Goal: Task Accomplishment & Management: Manage account settings

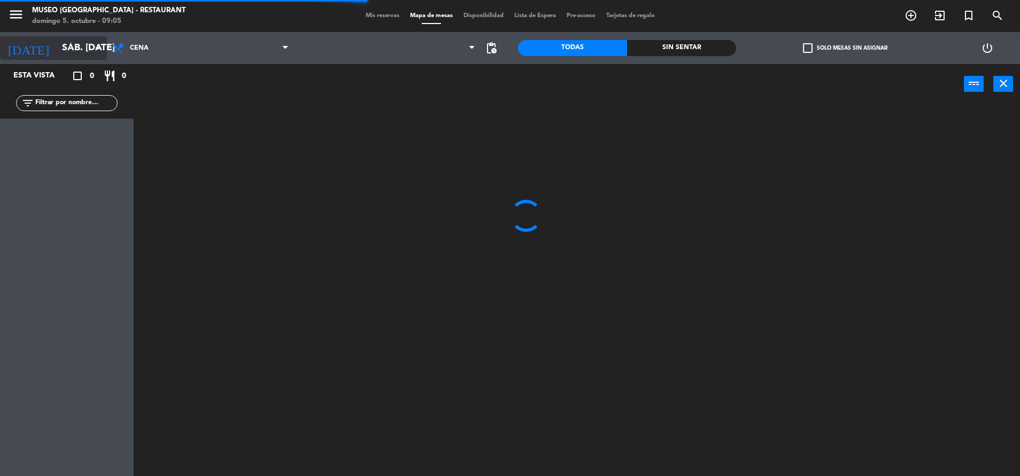
click at [89, 53] on input "sáb. [DATE]" at bounding box center [119, 47] width 124 height 21
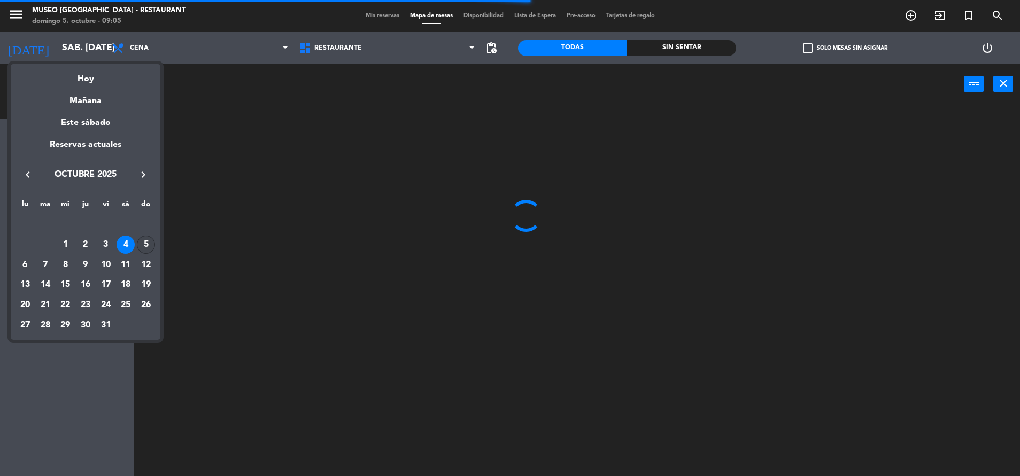
click at [143, 243] on div "5" at bounding box center [146, 245] width 18 height 18
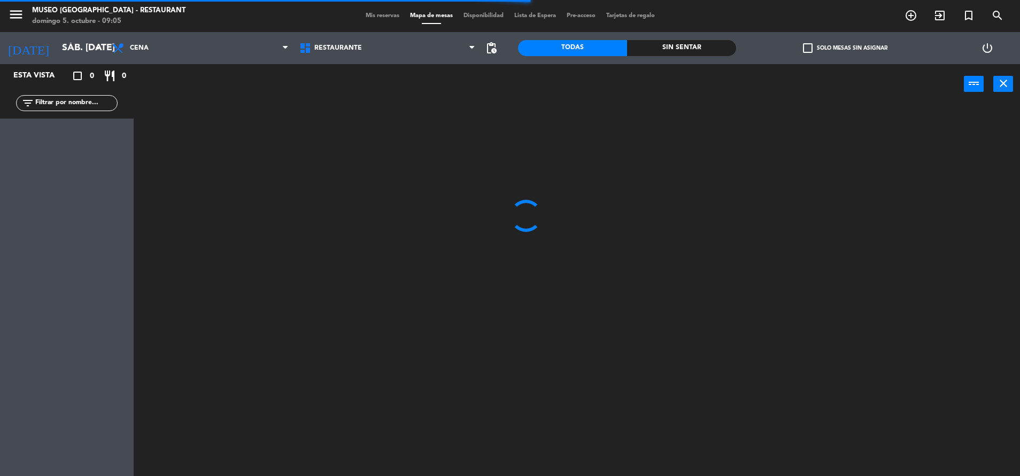
type input "dom. [DATE]"
click at [170, 53] on span "Cena" at bounding box center [200, 48] width 187 height 24
click at [190, 95] on ng-component "menu [GEOGRAPHIC_DATA] - Restaurant [PERSON_NAME] 5. octubre - 09:05 Mis reserv…" at bounding box center [510, 239] width 1020 height 479
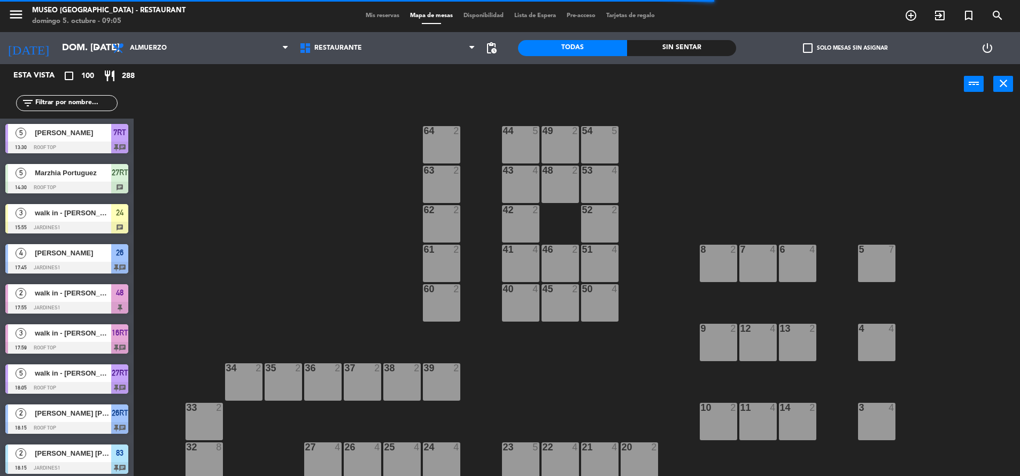
click at [73, 105] on input "text" at bounding box center [75, 103] width 83 height 12
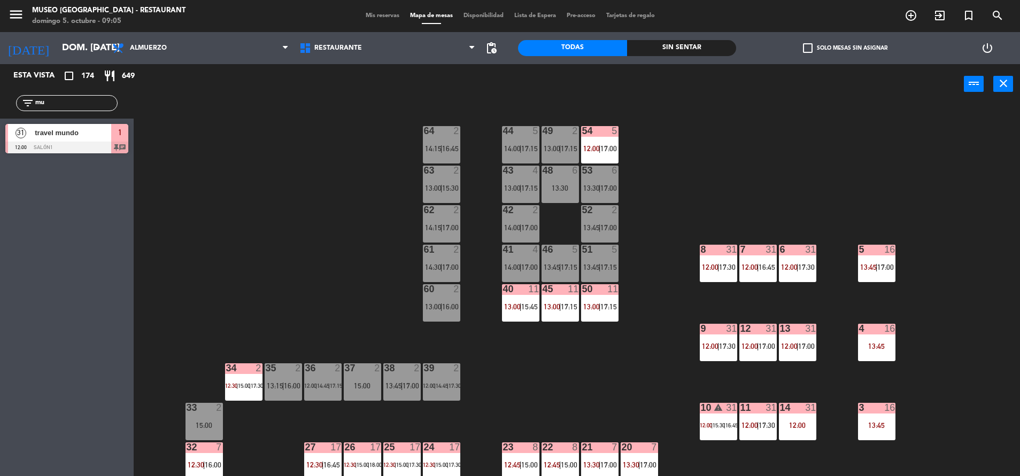
type input "m"
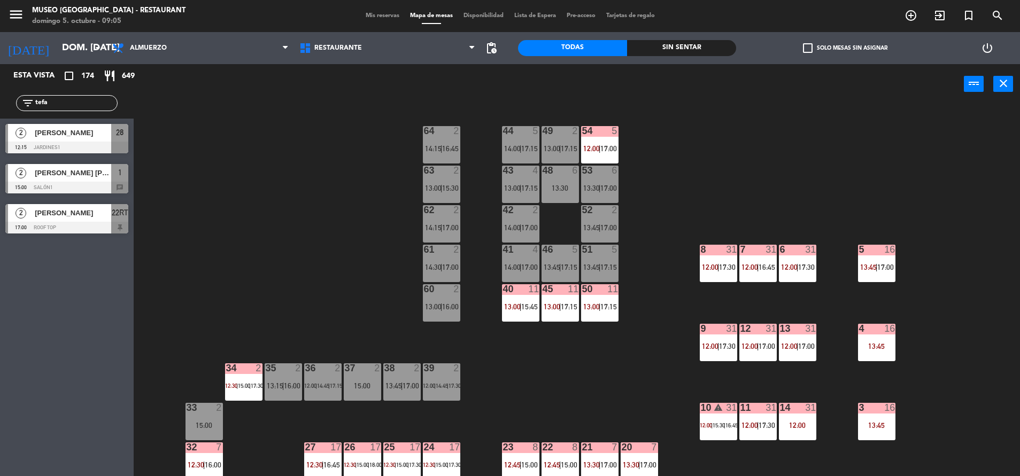
type input "tefa"
click at [72, 183] on div "2 [PERSON_NAME] [PERSON_NAME] 15:00 Salón1 1 chat" at bounding box center [67, 179] width 134 height 40
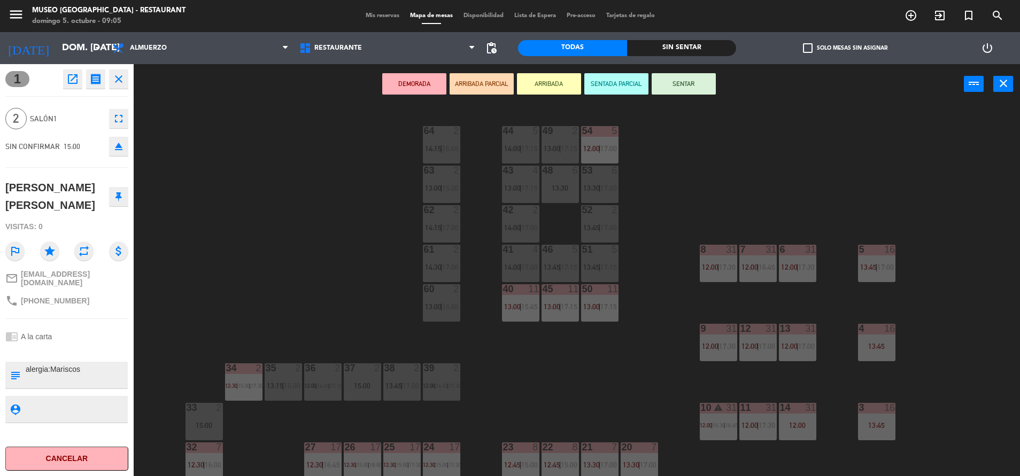
click at [75, 76] on icon "open_in_new" at bounding box center [72, 79] width 13 height 13
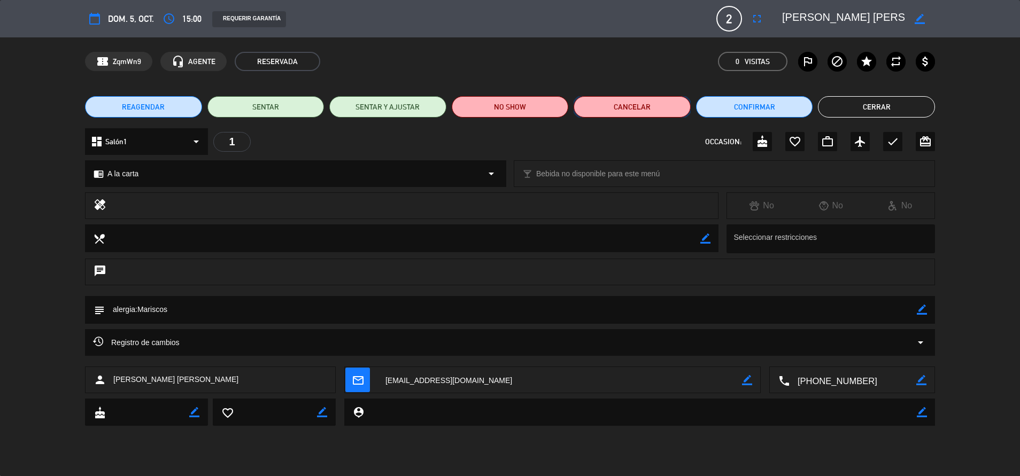
click at [626, 98] on button "Cancelar" at bounding box center [632, 106] width 117 height 21
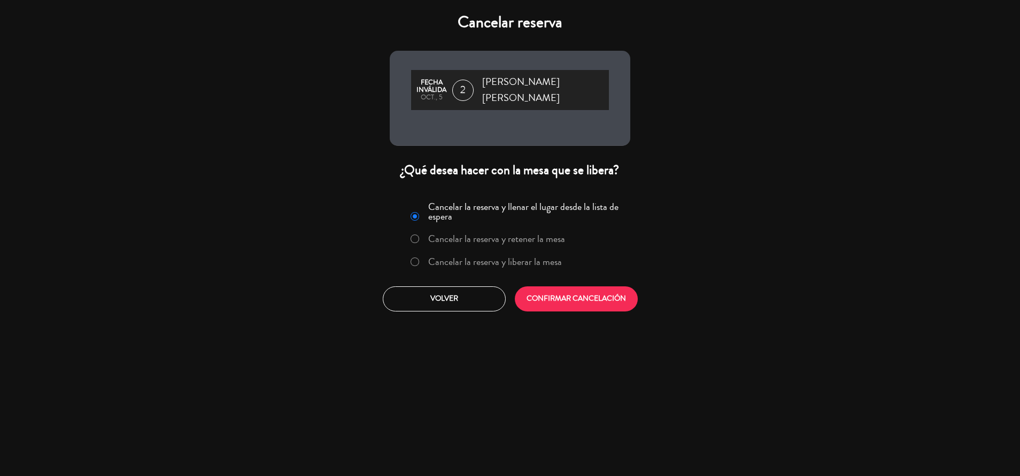
click at [412, 258] on input "Cancelar la reserva y liberar la mesa" at bounding box center [414, 261] width 7 height 7
radio input "true"
click at [582, 287] on button "CONFIRMAR CANCELACIÓN" at bounding box center [576, 299] width 123 height 25
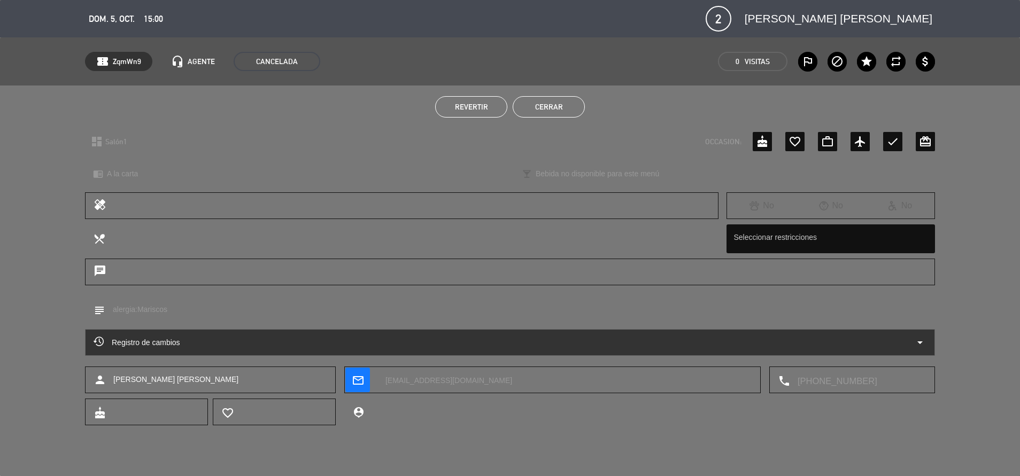
click at [545, 93] on div "Revertir Cerrar" at bounding box center [510, 107] width 1020 height 43
click at [550, 108] on button "Cerrar" at bounding box center [549, 106] width 72 height 21
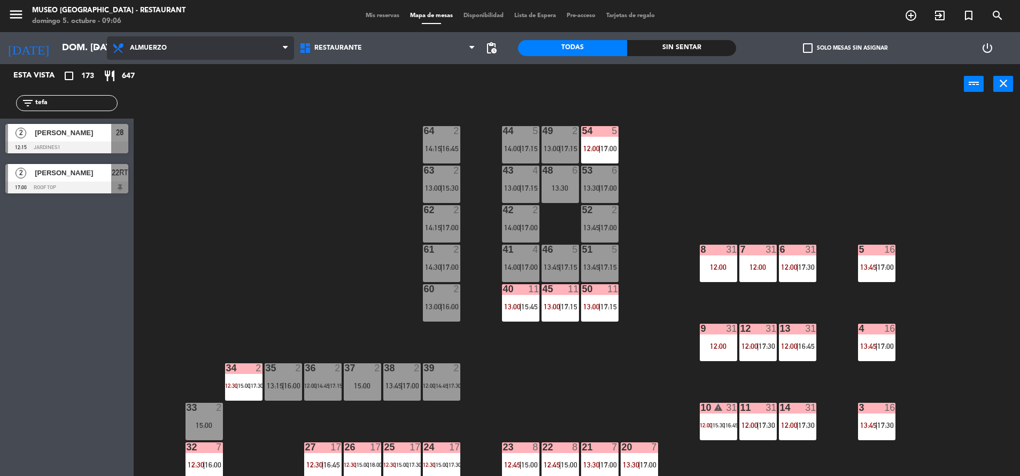
click at [198, 45] on span "Almuerzo" at bounding box center [200, 48] width 187 height 24
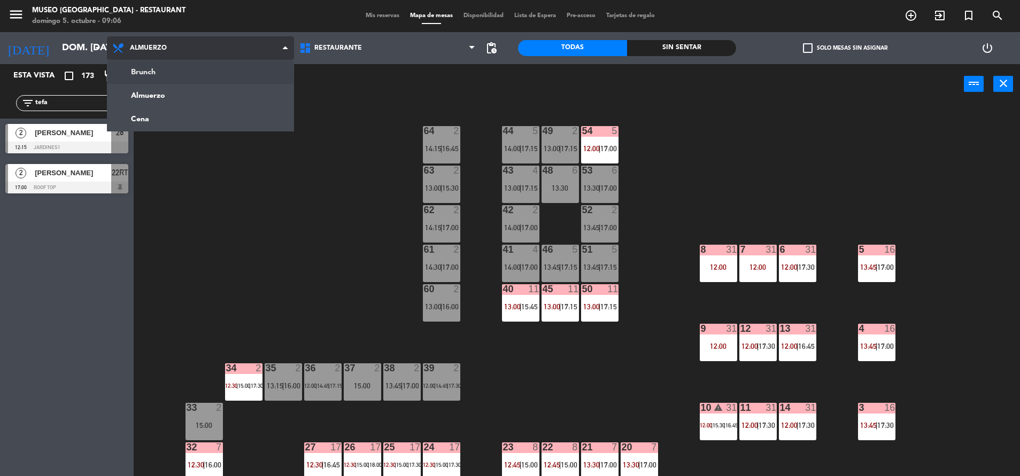
click at [213, 70] on ng-component "menu [GEOGRAPHIC_DATA] - Restaurant [PERSON_NAME] 5. octubre - 09:06 Mis reserv…" at bounding box center [510, 239] width 1020 height 479
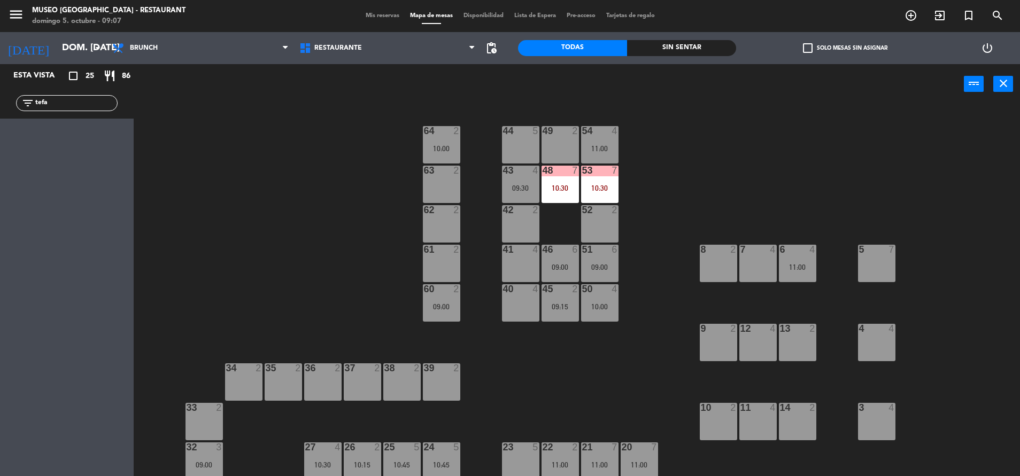
drag, startPoint x: 101, startPoint y: 101, endPoint x: -3, endPoint y: 151, distance: 115.5
click at [0, 151] on html "close × Museo Larco Café - Restaurant × chrome_reader_mode Listado de Reservas …" at bounding box center [510, 238] width 1020 height 476
type input "silvi"
click at [54, 186] on div "Esta vista crop_square 25 restaurant 86 filter_list silvi 2 [PERSON_NAME] 09:00…" at bounding box center [67, 270] width 134 height 412
click at [26, 127] on div "2" at bounding box center [21, 133] width 26 height 18
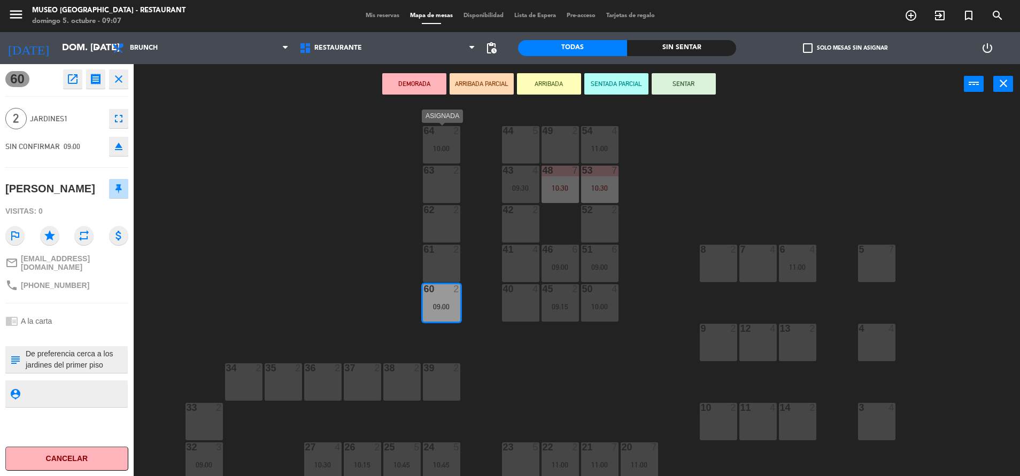
click at [433, 153] on div "64 2 10:00" at bounding box center [441, 144] width 37 height 37
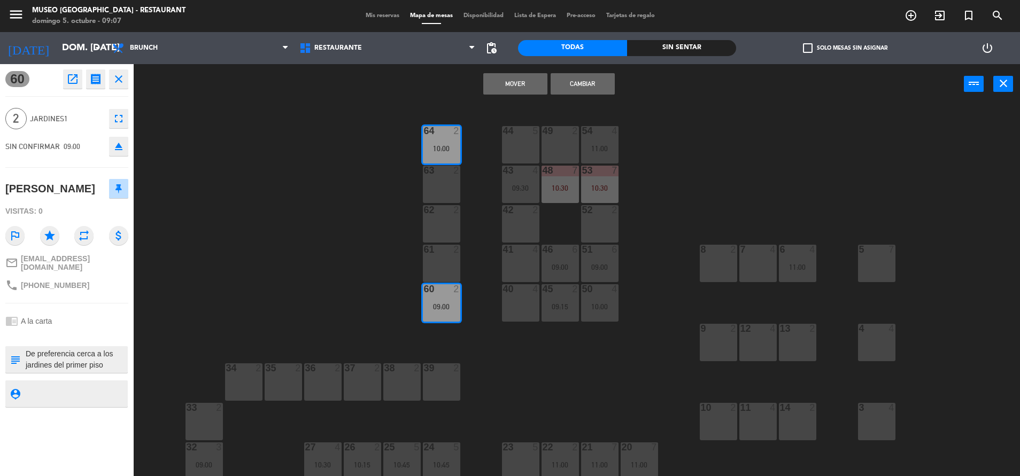
click at [572, 82] on button "Cambiar" at bounding box center [583, 83] width 64 height 21
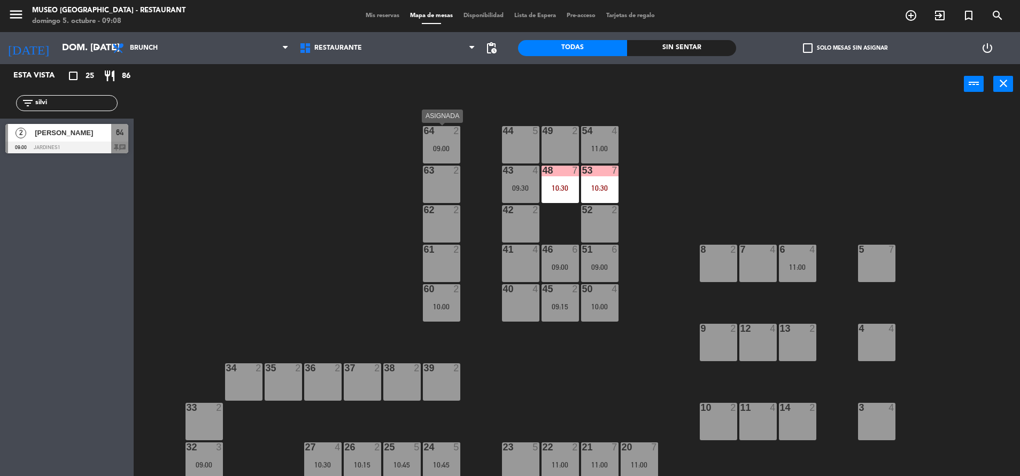
click at [448, 155] on div "64 2 09:00" at bounding box center [441, 144] width 37 height 37
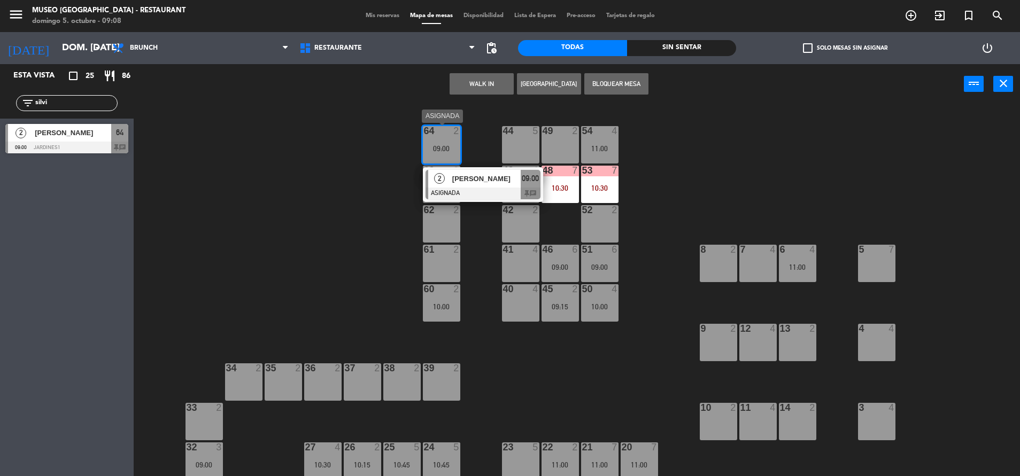
click at [478, 173] on span "[PERSON_NAME]" at bounding box center [486, 178] width 68 height 11
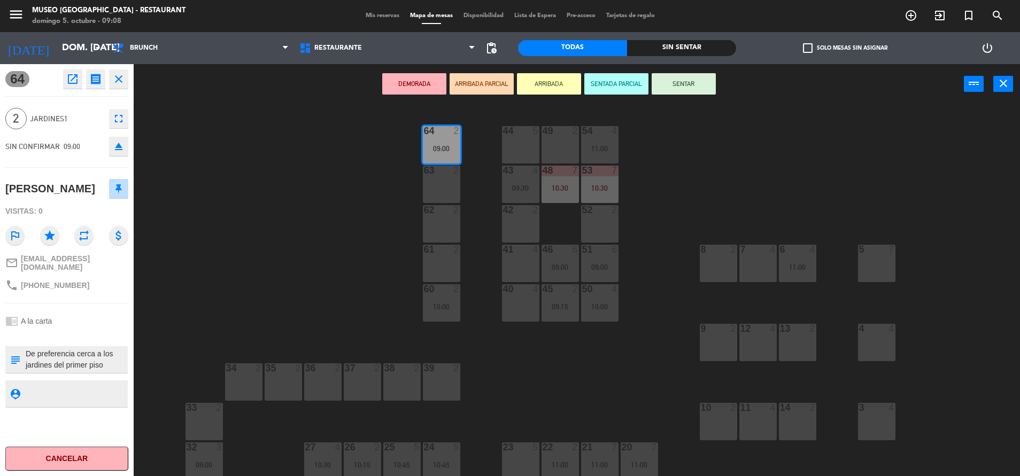
click at [28, 354] on textarea at bounding box center [76, 360] width 102 height 22
type textarea "m64 no celebra nada De preferencia cerca a los jardines del primer piso"
click at [90, 204] on div "Visitas: 0" at bounding box center [66, 211] width 123 height 19
click at [678, 78] on button "SENTAR" at bounding box center [684, 83] width 64 height 21
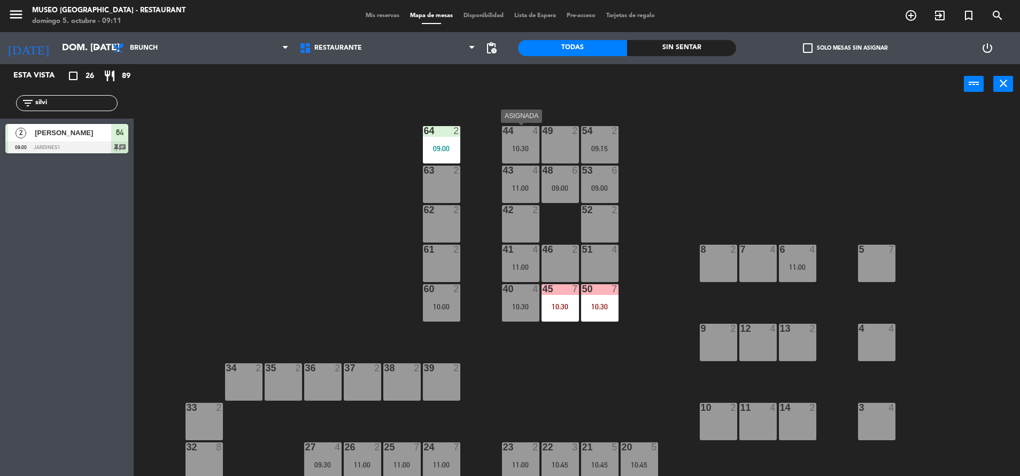
click at [524, 145] on div "10:30" at bounding box center [520, 148] width 37 height 7
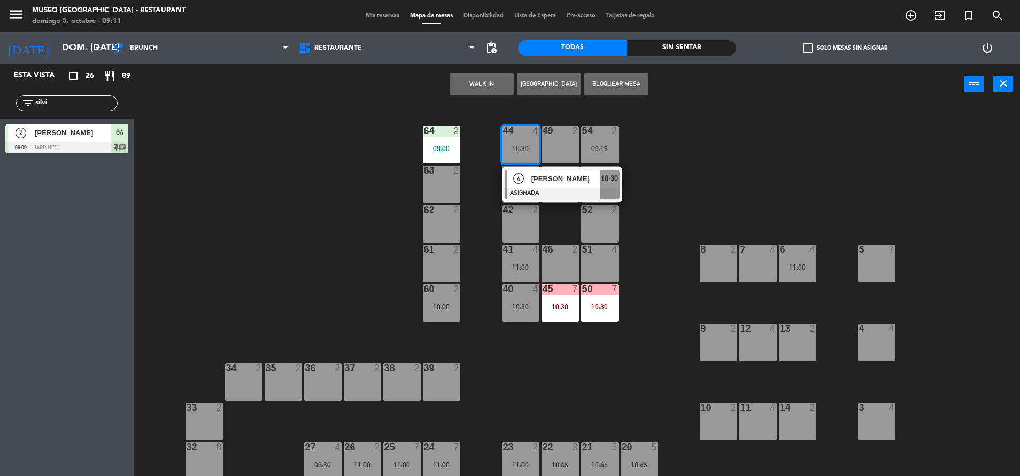
click at [675, 132] on div "44 4 10:30 4 [PERSON_NAME] ASIGNADA 10:30 49 2 54 2 09:15 64 2 09:00 48 6 09:00…" at bounding box center [582, 293] width 876 height 372
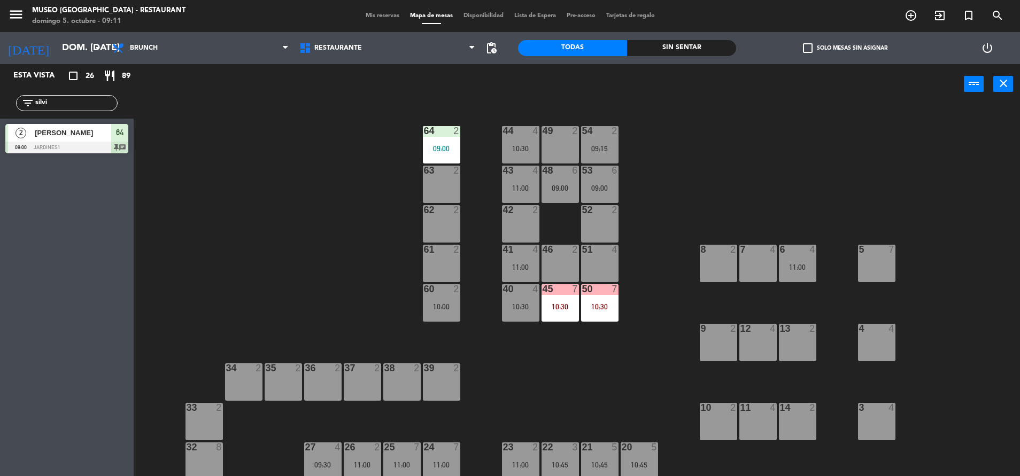
click at [530, 273] on div "41 4 11:00" at bounding box center [520, 263] width 37 height 37
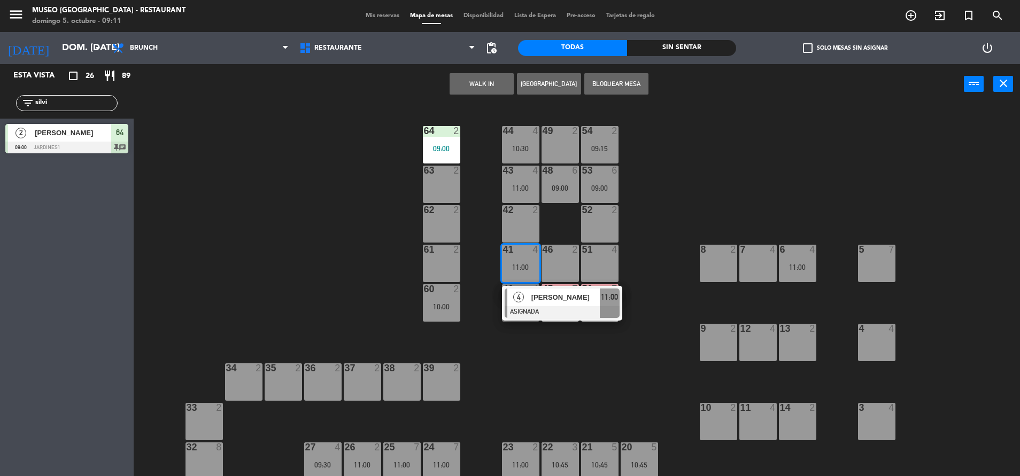
click at [555, 301] on span "[PERSON_NAME]" at bounding box center [566, 297] width 68 height 11
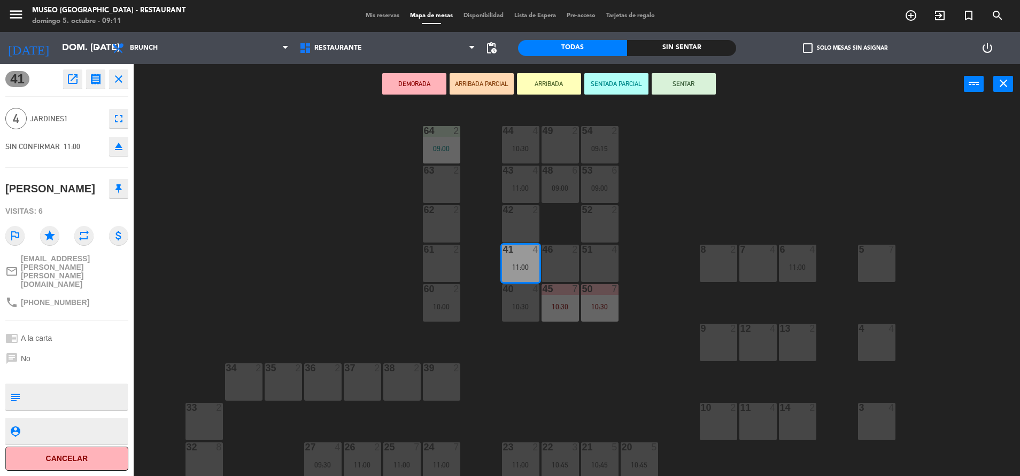
click at [563, 386] on div "44 4 10:30 49 2 54 2 09:15 64 2 09:00 48 6 09:00 53 6 09:00 63 2 43 4 11:00 62 …" at bounding box center [582, 293] width 876 height 372
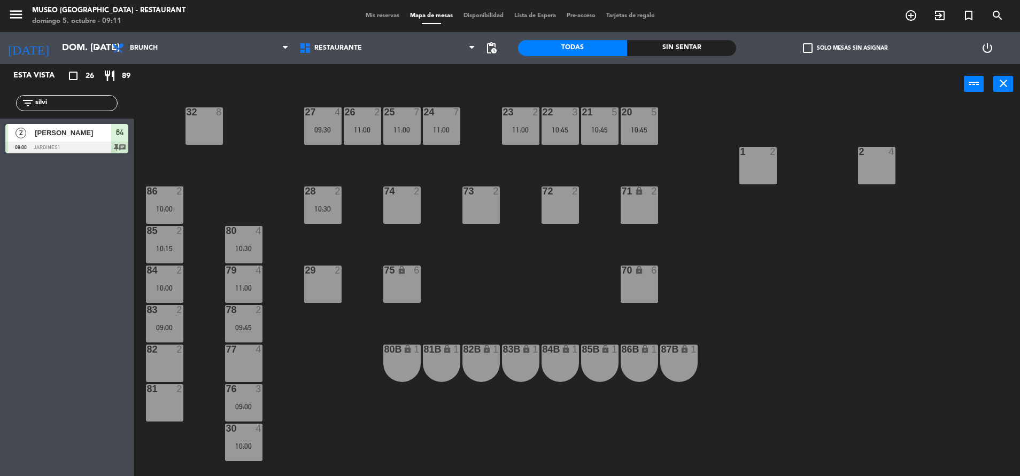
scroll to position [341, 0]
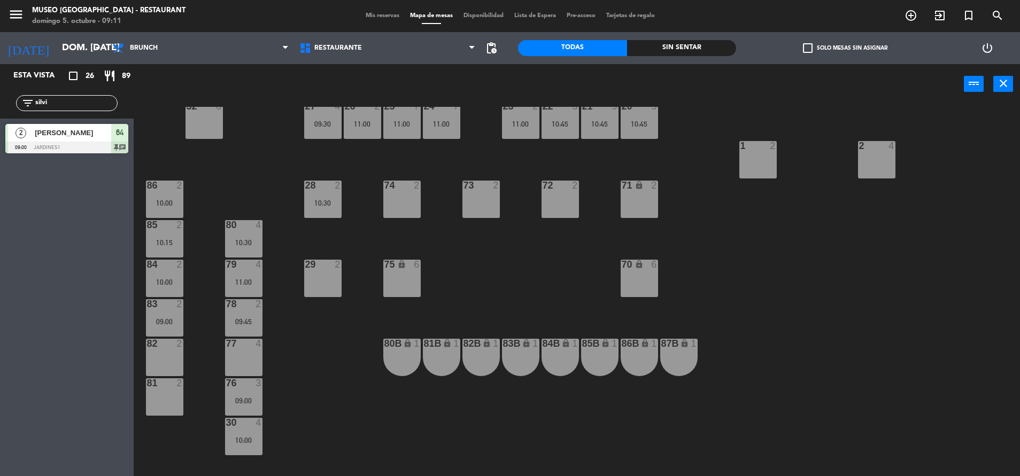
click at [238, 273] on div "79 4 11:00" at bounding box center [243, 278] width 37 height 37
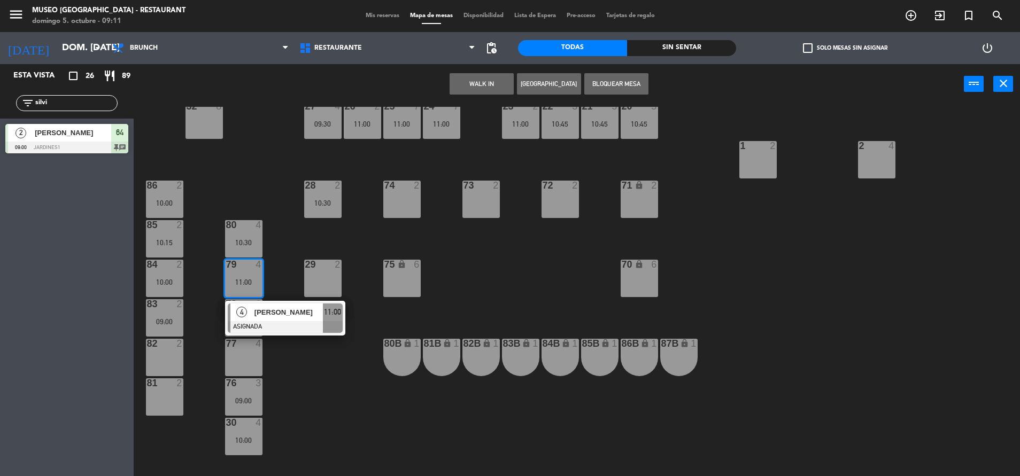
click at [285, 318] on span "[PERSON_NAME]" at bounding box center [289, 312] width 68 height 11
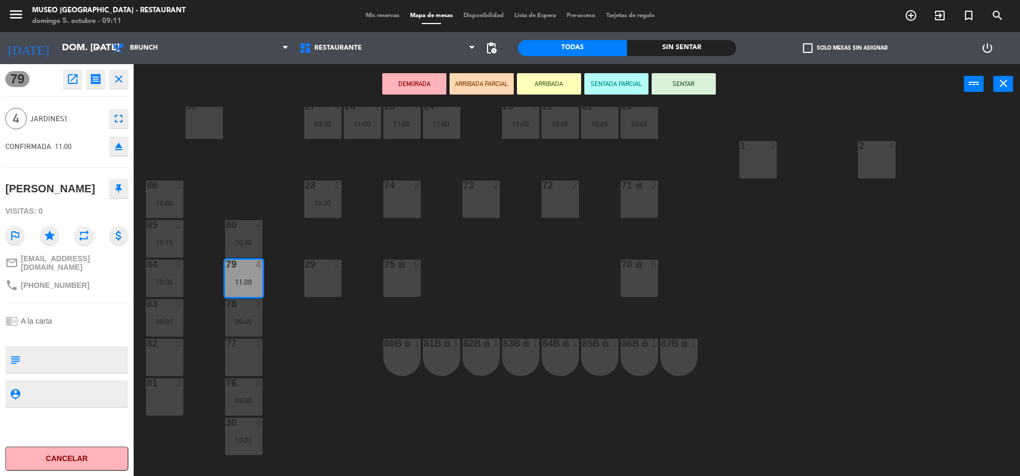
click at [317, 399] on div "44 4 10:30 49 2 54 2 09:15 64 2 09:00 48 6 09:00 53 6 09:00 63 2 43 4 11:00 62 …" at bounding box center [582, 293] width 876 height 372
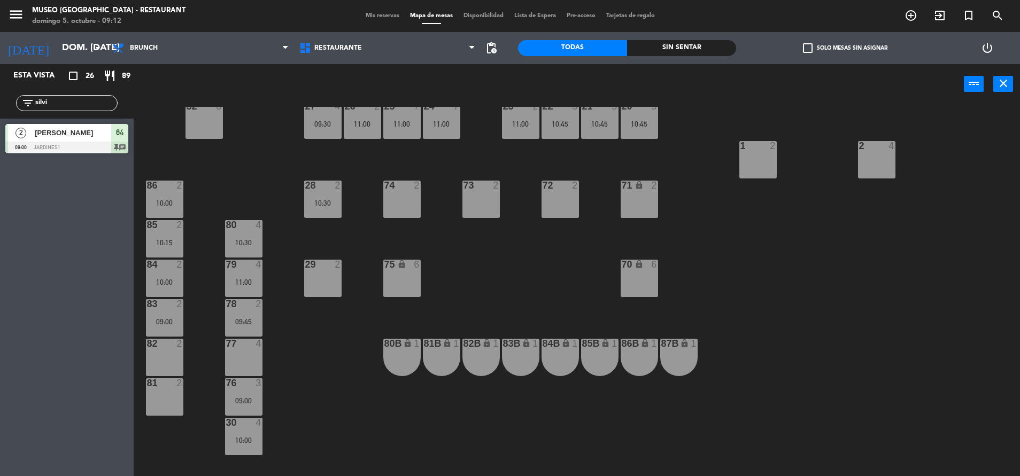
drag, startPoint x: 78, startPoint y: 104, endPoint x: 0, endPoint y: 133, distance: 82.7
click at [0, 134] on html "close × Museo Larco Café - Restaurant × chrome_reader_mode Listado de Reservas …" at bounding box center [510, 238] width 1020 height 476
type input "mila"
click at [24, 141] on div "4" at bounding box center [21, 133] width 26 height 18
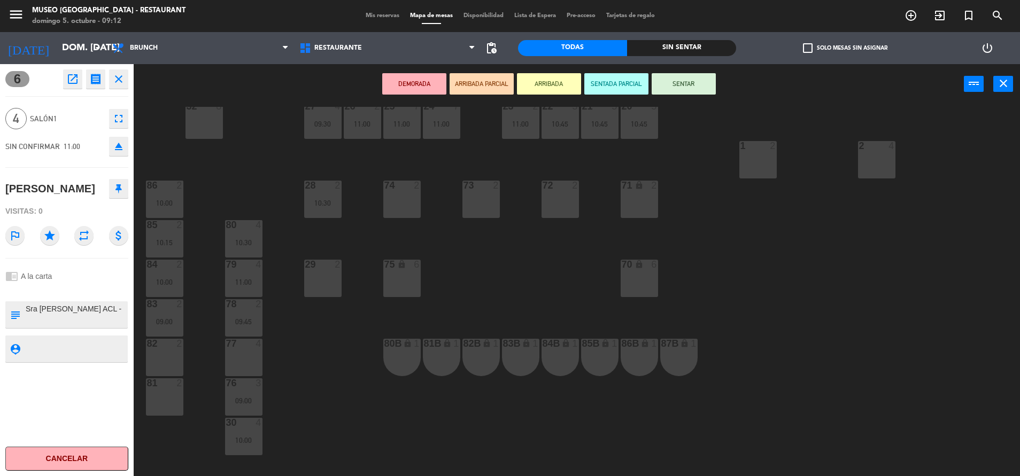
scroll to position [0, 0]
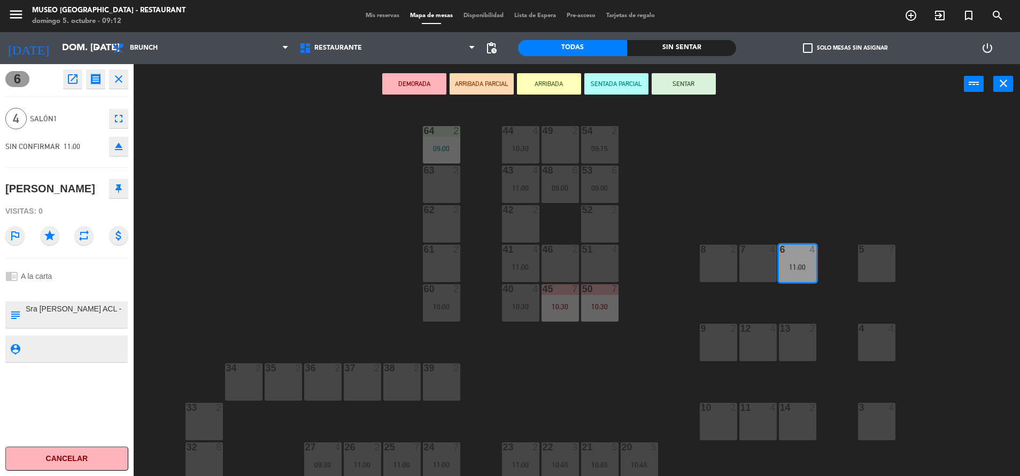
click at [519, 139] on div "44 4 10:30" at bounding box center [520, 144] width 37 height 37
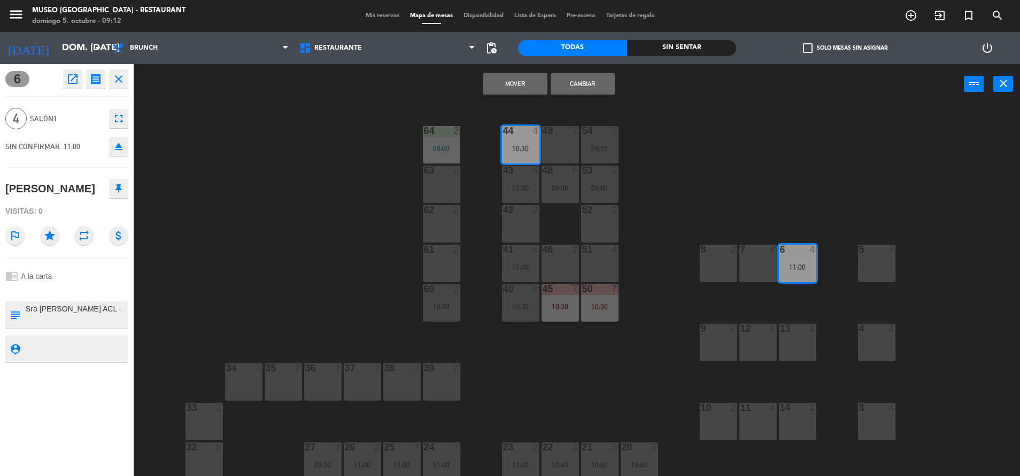
click at [583, 78] on button "Cambiar" at bounding box center [583, 83] width 64 height 21
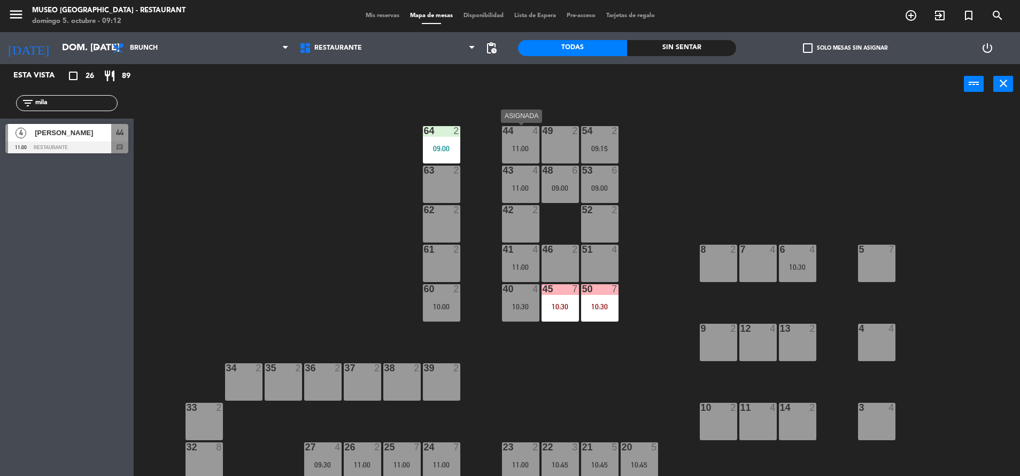
click at [522, 143] on div "44 4 11:00" at bounding box center [520, 144] width 37 height 37
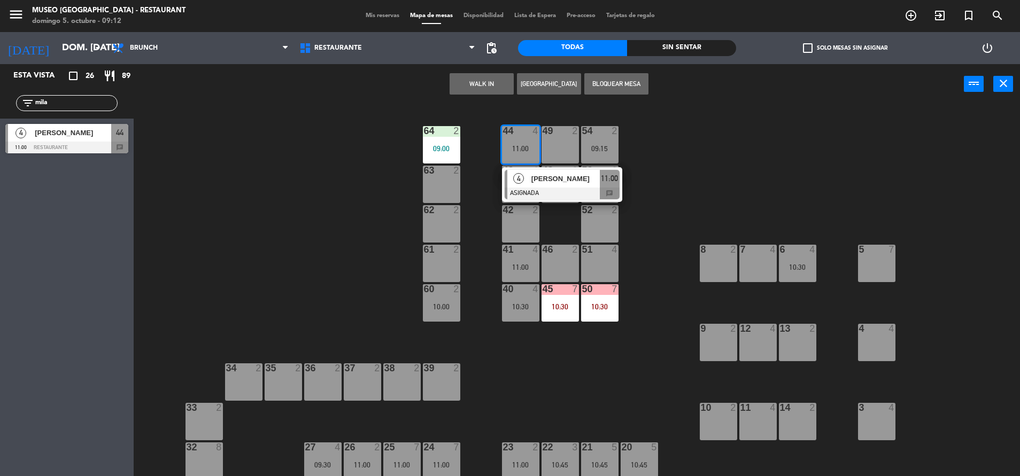
click at [559, 184] on div "[PERSON_NAME]" at bounding box center [565, 179] width 70 height 18
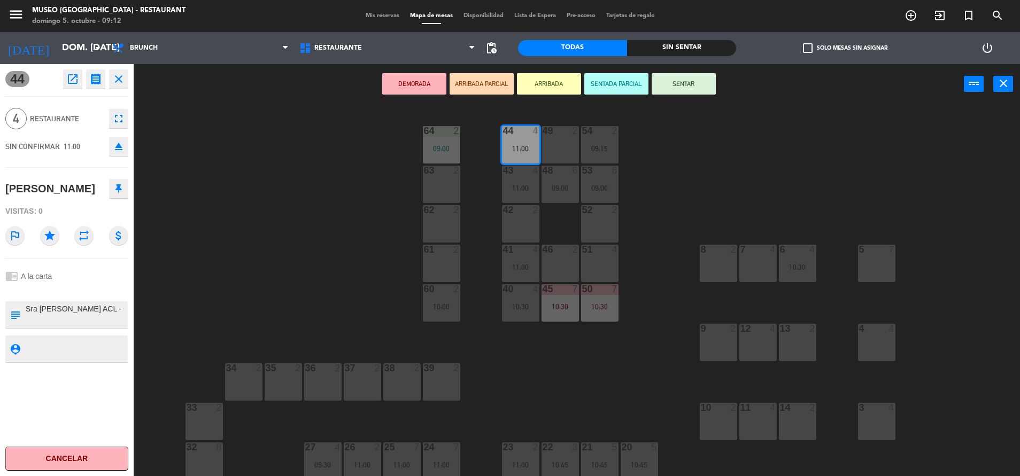
click at [418, 86] on button "DEMORADA" at bounding box center [414, 83] width 64 height 21
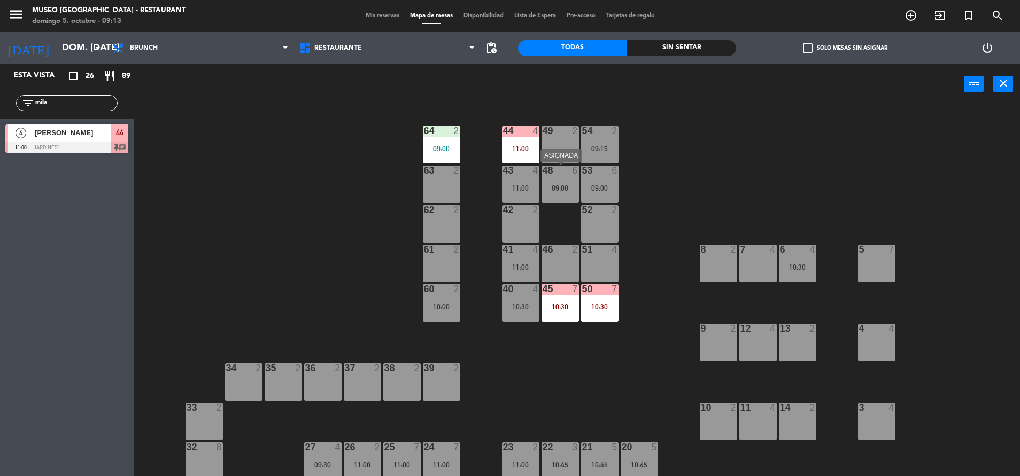
click at [567, 178] on div "48 6 09:00" at bounding box center [560, 184] width 37 height 37
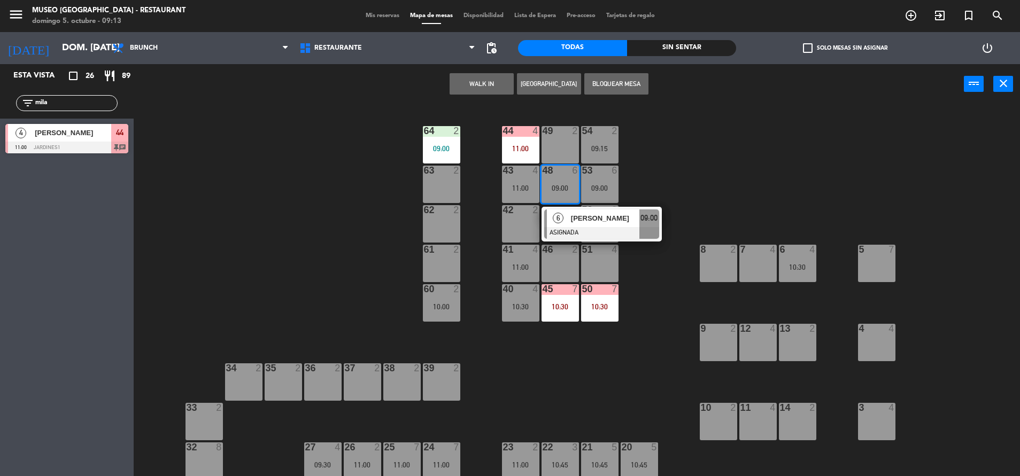
click at [584, 325] on div "44 4 11:00 49 2 54 2 09:15 64 2 09:00 48 6 09:00 6 [PERSON_NAME] ASIGNADA 09:00…" at bounding box center [582, 293] width 876 height 372
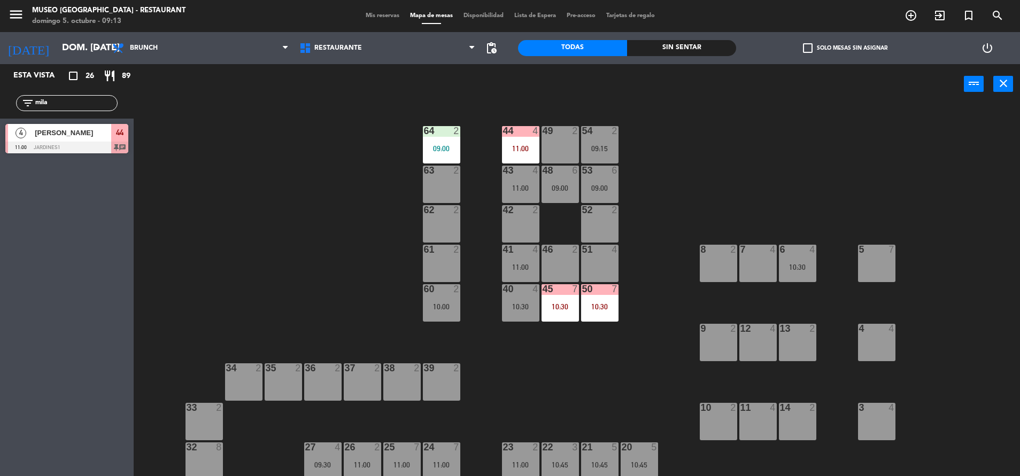
drag, startPoint x: 98, startPoint y: 105, endPoint x: 0, endPoint y: 146, distance: 106.5
click at [0, 147] on html "close × Museo Larco Café - Restaurant × chrome_reader_mode Listado de Reservas …" at bounding box center [510, 238] width 1020 height 476
type input "[PERSON_NAME]"
click at [33, 143] on div at bounding box center [66, 148] width 123 height 12
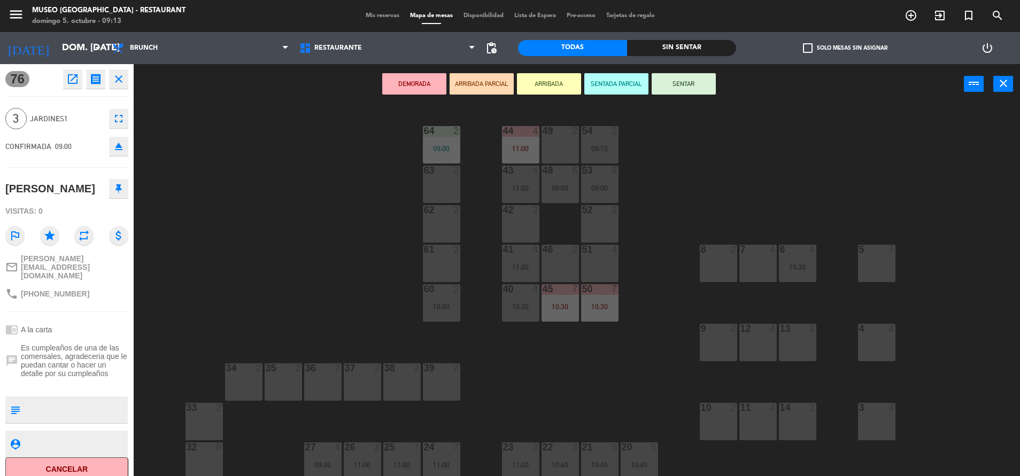
click at [534, 294] on div "45" at bounding box center [543, 290] width 18 height 10
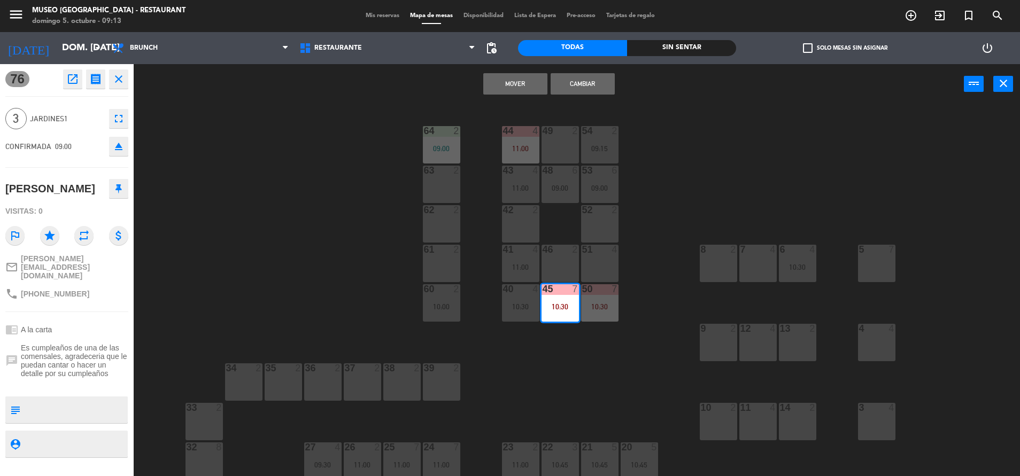
click at [553, 299] on div "45 7 10:30" at bounding box center [560, 303] width 37 height 37
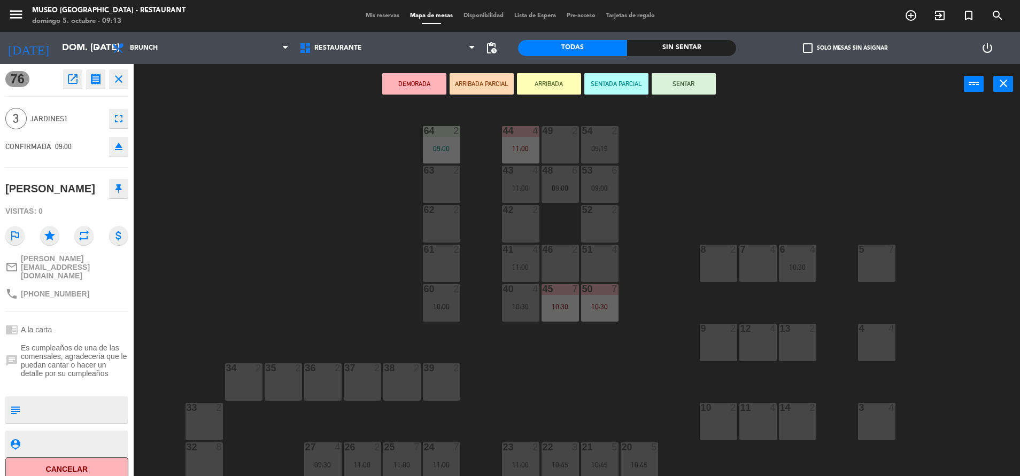
scroll to position [223, 0]
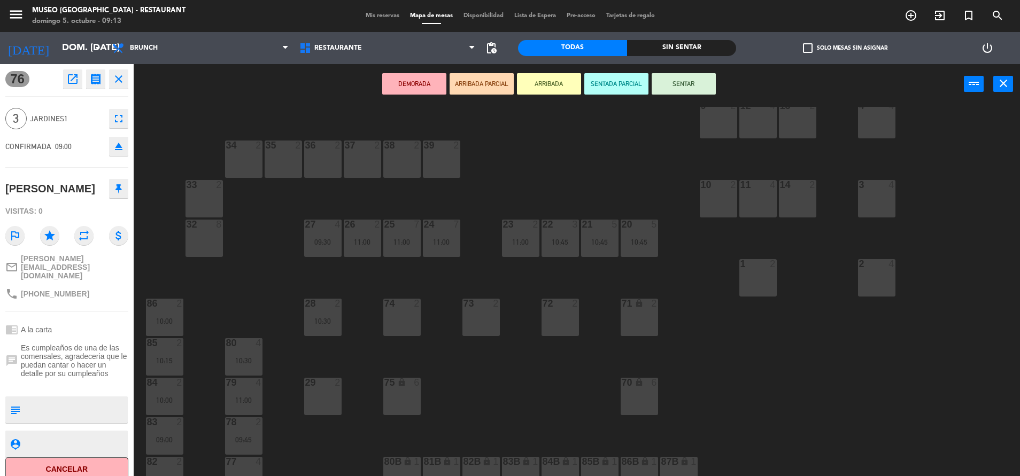
click at [547, 318] on div "72 2" at bounding box center [560, 317] width 37 height 37
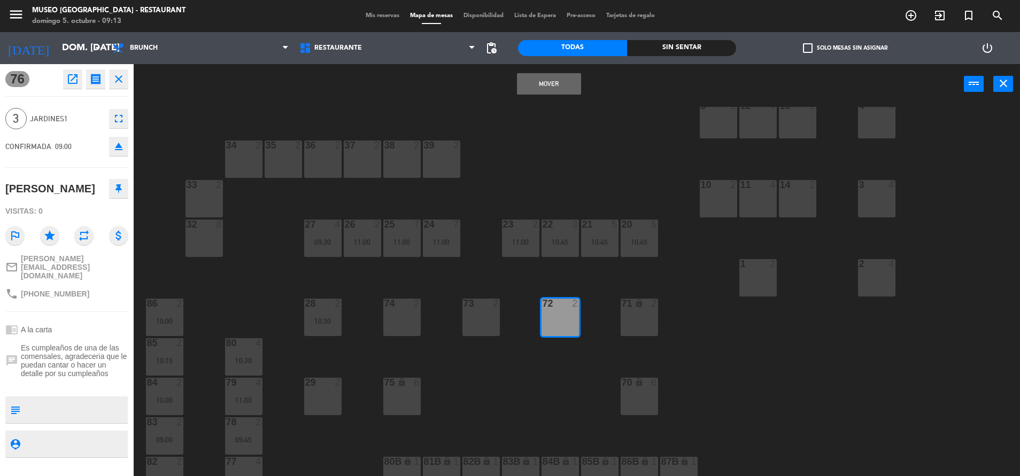
click at [556, 81] on button "Mover" at bounding box center [549, 83] width 64 height 21
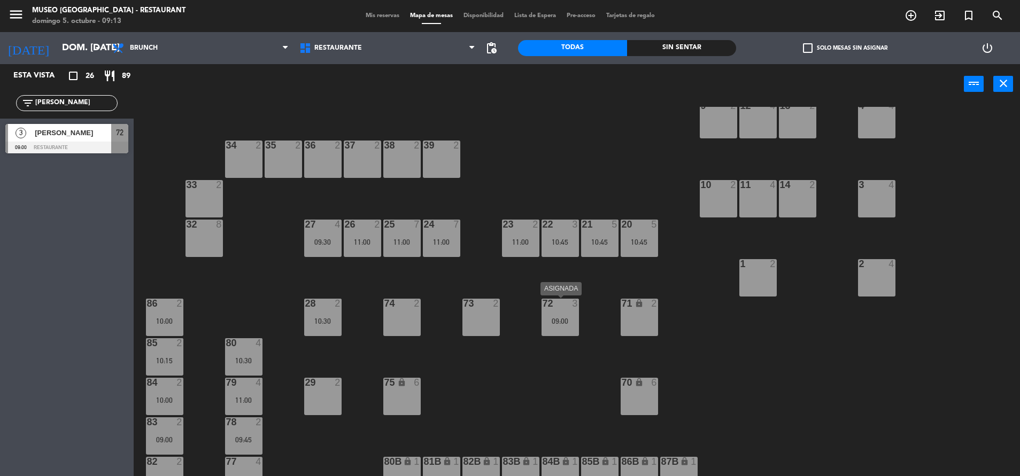
click at [556, 322] on div "09:00" at bounding box center [560, 321] width 37 height 7
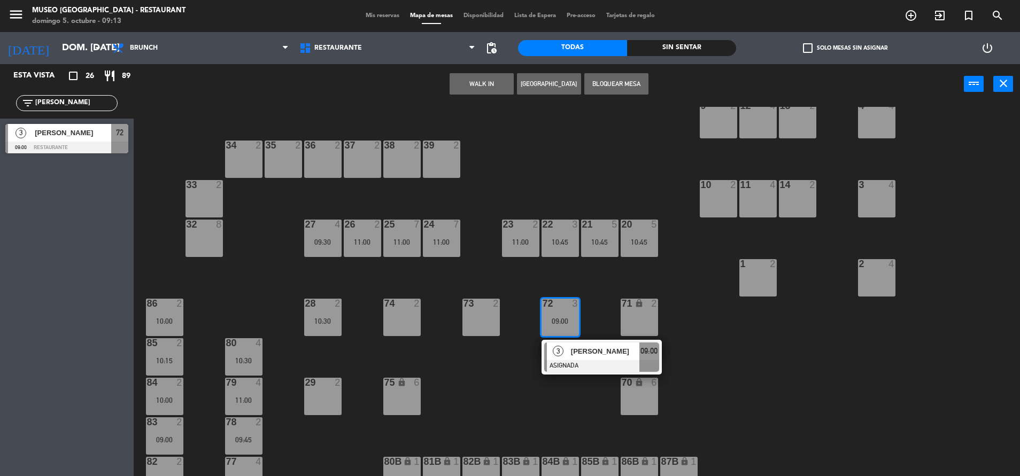
click at [585, 360] on div at bounding box center [601, 366] width 115 height 12
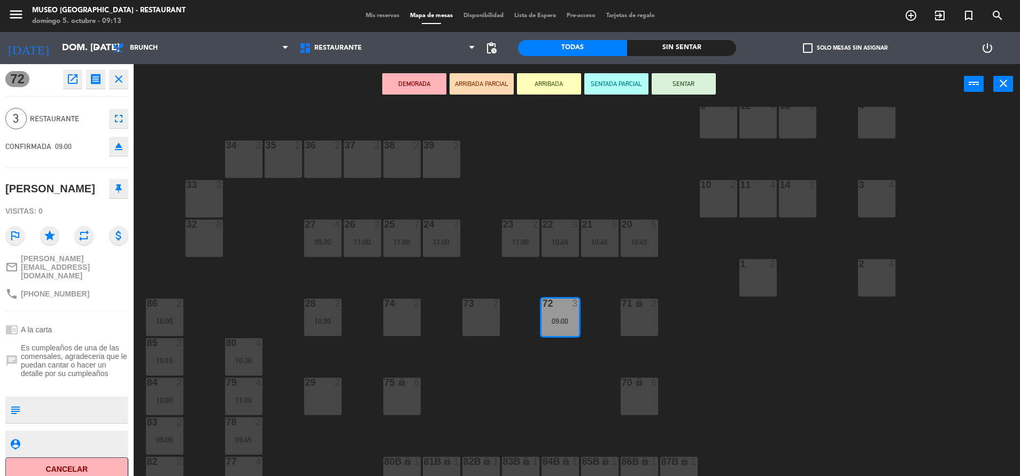
scroll to position [0, 0]
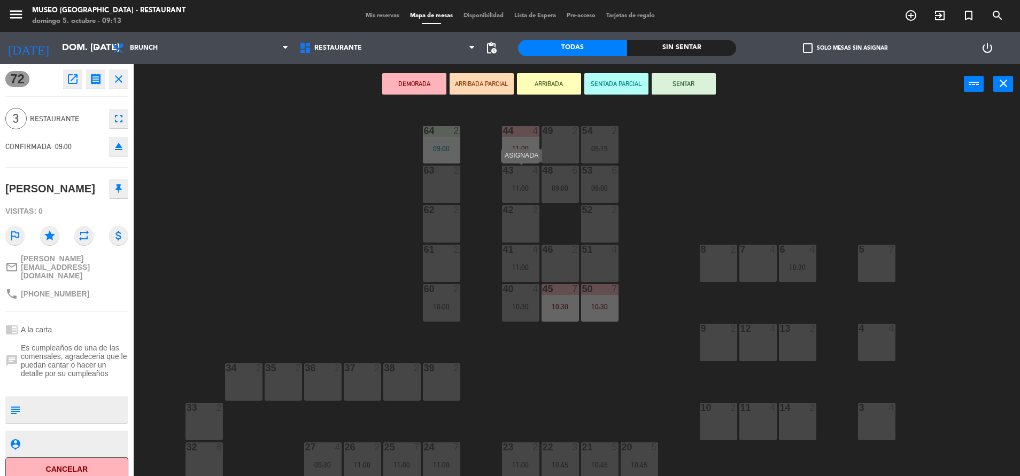
click at [518, 182] on div "43 4 11:00" at bounding box center [520, 184] width 37 height 37
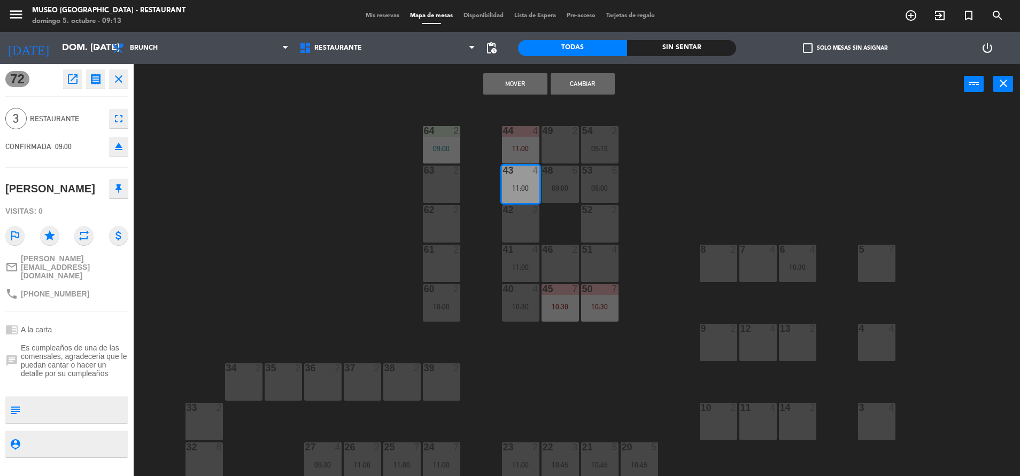
click at [578, 82] on button "Cambiar" at bounding box center [583, 83] width 64 height 21
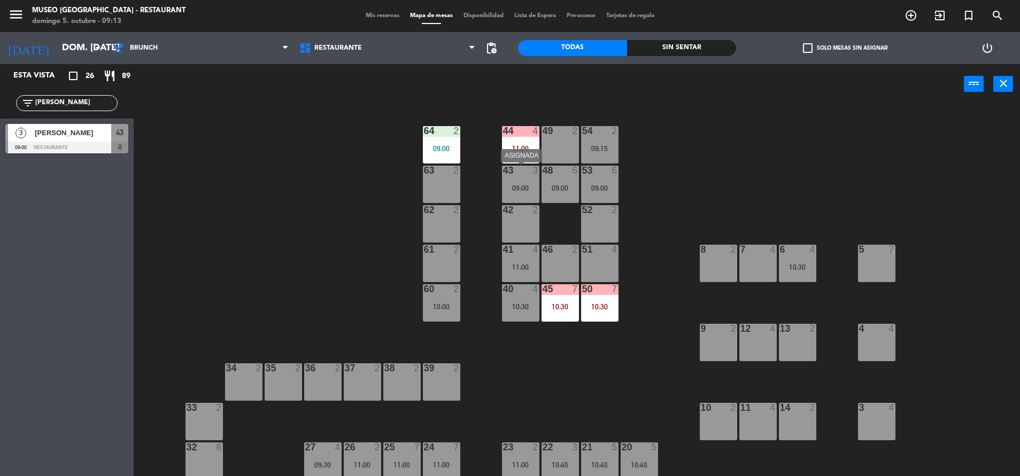
click at [516, 189] on div "09:00" at bounding box center [520, 187] width 37 height 7
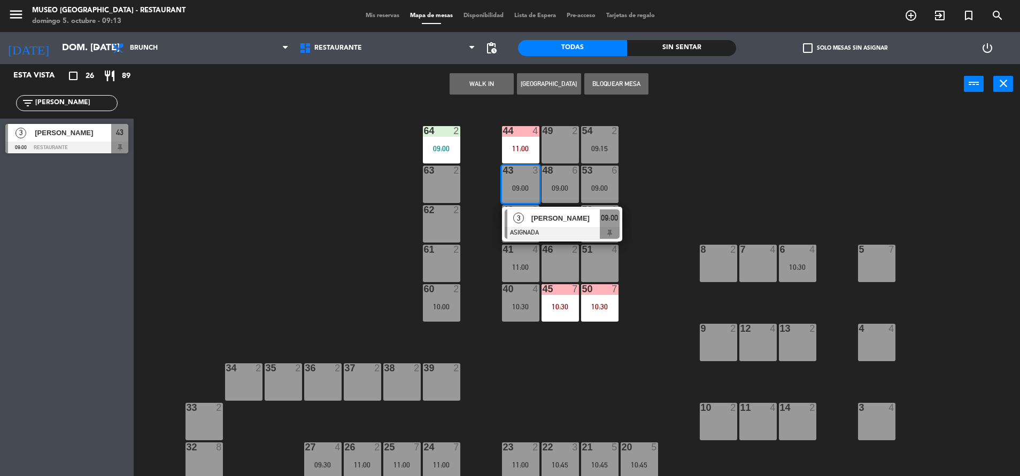
click at [541, 213] on span "[PERSON_NAME]" at bounding box center [566, 218] width 68 height 11
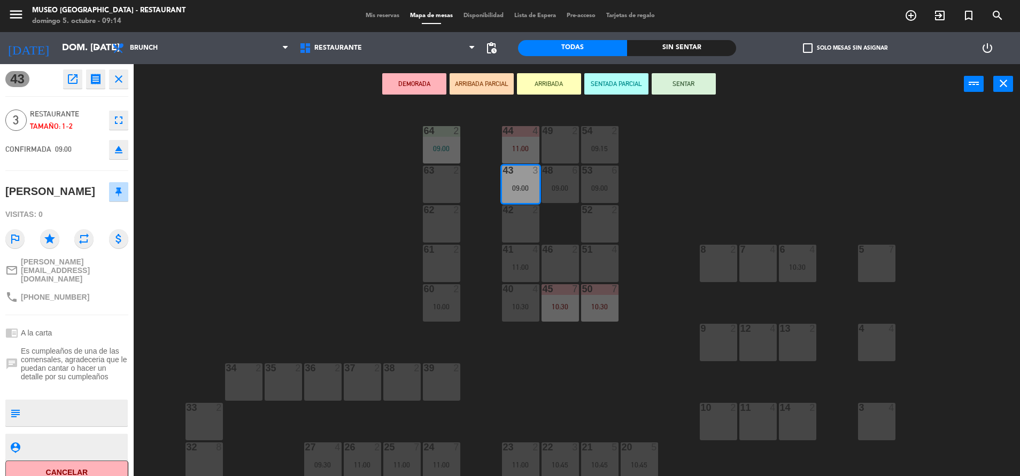
click at [83, 402] on textarea at bounding box center [76, 413] width 102 height 22
type textarea "m43 cumpleaños"
click at [86, 206] on div "Visitas: 0" at bounding box center [66, 214] width 123 height 19
click at [697, 83] on button "SENTAR" at bounding box center [684, 83] width 64 height 21
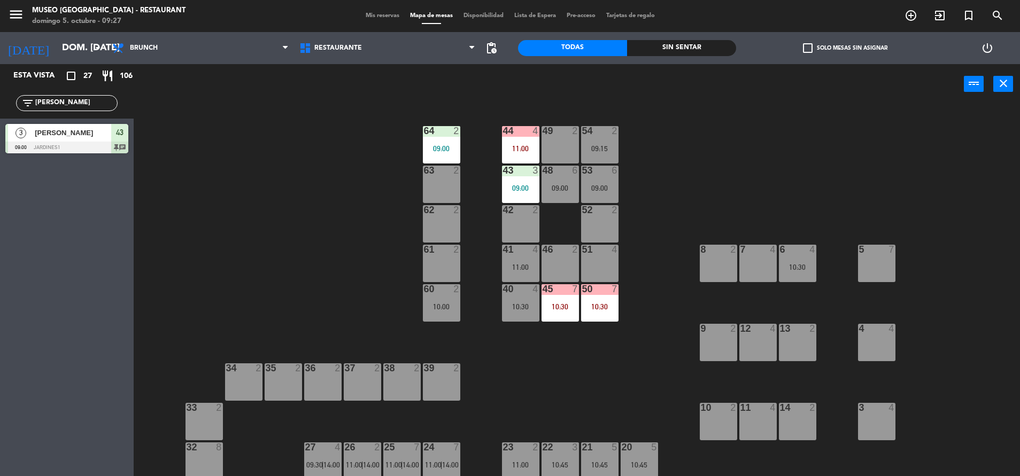
drag, startPoint x: 94, startPoint y: 97, endPoint x: -3, endPoint y: 118, distance: 99.0
click at [0, 118] on html "close × Museo Larco Café - Restaurant × chrome_reader_mode Listado de Reservas …" at bounding box center [510, 238] width 1020 height 476
type input "w"
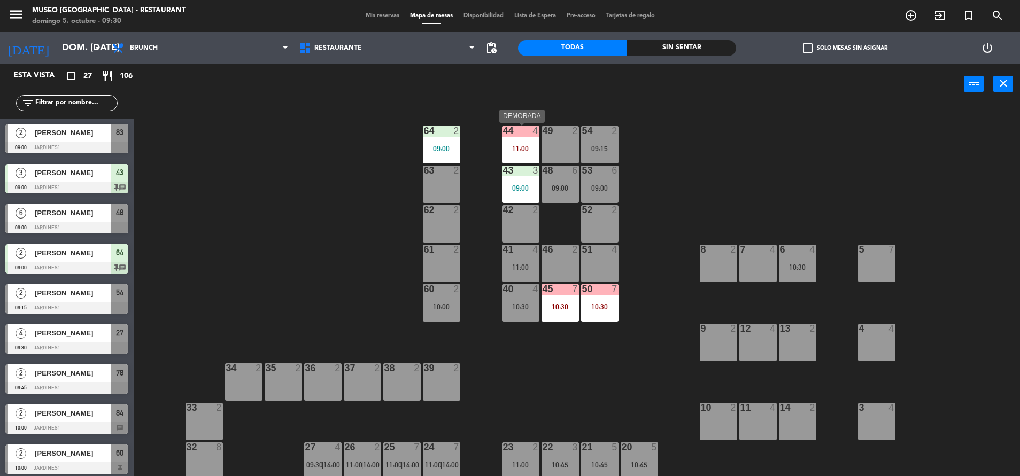
click at [540, 135] on div "49" at bounding box center [543, 131] width 18 height 10
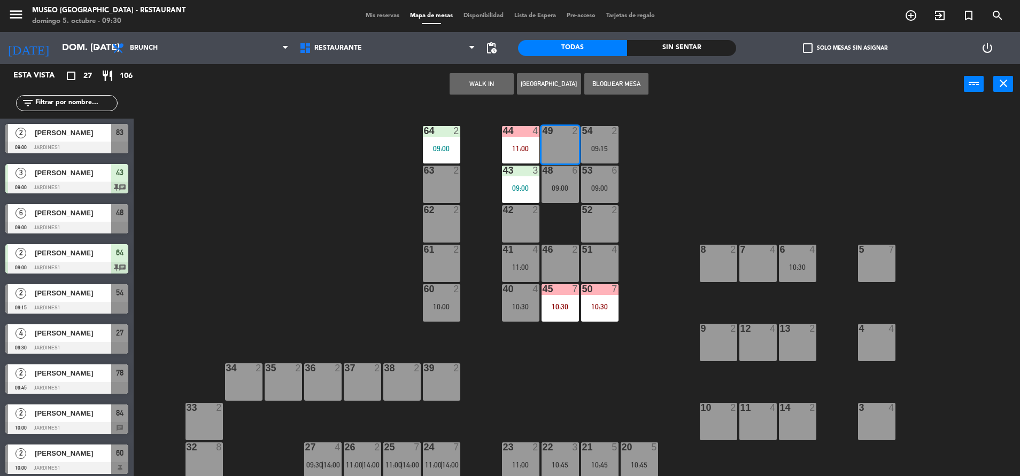
click at [483, 162] on div "44 4 11:00 49 2 54 2 09:15 64 2 09:00 48 6 09:00 53 6 09:00 63 2 43 3 09:00 62 …" at bounding box center [582, 293] width 876 height 372
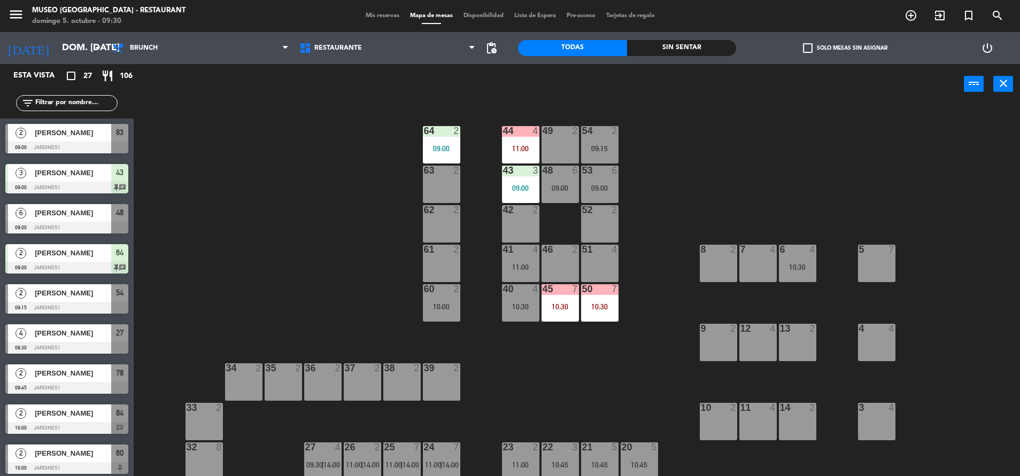
click at [516, 149] on div "11:00" at bounding box center [520, 148] width 37 height 7
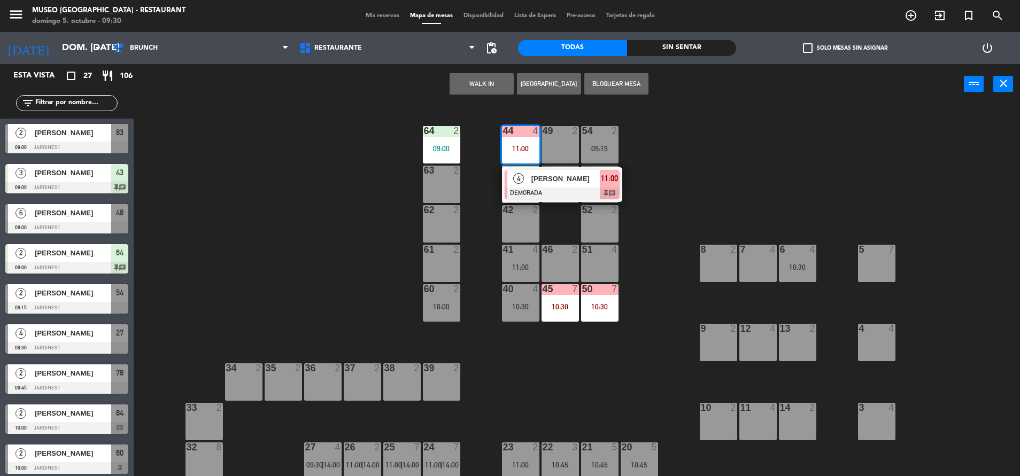
click at [548, 168] on div "4 [PERSON_NAME] DEMORADA 11:00 chat" at bounding box center [562, 184] width 120 height 35
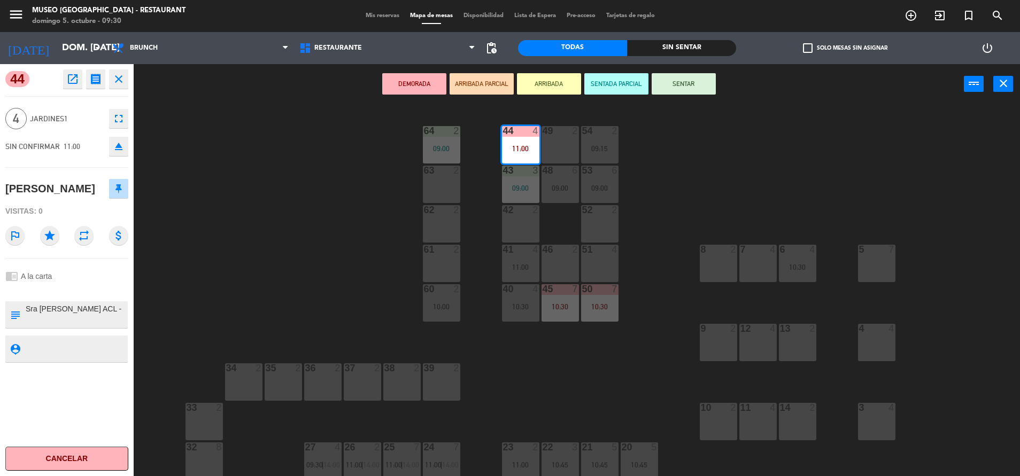
click at [78, 70] on button "open_in_new" at bounding box center [72, 79] width 19 height 19
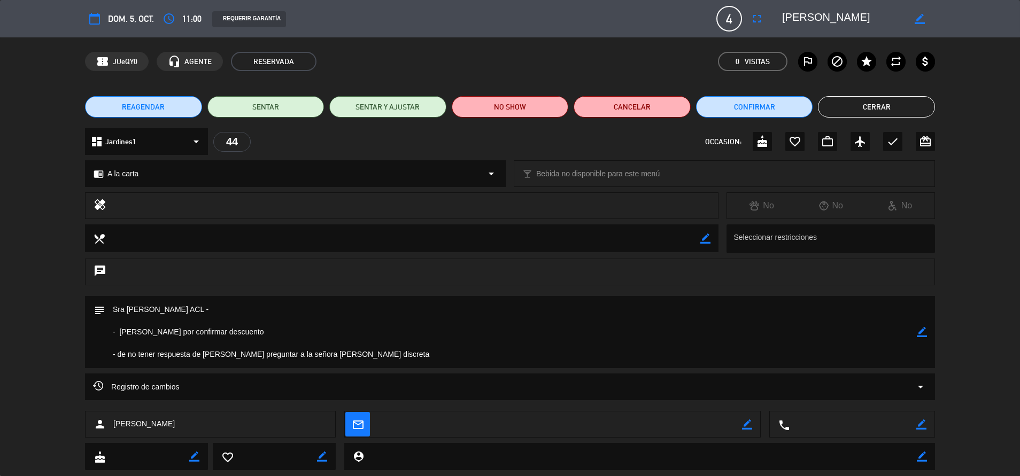
click at [833, 109] on button "Cerrar" at bounding box center [876, 106] width 117 height 21
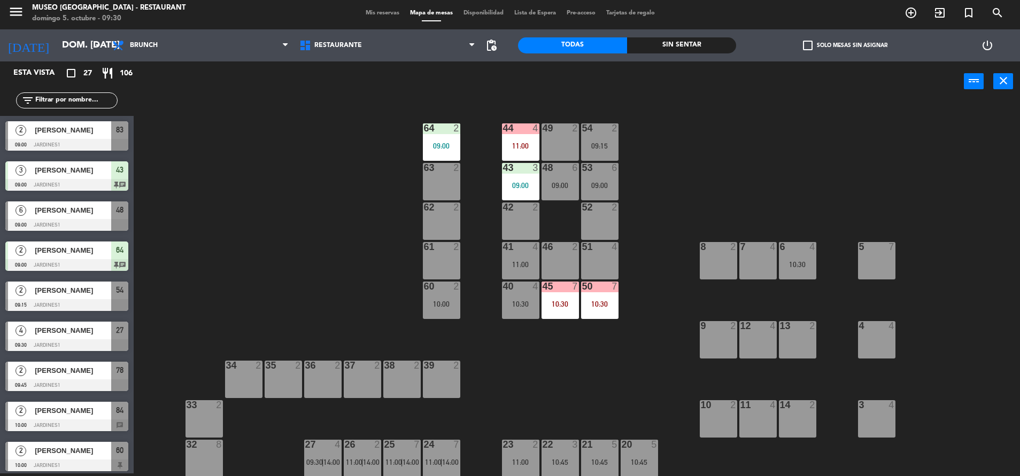
scroll to position [223, 0]
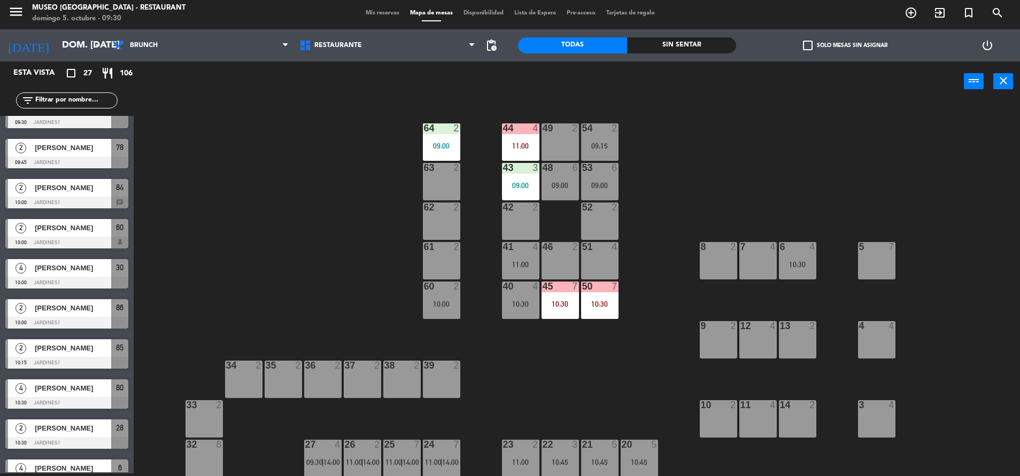
click at [516, 135] on div "44 4 11:00" at bounding box center [520, 142] width 37 height 37
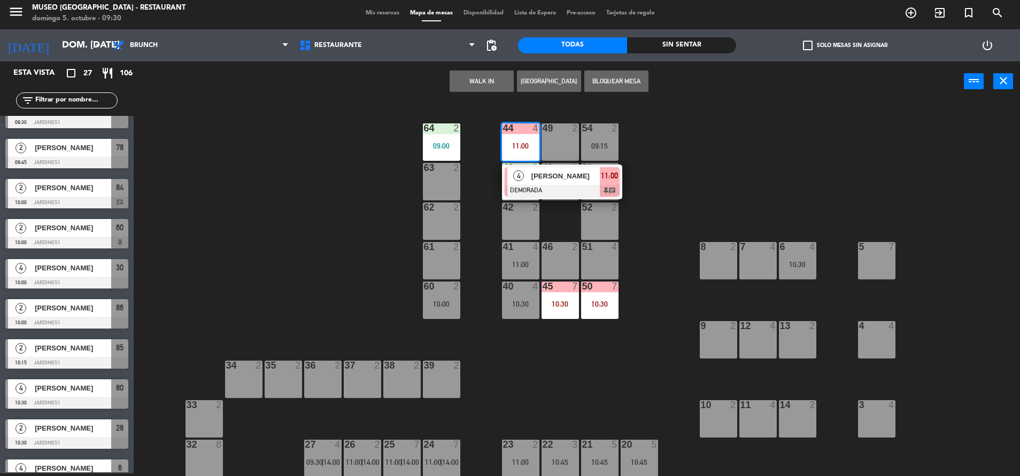
click at [550, 184] on div "[PERSON_NAME]" at bounding box center [565, 176] width 70 height 18
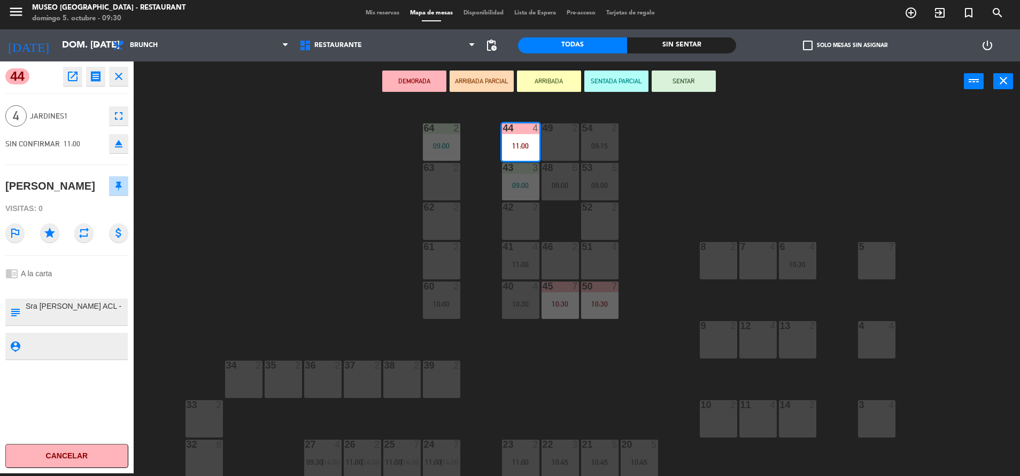
click at [68, 68] on button "open_in_new" at bounding box center [72, 76] width 19 height 19
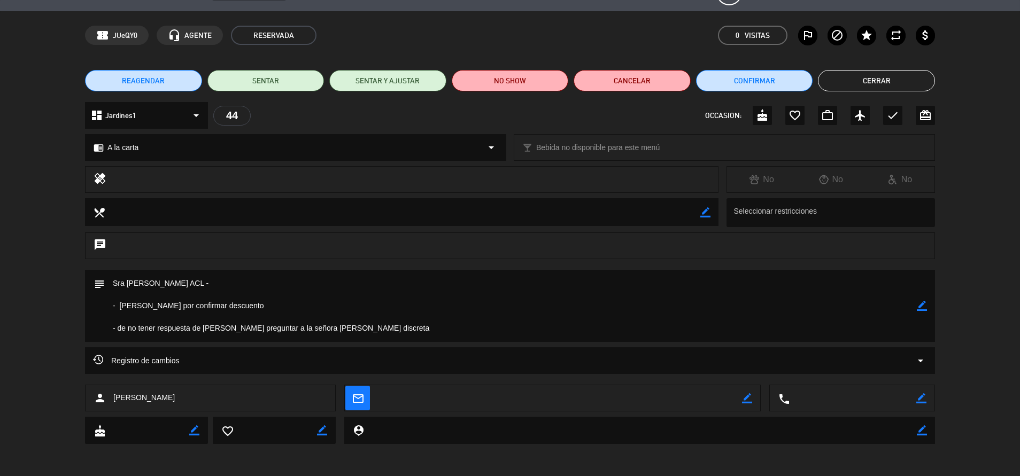
scroll to position [0, 0]
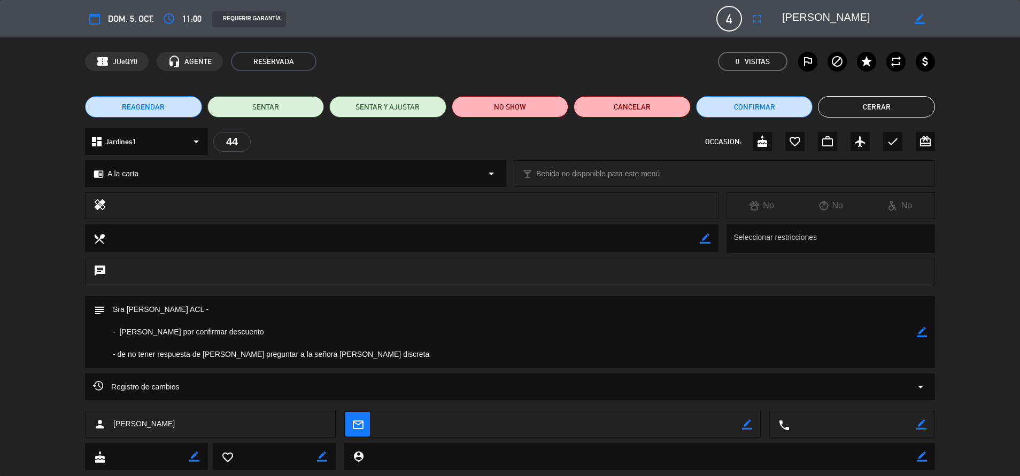
click at [894, 108] on button "Cerrar" at bounding box center [876, 106] width 117 height 21
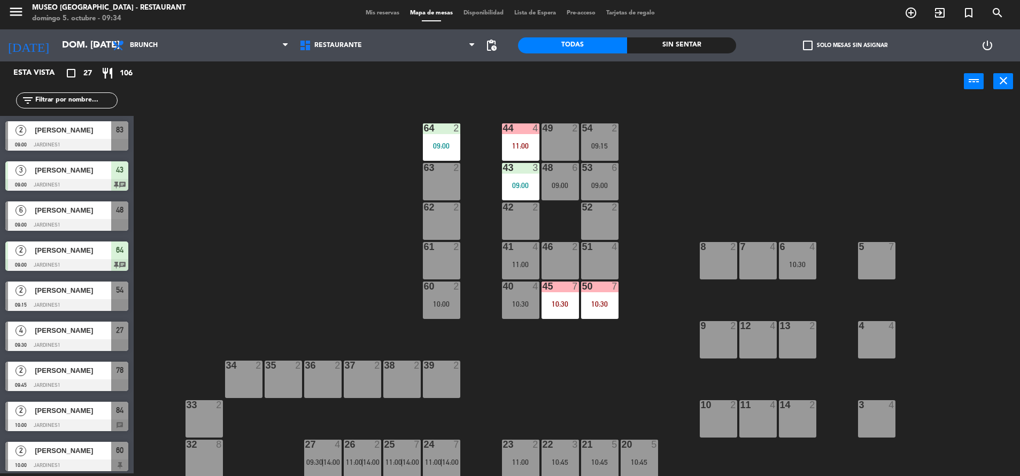
scroll to position [223, 0]
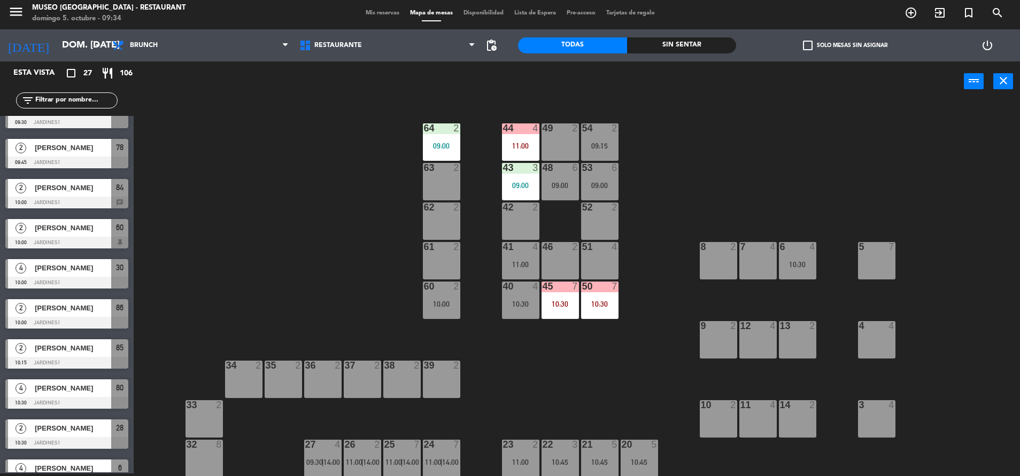
click at [48, 98] on input "text" at bounding box center [75, 101] width 83 height 12
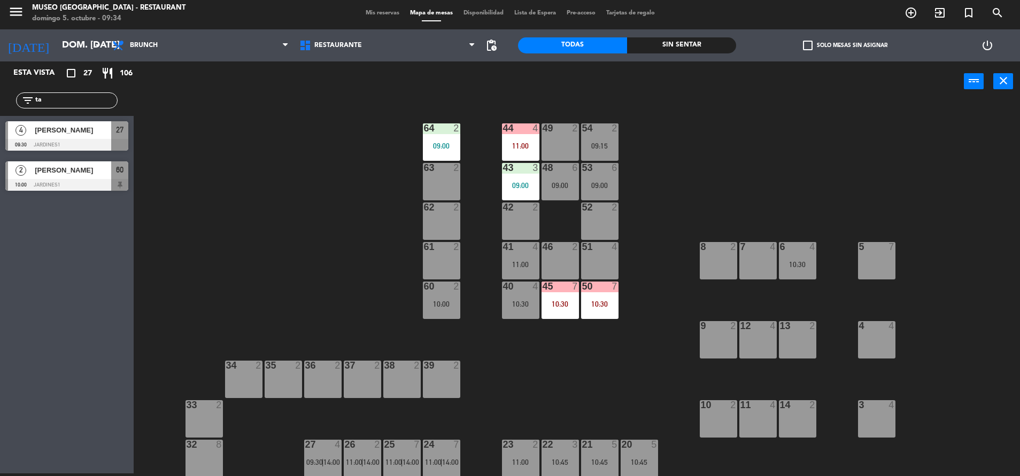
scroll to position [0, 0]
type input "tama"
click at [56, 131] on span "[PERSON_NAME]" at bounding box center [73, 130] width 76 height 11
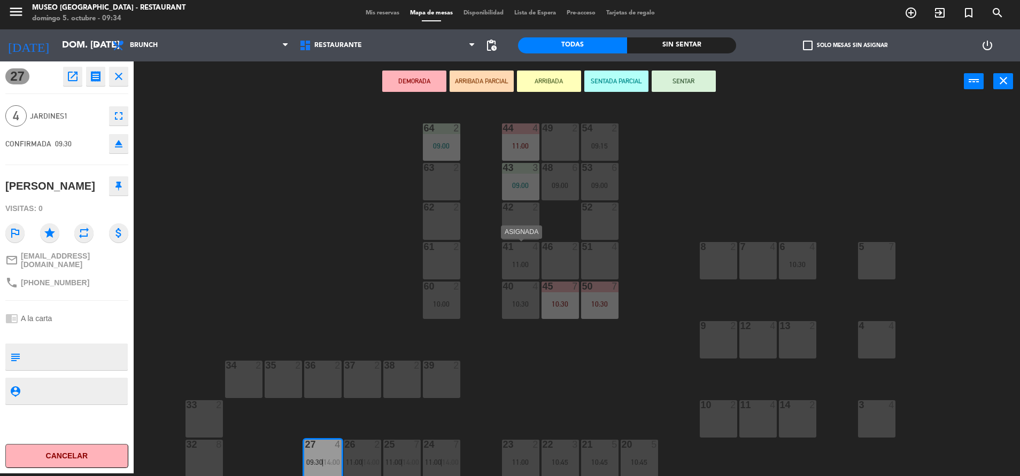
click at [518, 258] on div "41 4 11:00" at bounding box center [520, 260] width 37 height 37
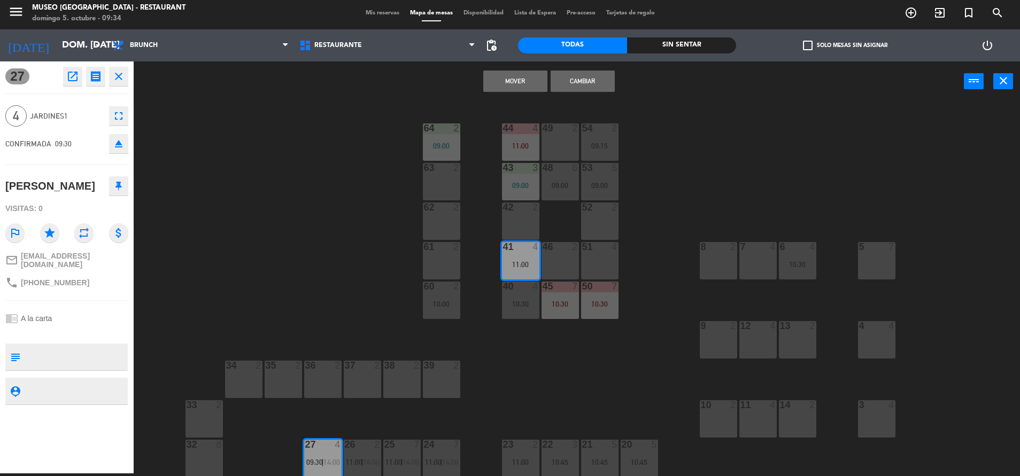
click at [606, 78] on button "Cambiar" at bounding box center [583, 81] width 64 height 21
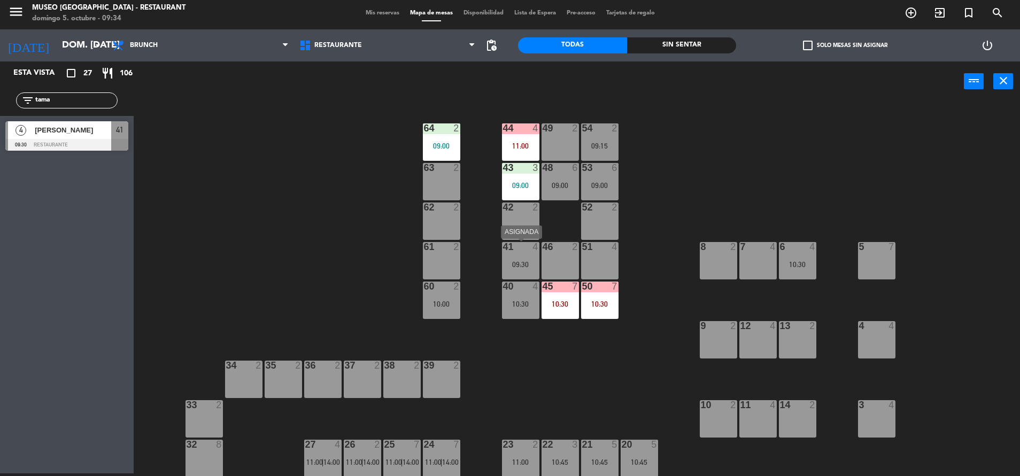
click at [521, 259] on div "41 4 09:30" at bounding box center [520, 260] width 37 height 37
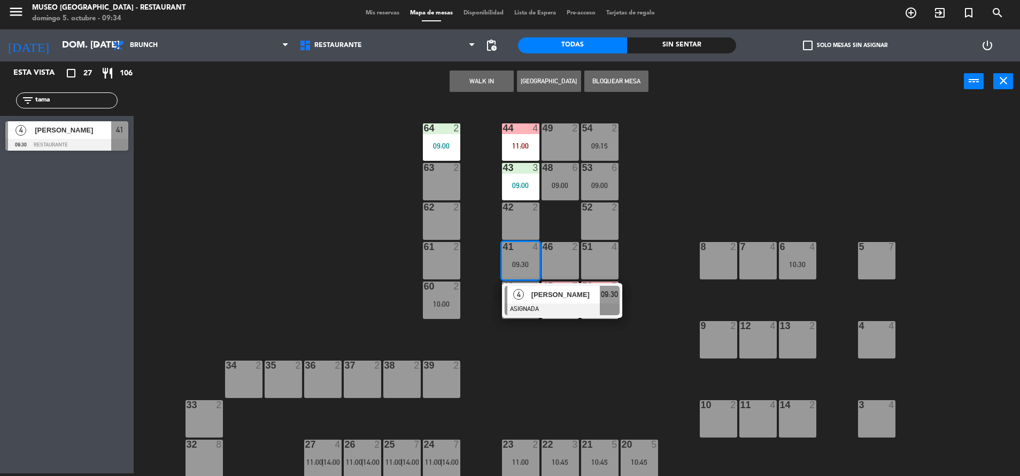
click at [544, 297] on span "[PERSON_NAME]" at bounding box center [566, 294] width 68 height 11
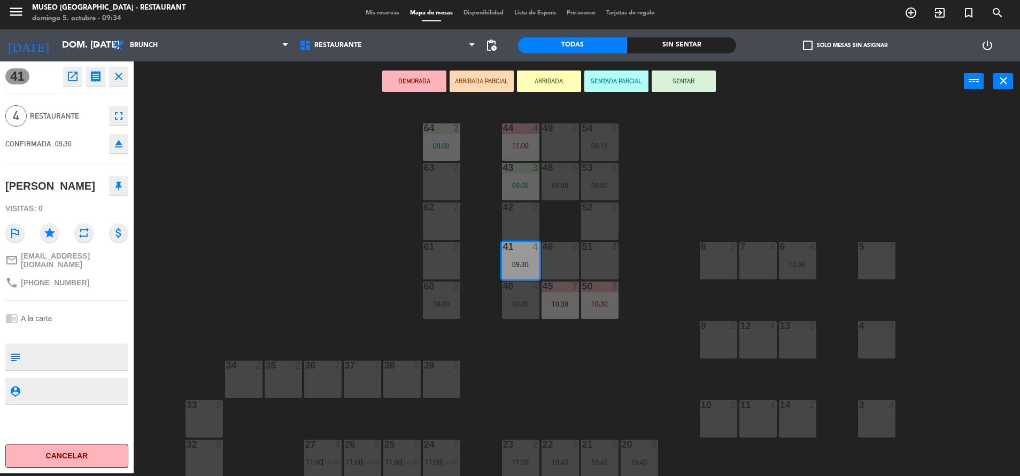
click at [494, 85] on button "ARRIBADA PARCIAL" at bounding box center [482, 81] width 64 height 21
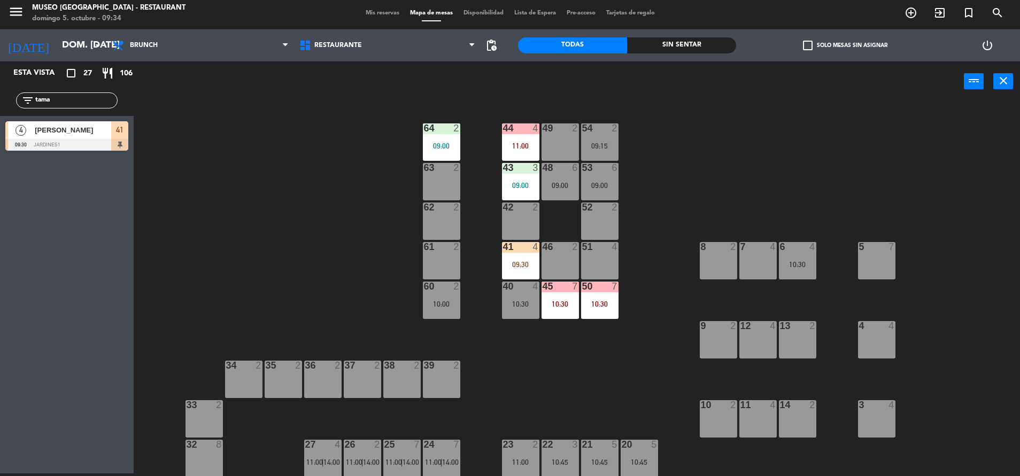
click at [523, 267] on div "09:30" at bounding box center [520, 264] width 37 height 7
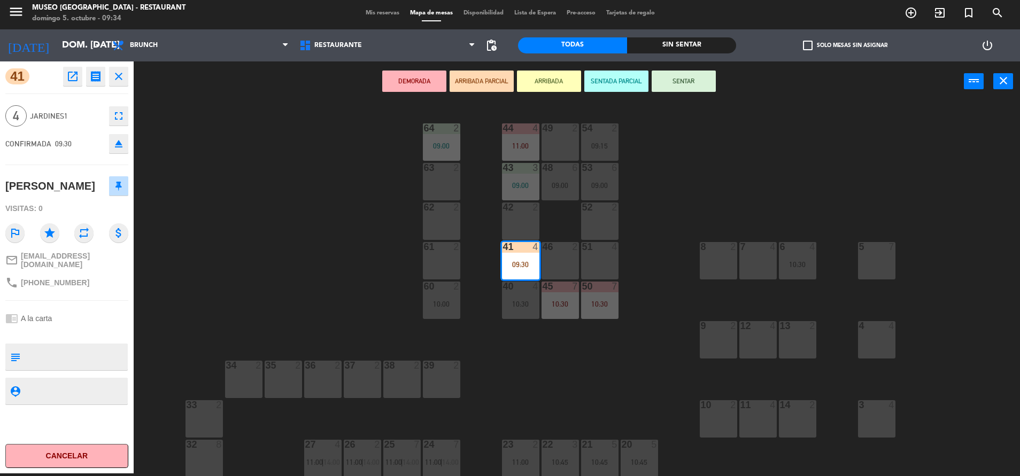
click at [79, 346] on textarea at bounding box center [76, 357] width 102 height 22
type textarea "m41"
click at [82, 202] on div "Visitas: 0" at bounding box center [66, 208] width 123 height 19
click at [698, 78] on button "SENTAR" at bounding box center [684, 81] width 64 height 21
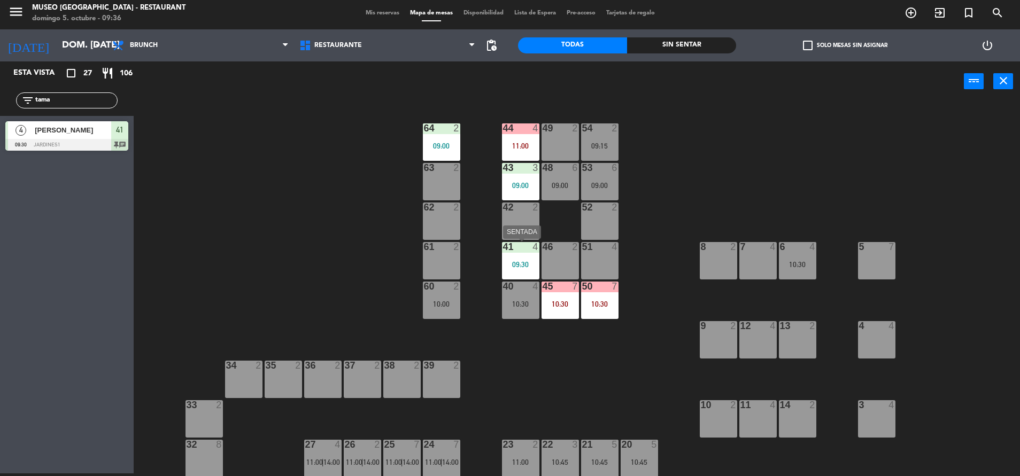
click at [520, 257] on div "41 4 09:30" at bounding box center [520, 260] width 37 height 37
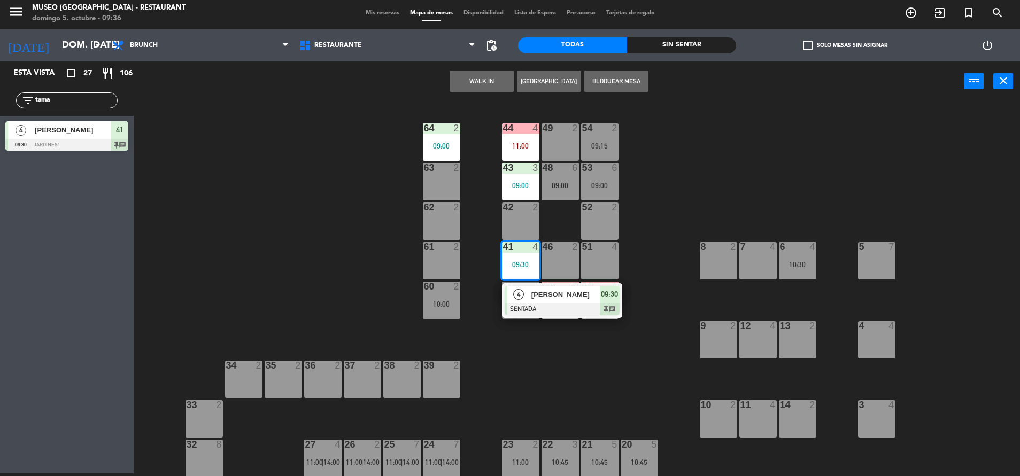
click at [539, 307] on div at bounding box center [562, 310] width 115 height 12
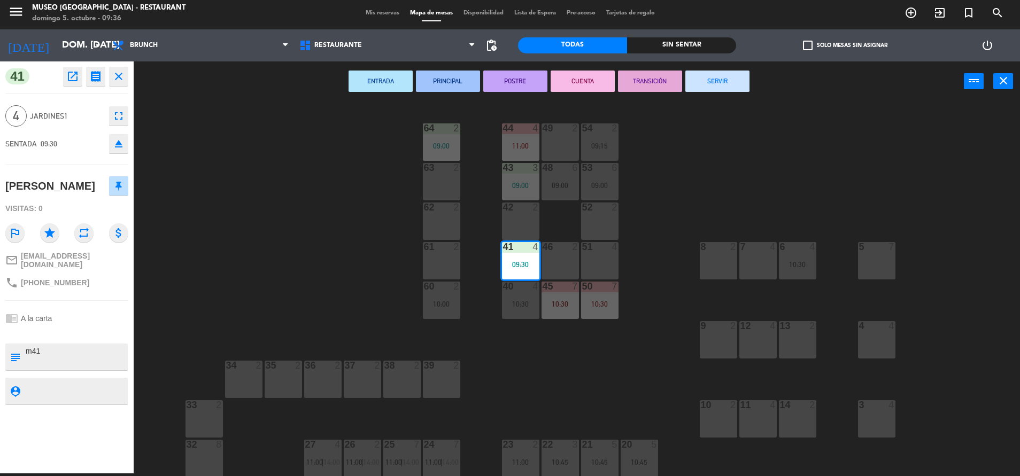
click at [228, 212] on div "44 4 11:00 49 2 54 2 09:15 64 2 09:00 48 6 09:00 53 6 09:00 63 2 43 3 09:00 62 …" at bounding box center [582, 290] width 876 height 372
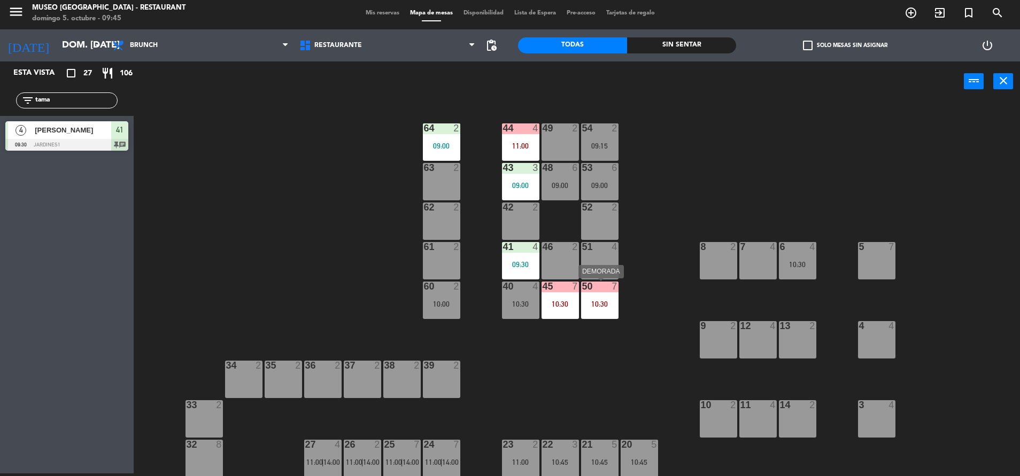
click at [604, 307] on div "10:30" at bounding box center [599, 304] width 37 height 7
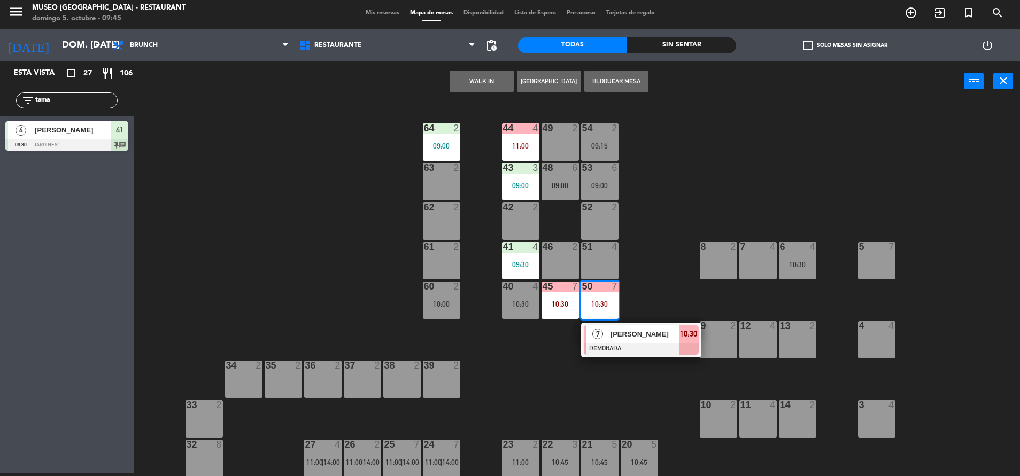
click at [637, 334] on span "[PERSON_NAME]" at bounding box center [645, 334] width 68 height 11
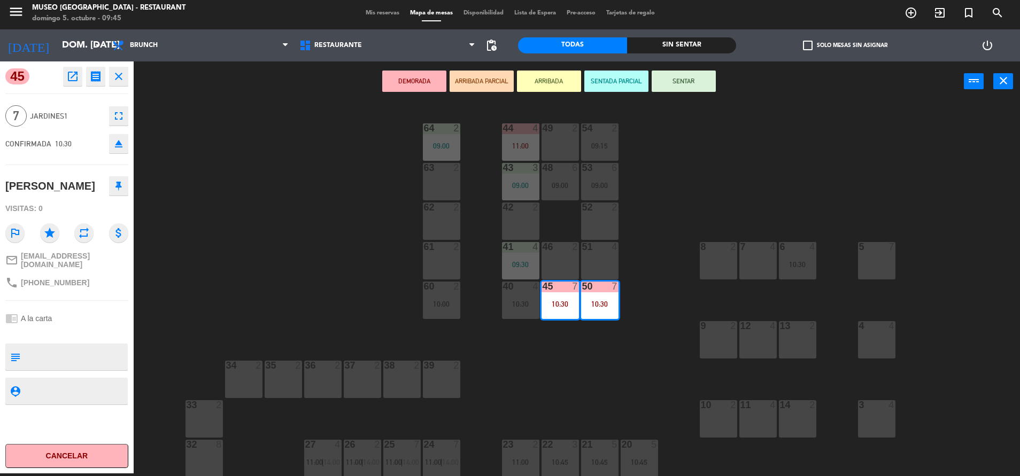
click at [607, 267] on div "51 4" at bounding box center [599, 260] width 37 height 37
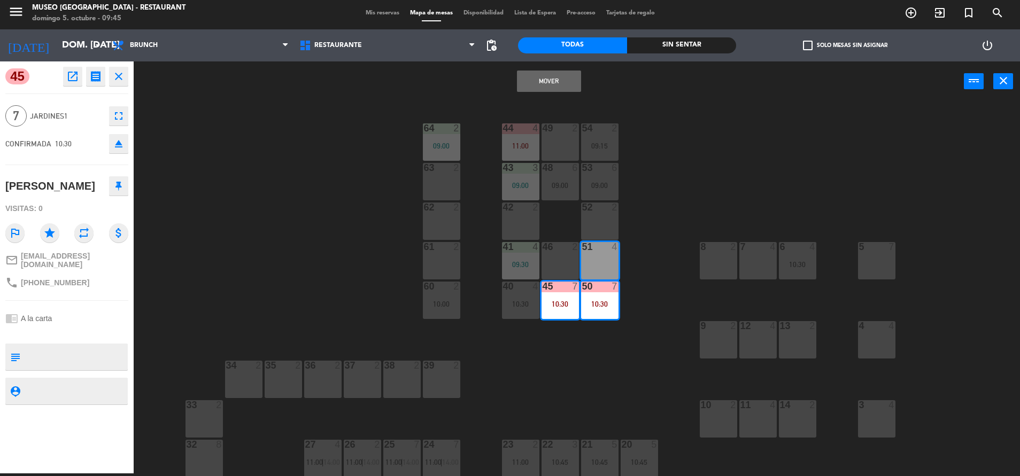
click at [568, 264] on div "46 2" at bounding box center [560, 260] width 37 height 37
click at [567, 69] on div "Mover y Unir power_input close" at bounding box center [549, 81] width 831 height 41
click at [566, 73] on button "Mover y Unir" at bounding box center [549, 81] width 64 height 21
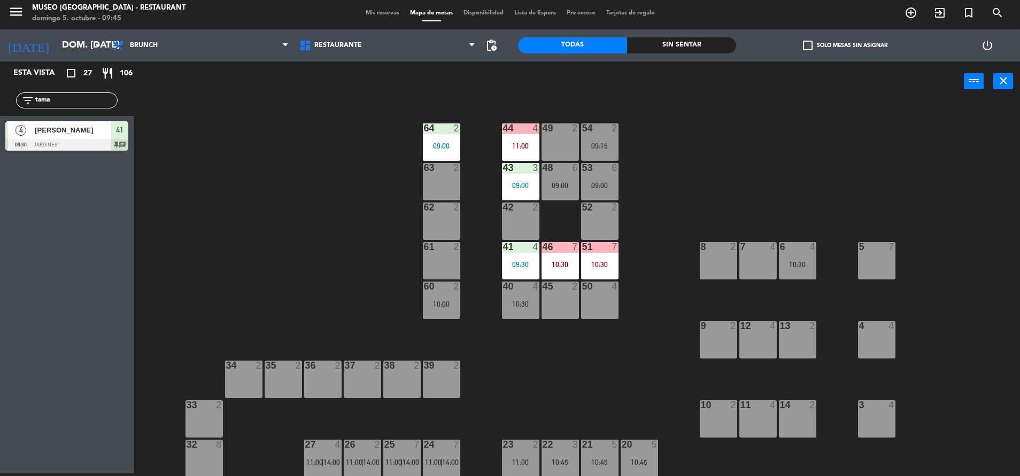
click at [565, 188] on div "09:00" at bounding box center [560, 185] width 37 height 7
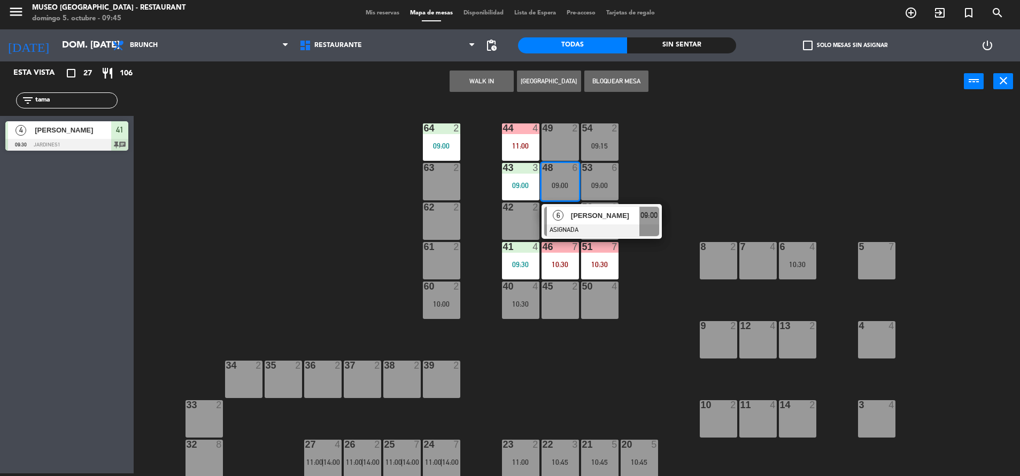
click at [602, 213] on span "[PERSON_NAME]" at bounding box center [605, 215] width 68 height 11
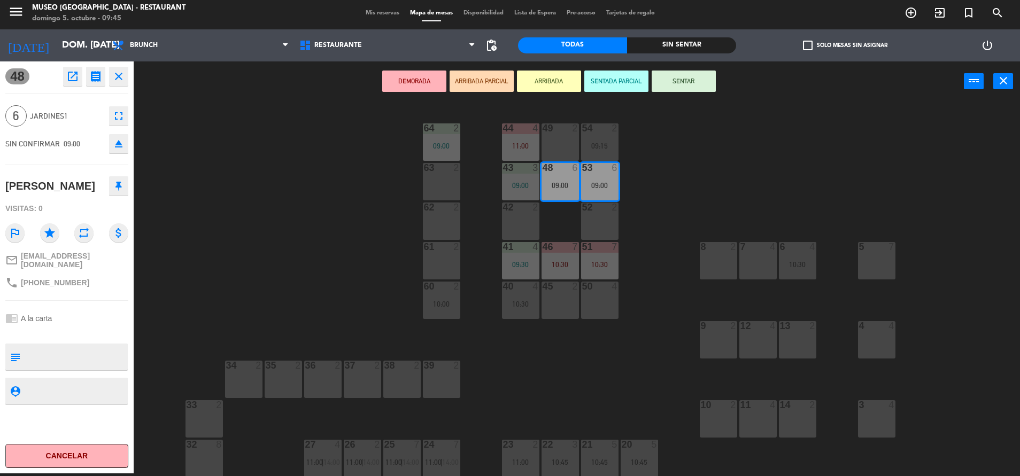
click at [73, 78] on icon "open_in_new" at bounding box center [72, 76] width 13 height 13
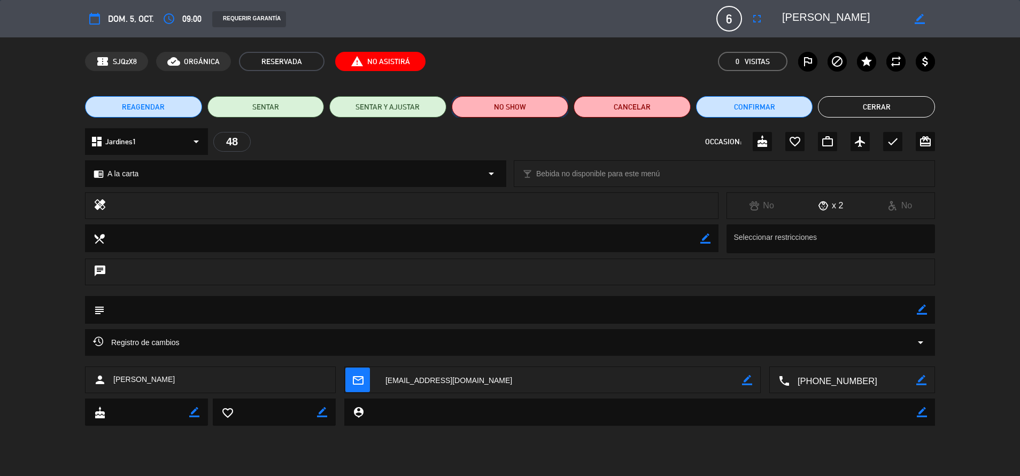
click at [500, 109] on button "NO SHOW" at bounding box center [510, 106] width 117 height 21
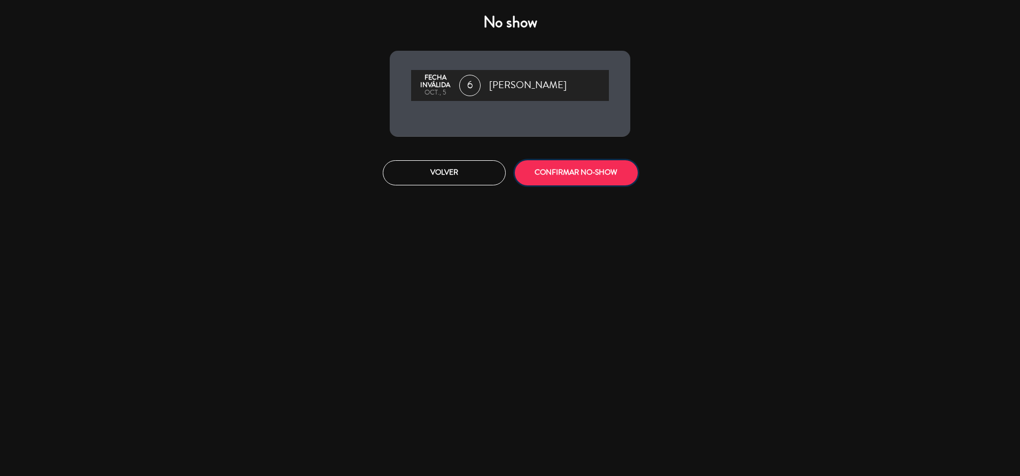
click at [562, 164] on button "CONFIRMAR NO-SHOW" at bounding box center [576, 172] width 123 height 25
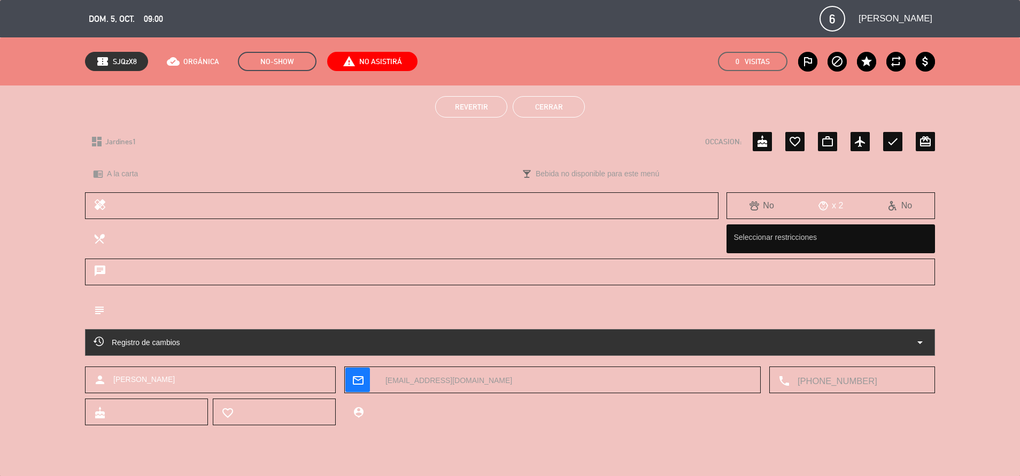
click at [532, 109] on button "Cerrar" at bounding box center [549, 106] width 72 height 21
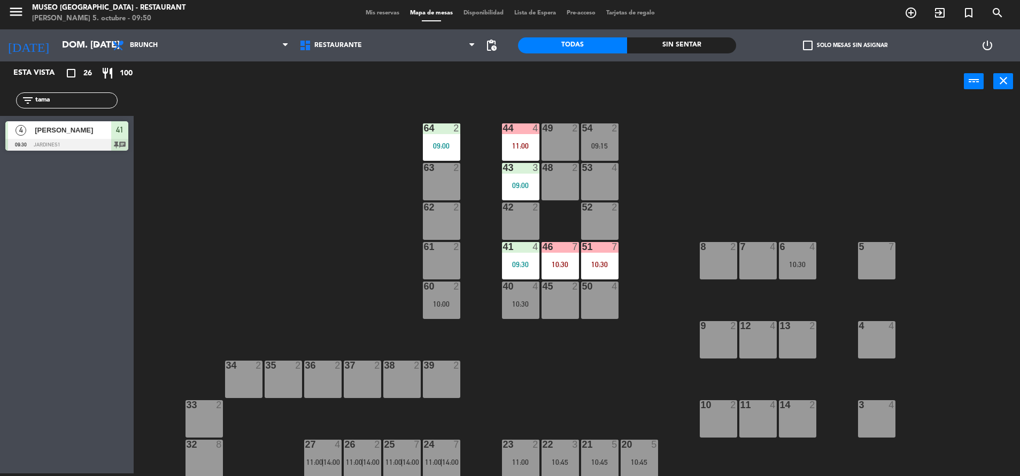
drag, startPoint x: 94, startPoint y: 102, endPoint x: -3, endPoint y: 114, distance: 98.1
click at [0, 114] on html "close × Museo Larco Café - Restaurant × chrome_reader_mode Listado de Reservas …" at bounding box center [510, 238] width 1020 height 476
type input "[PERSON_NAME]"
click at [27, 127] on div "2" at bounding box center [21, 130] width 26 height 18
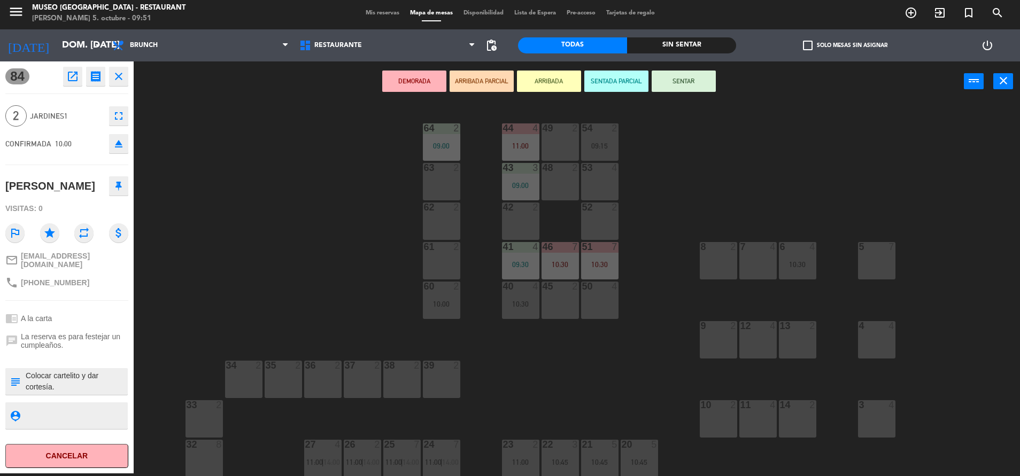
click at [439, 181] on div "63 2" at bounding box center [441, 181] width 37 height 37
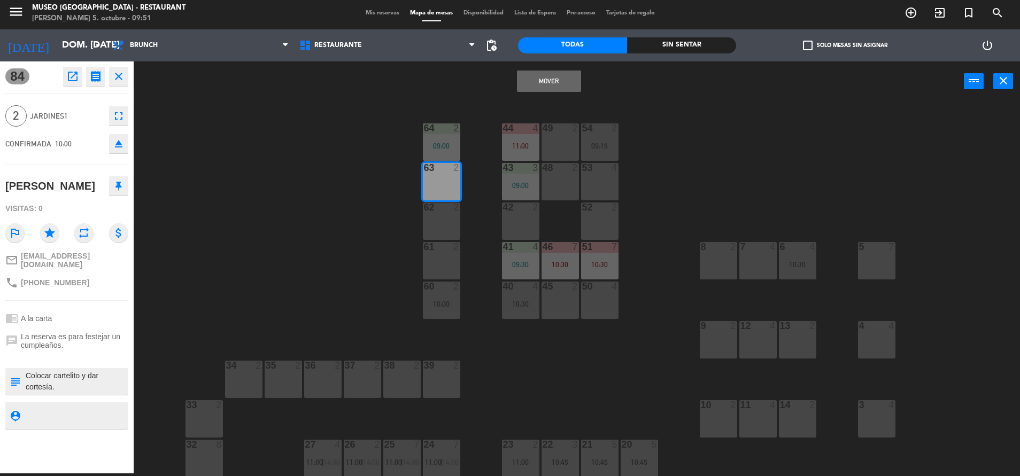
click at [549, 79] on button "Mover" at bounding box center [549, 81] width 64 height 21
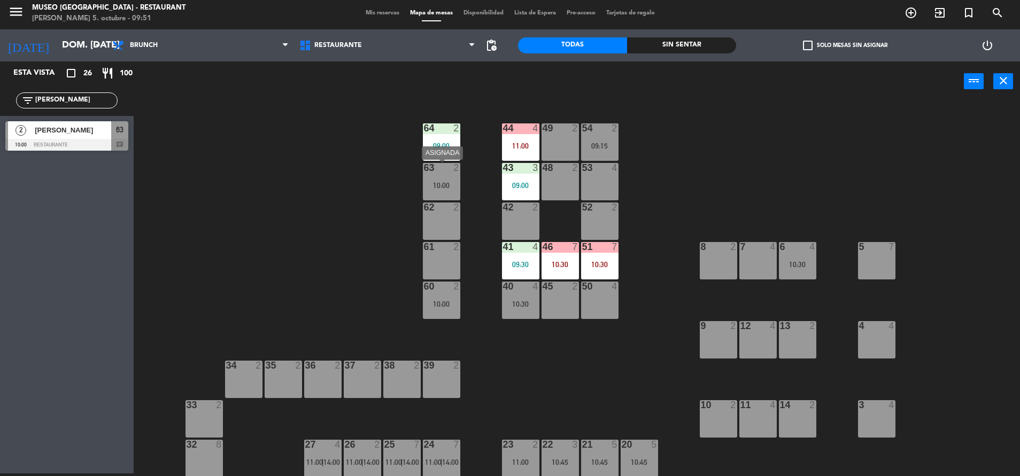
click at [436, 174] on div "63 2 10:00" at bounding box center [441, 181] width 37 height 37
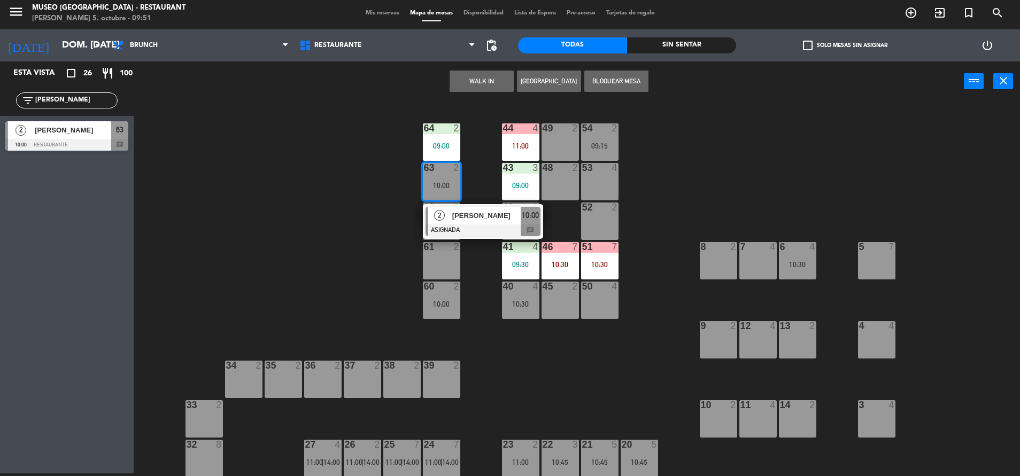
click at [474, 222] on div "[PERSON_NAME]" at bounding box center [486, 216] width 70 height 18
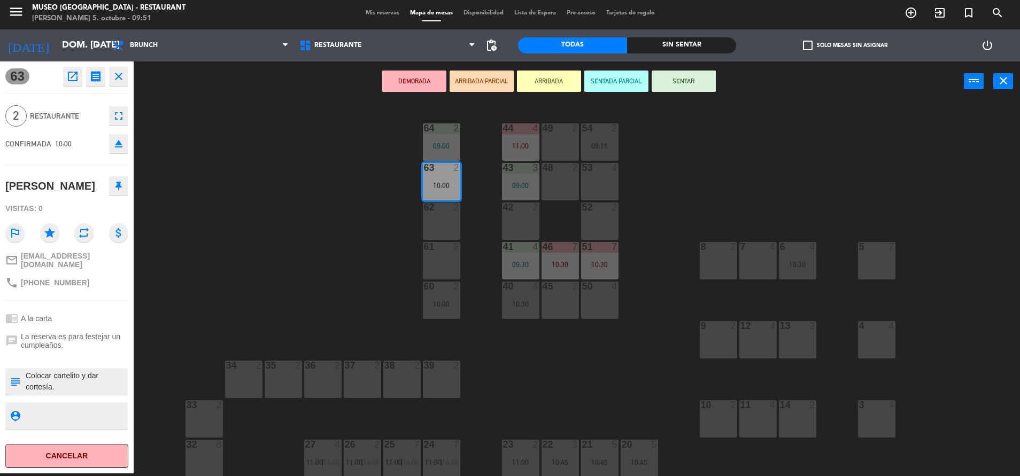
click at [687, 78] on button "SENTAR" at bounding box center [684, 81] width 64 height 21
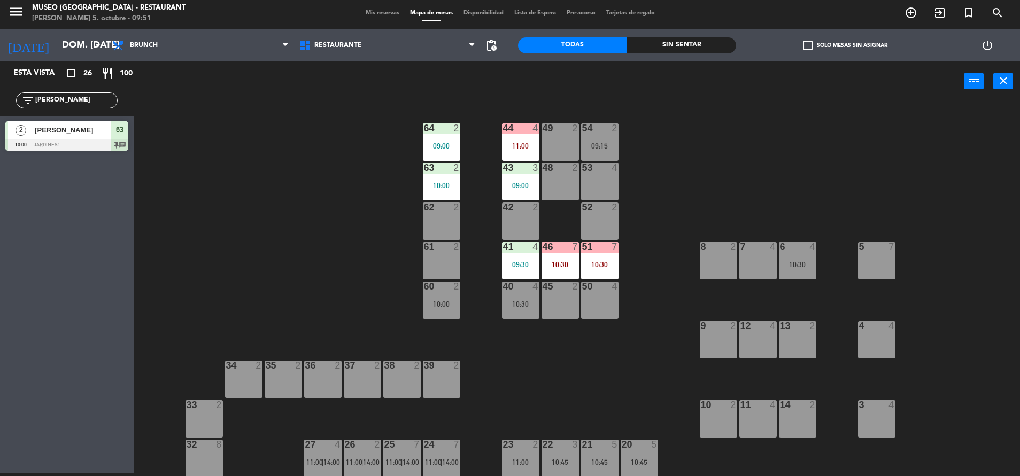
click at [444, 183] on div "10:00" at bounding box center [441, 185] width 37 height 7
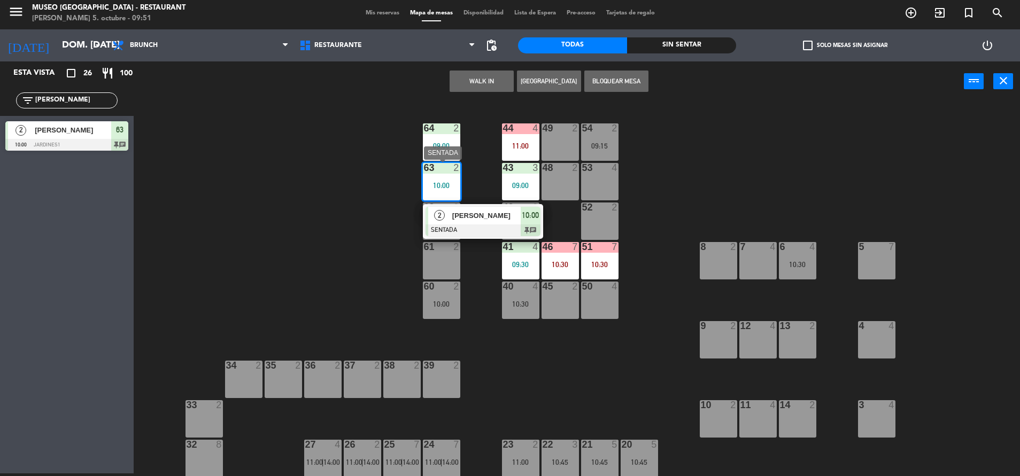
click at [486, 236] on div at bounding box center [483, 231] width 115 height 12
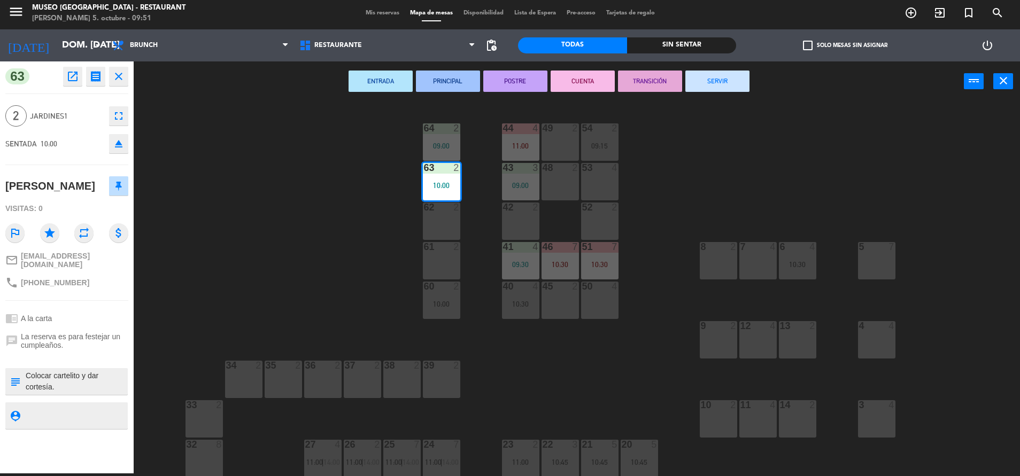
click at [29, 374] on textarea at bounding box center [76, 382] width 102 height 22
type textarea "m63 Colocar cartelito y dar cortesía. Se le indicó que la ubicación es asignado…"
click at [76, 205] on div "Visitas: 0" at bounding box center [66, 208] width 123 height 19
click at [697, 163] on div "44 4 11:00 49 2 54 2 09:15 64 2 09:00 48 2 53 4 63 2 10:00 43 3 09:00 62 2 42 2…" at bounding box center [582, 290] width 876 height 372
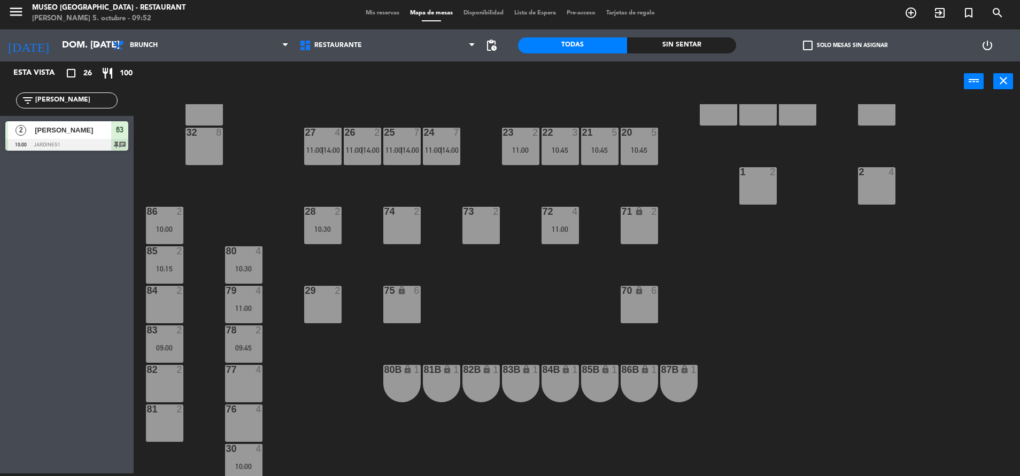
scroll to position [313, 0]
click at [357, 40] on span "Restaurante" at bounding box center [387, 46] width 187 height 24
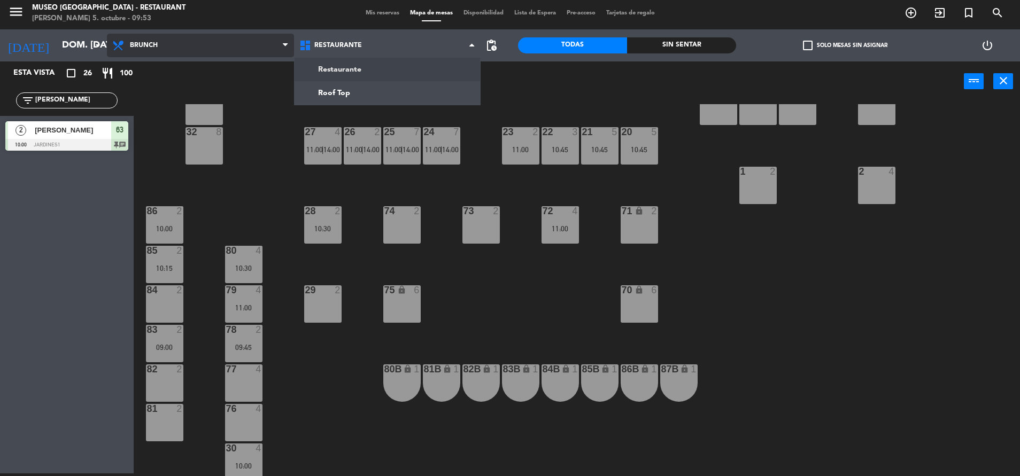
click at [246, 44] on span "Brunch" at bounding box center [200, 46] width 187 height 24
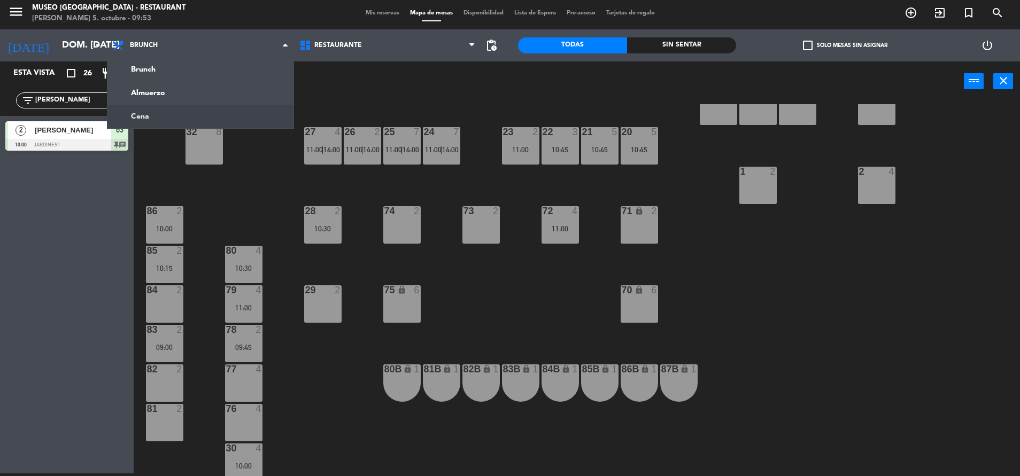
scroll to position [0, 0]
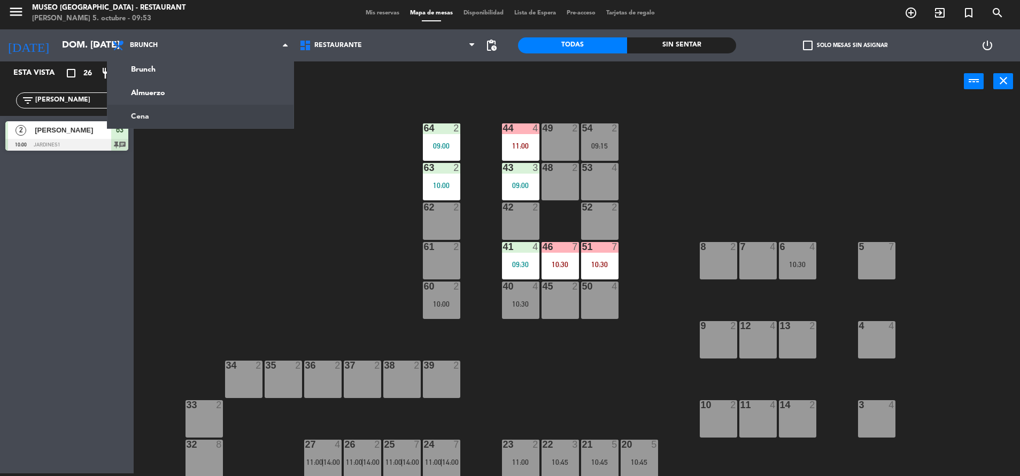
click at [370, 214] on div "44 4 11:00 49 2 54 2 09:15 64 2 09:00 48 2 53 4 63 2 10:00 43 3 09:00 62 2 42 2…" at bounding box center [582, 290] width 876 height 372
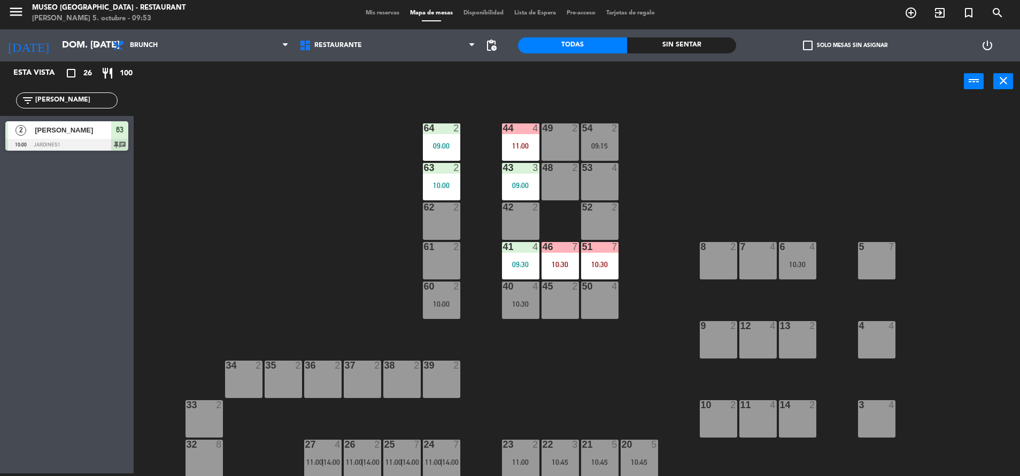
drag, startPoint x: 63, startPoint y: 100, endPoint x: -3, endPoint y: 91, distance: 66.9
click at [0, 91] on html "close × Museo Larco Café - Restaurant × chrome_reader_mode Listado de Reservas …" at bounding box center [510, 238] width 1020 height 476
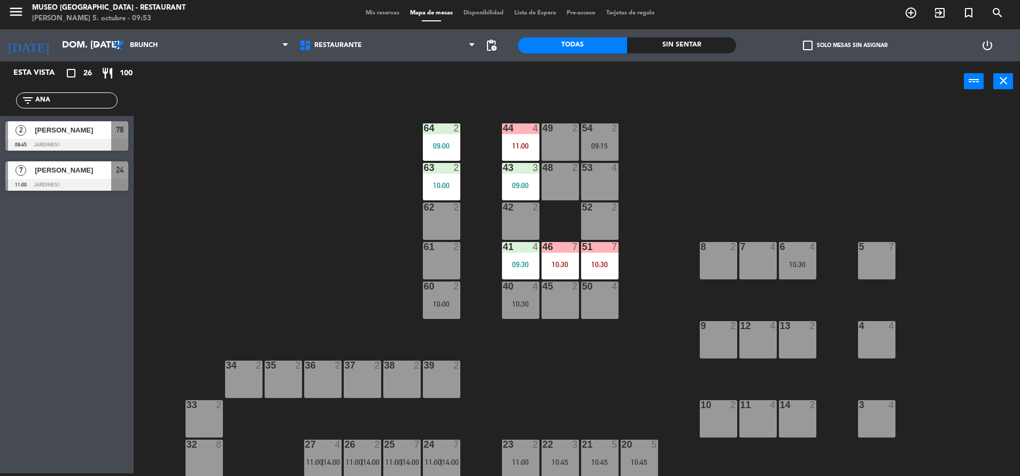
type input "ANA"
click at [28, 248] on div "Esta vista crop_square 26 restaurant 100 filter_list [PERSON_NAME] 2 [PERSON_NA…" at bounding box center [67, 267] width 134 height 412
click at [89, 134] on span "[PERSON_NAME]" at bounding box center [73, 130] width 76 height 11
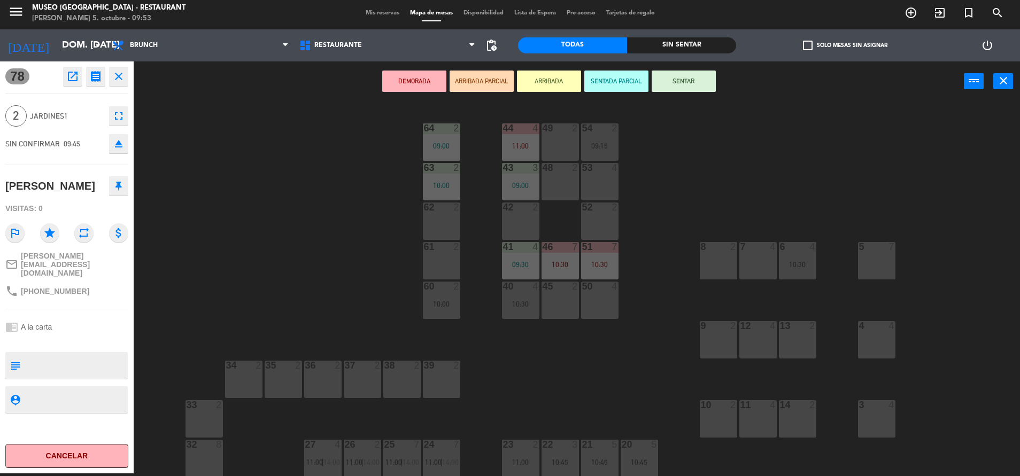
click at [433, 227] on div "62 2" at bounding box center [441, 221] width 37 height 37
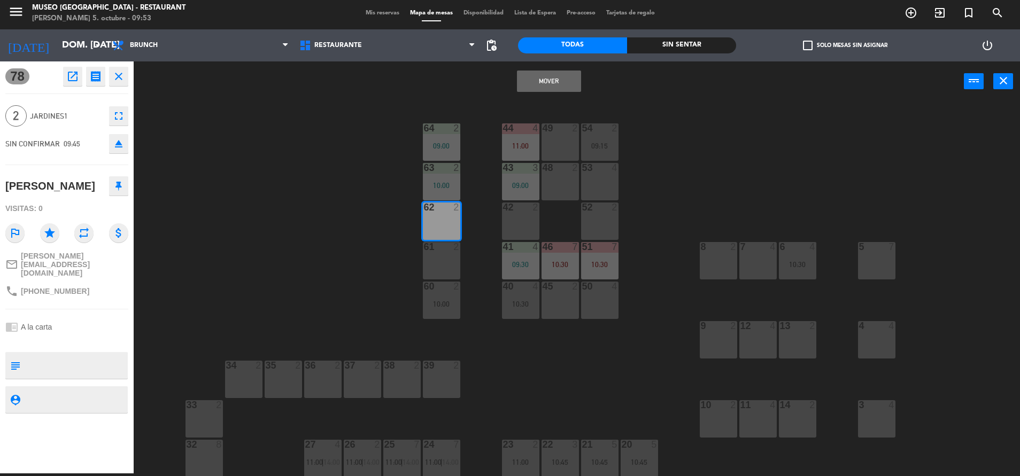
click at [550, 73] on button "Mover" at bounding box center [549, 81] width 64 height 21
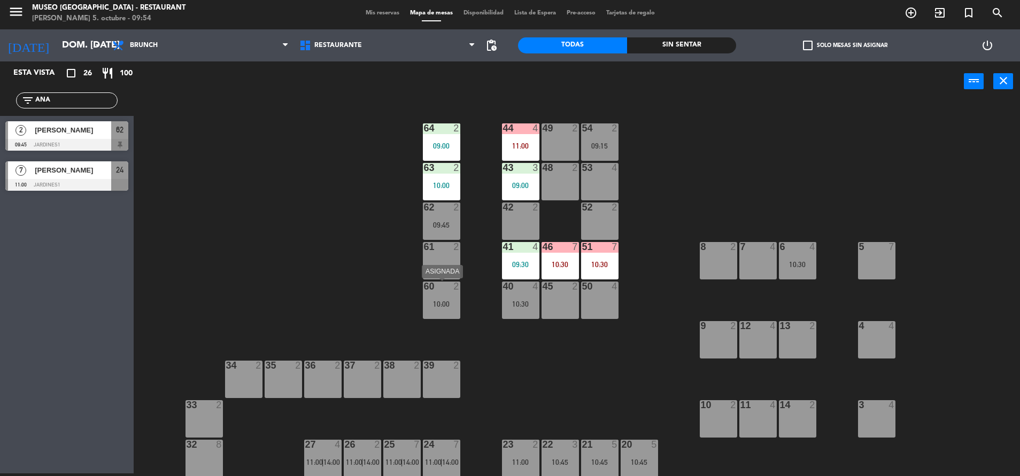
click at [440, 297] on div "60 2 10:00" at bounding box center [441, 300] width 37 height 37
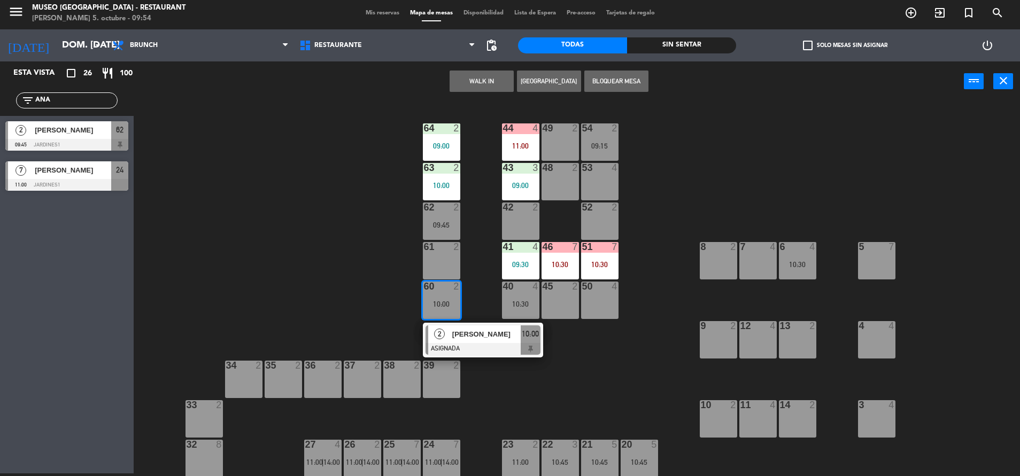
click at [398, 266] on div "44 4 11:00 49 2 54 2 09:15 64 2 09:00 48 2 53 4 63 2 10:00 43 3 09:00 62 2 09:4…" at bounding box center [582, 290] width 876 height 372
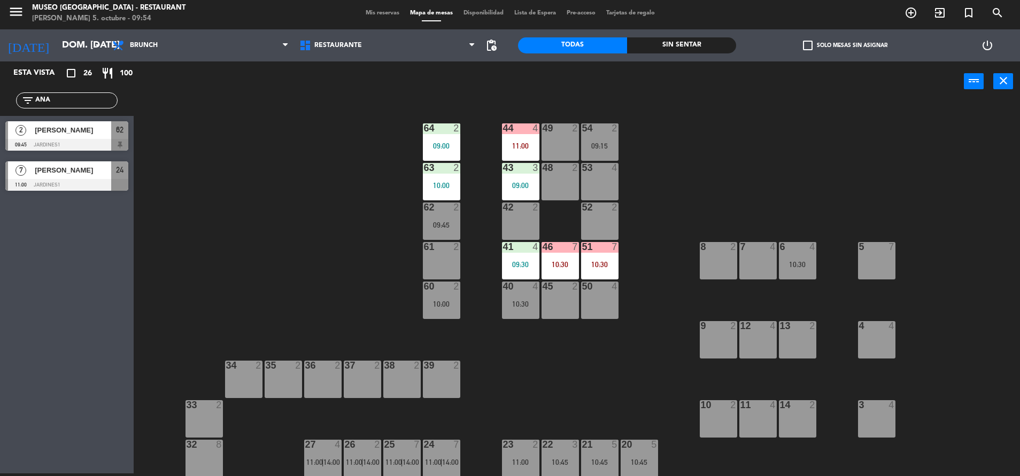
click at [440, 219] on div "62 2 09:45" at bounding box center [441, 221] width 37 height 37
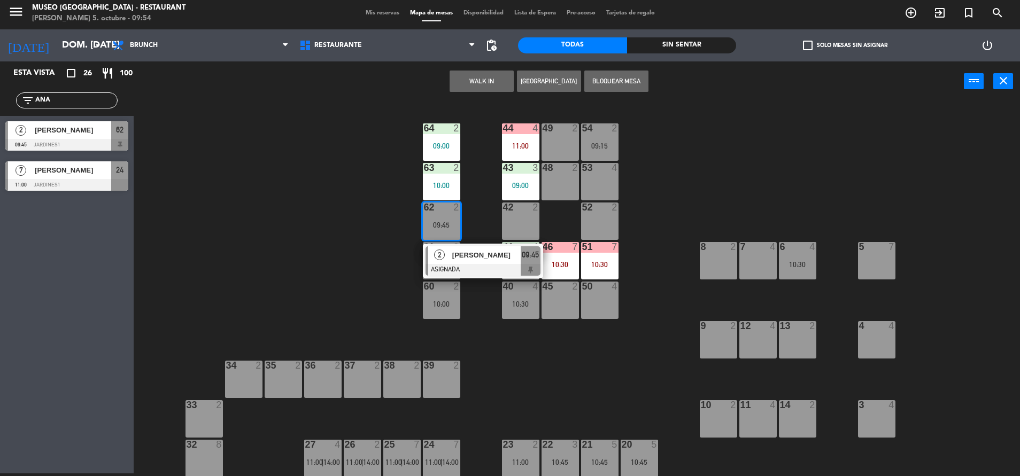
click at [472, 253] on span "[PERSON_NAME]" at bounding box center [486, 255] width 68 height 11
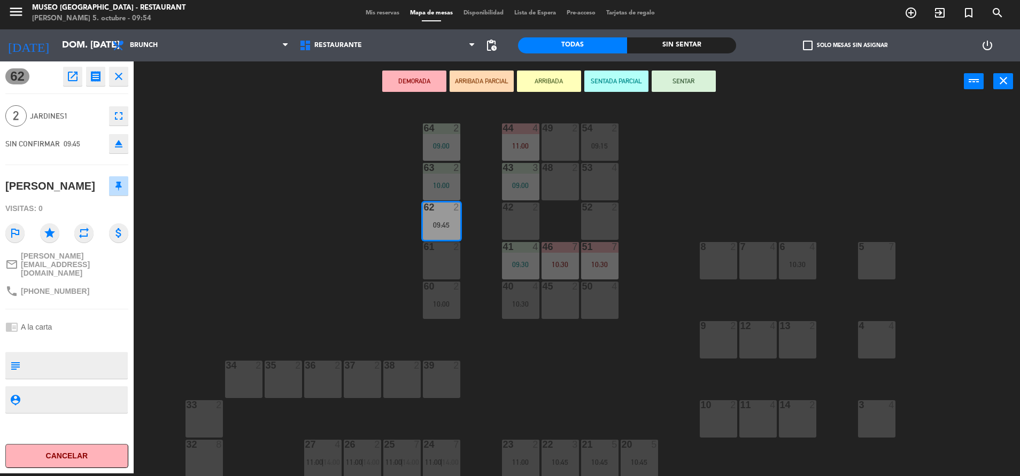
click at [452, 288] on div "2" at bounding box center [459, 287] width 18 height 10
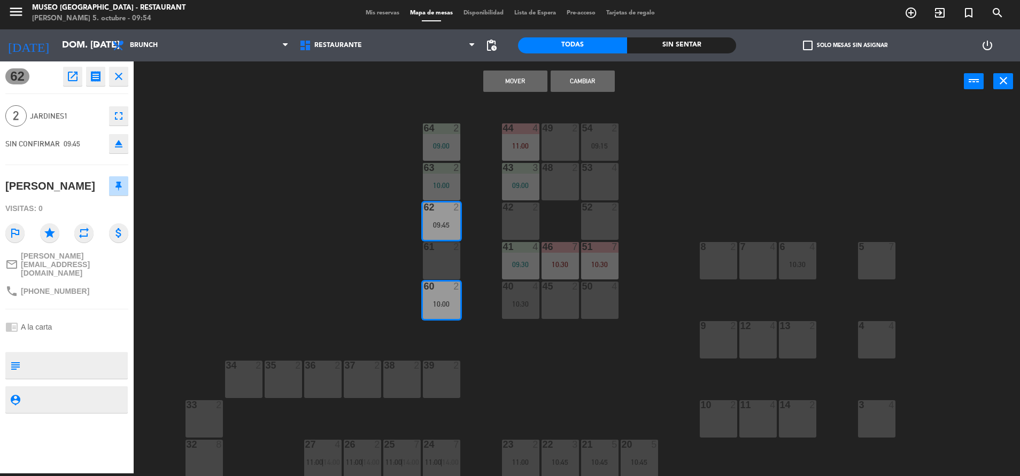
click at [582, 78] on button "Cambiar" at bounding box center [583, 81] width 64 height 21
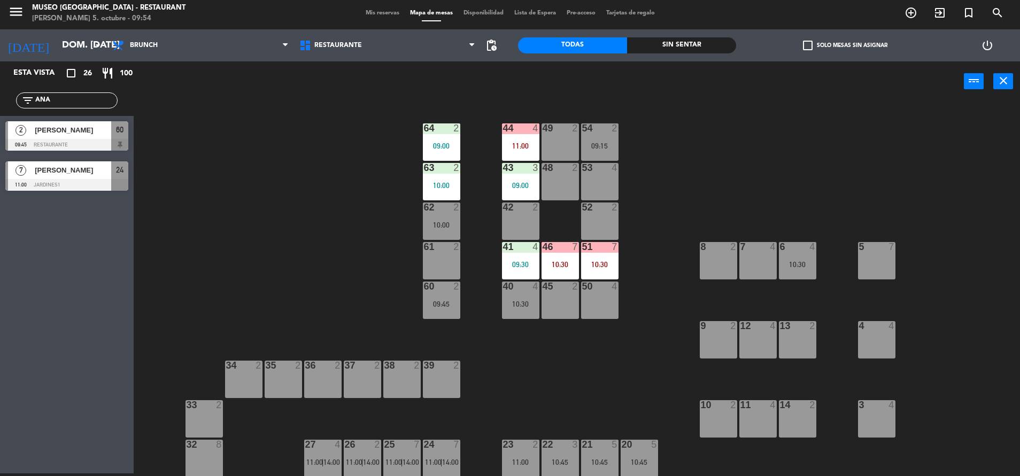
click at [450, 287] on div at bounding box center [442, 287] width 18 height 10
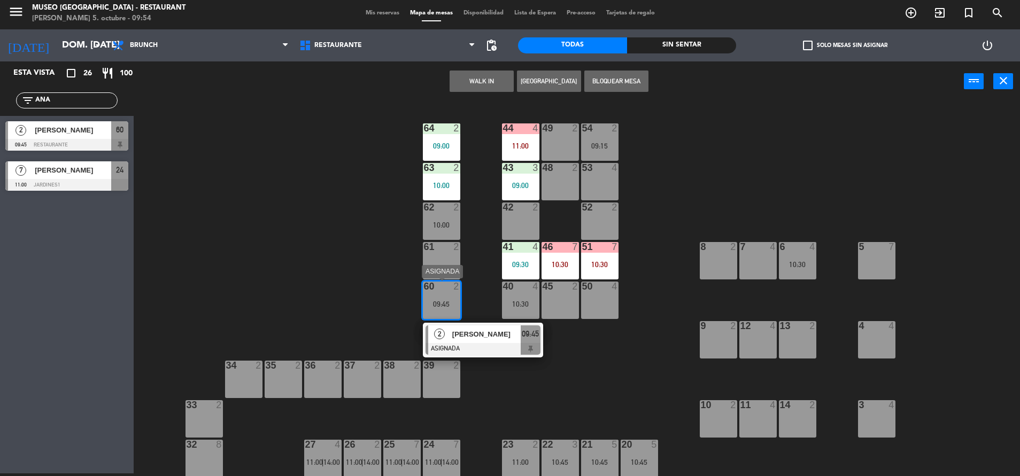
click at [481, 343] on div at bounding box center [483, 349] width 115 height 12
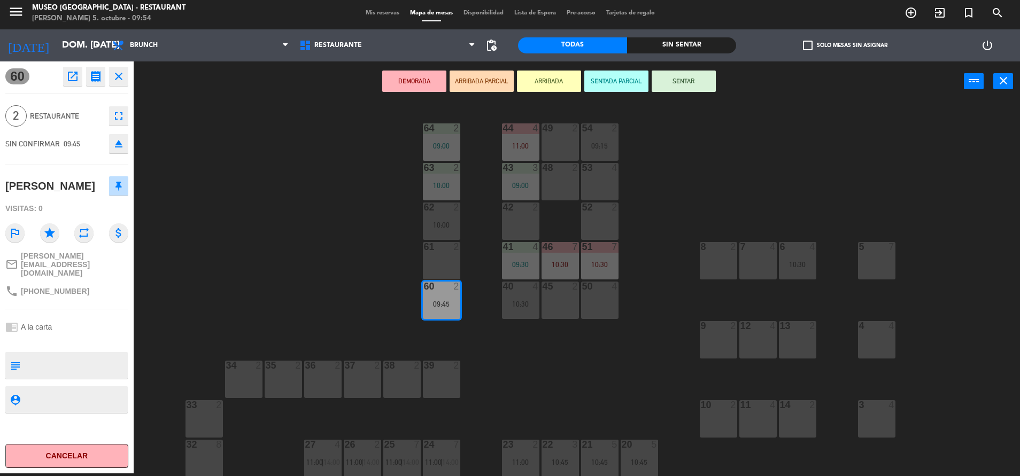
click at [33, 365] on textarea at bounding box center [76, 366] width 102 height 22
type textarea "M60"
click at [95, 195] on div "[PERSON_NAME]" at bounding box center [50, 187] width 90 height 18
click at [676, 75] on button "SENTAR" at bounding box center [684, 81] width 64 height 21
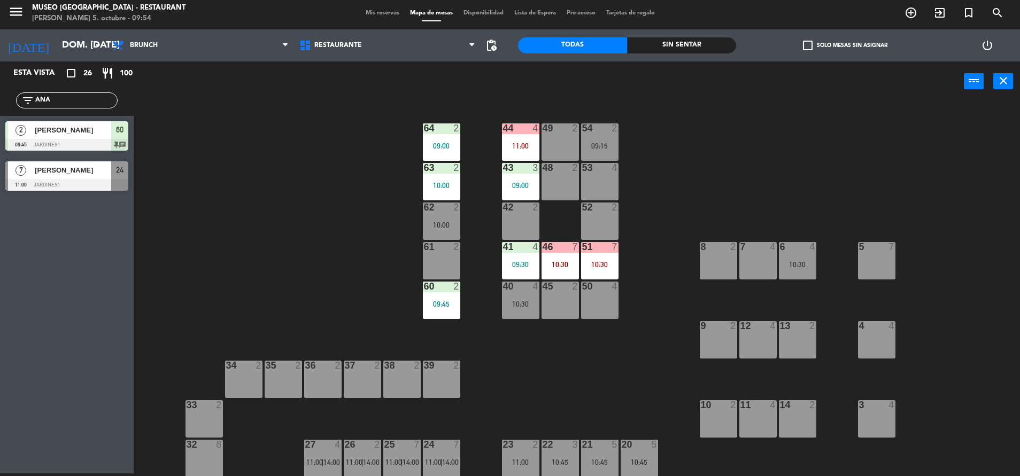
drag, startPoint x: 100, startPoint y: 104, endPoint x: 0, endPoint y: 116, distance: 100.6
click at [0, 116] on html "close × Museo Larco Café - Restaurant × chrome_reader_mode Listado de Reservas …" at bounding box center [510, 238] width 1020 height 476
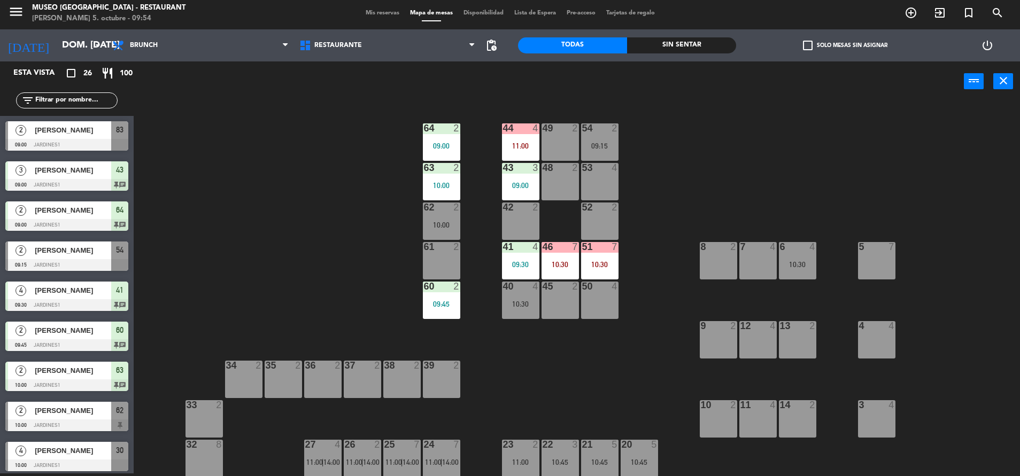
type input "B"
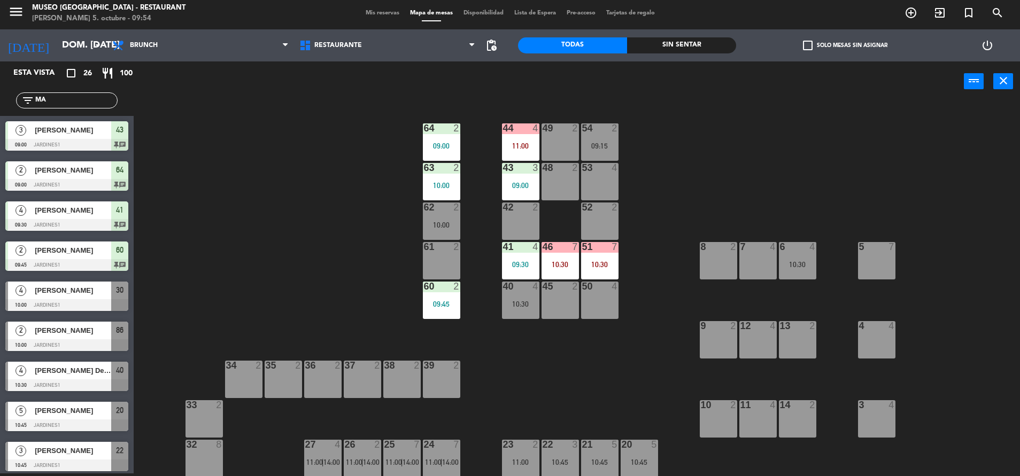
type input "M"
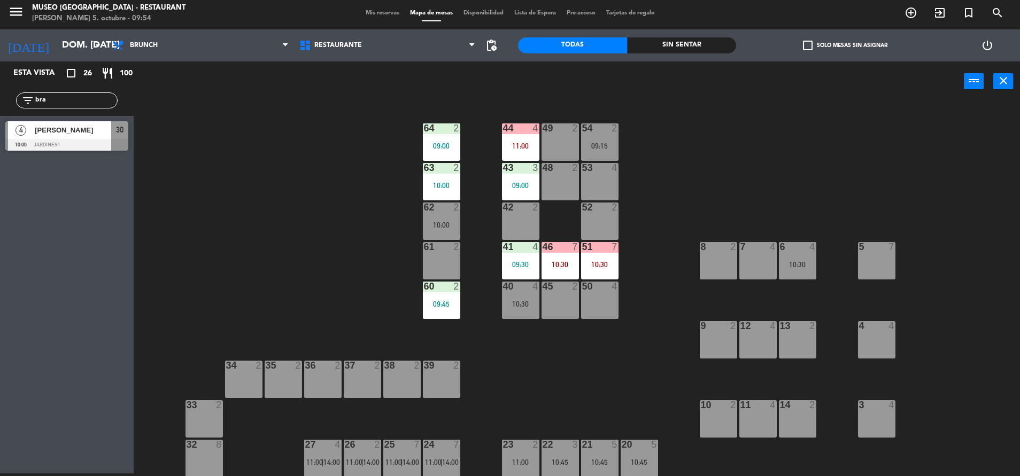
type input "bra"
click at [47, 245] on div "Esta vista crop_square 26 restaurant 100 filter_list bra 4 [PERSON_NAME] 10:00 …" at bounding box center [67, 267] width 134 height 412
click at [56, 145] on div at bounding box center [66, 145] width 123 height 12
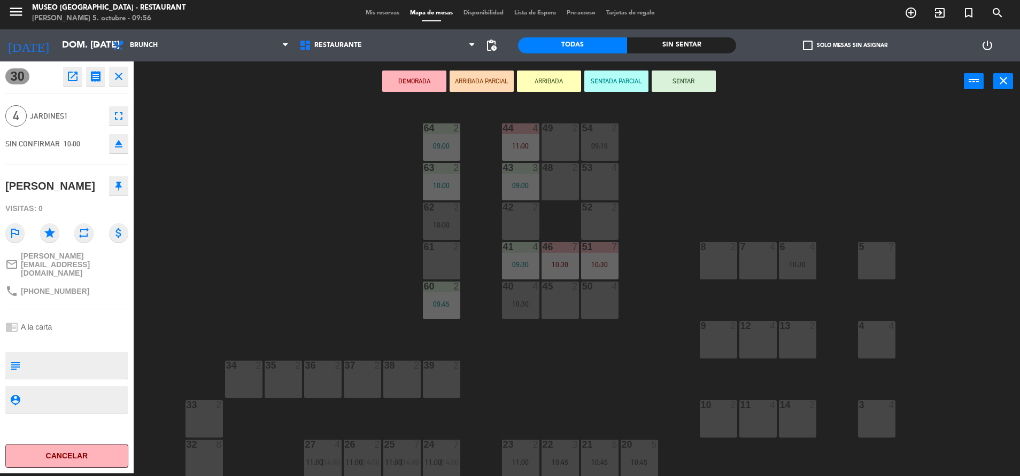
click at [601, 302] on div "50 4" at bounding box center [599, 300] width 37 height 37
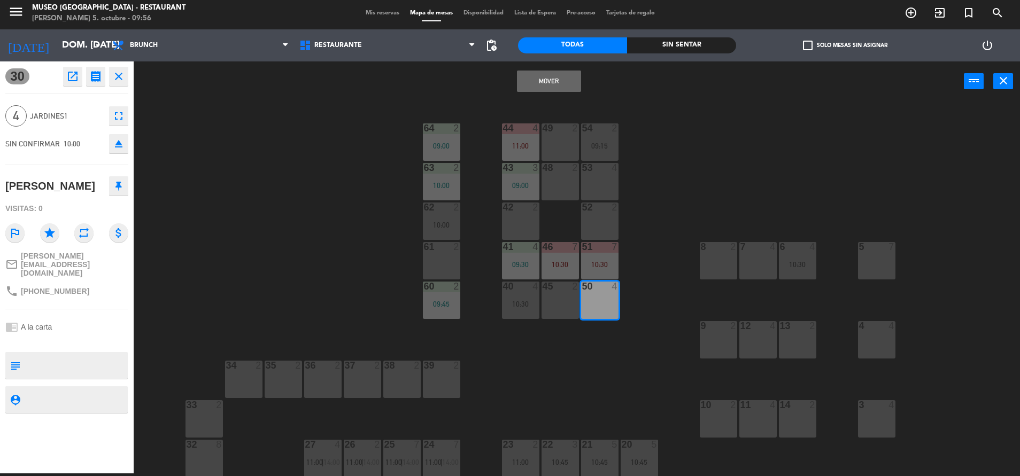
click at [565, 73] on button "Mover" at bounding box center [549, 81] width 64 height 21
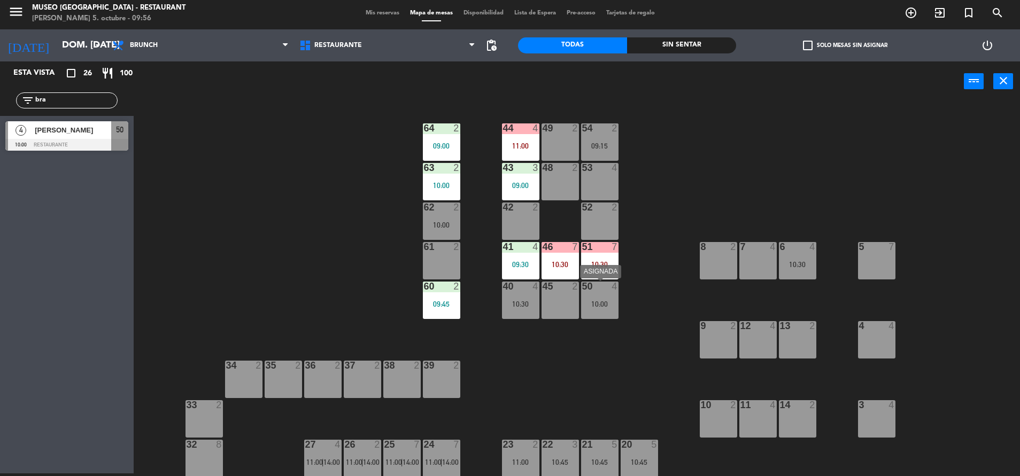
click at [597, 299] on div "50 4 10:00" at bounding box center [599, 300] width 37 height 37
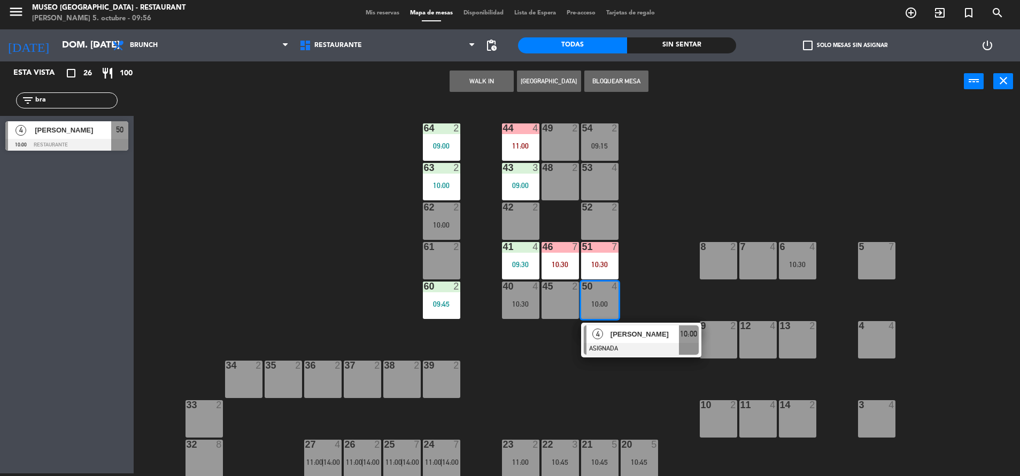
click at [513, 309] on div "40 4 10:30" at bounding box center [520, 300] width 37 height 37
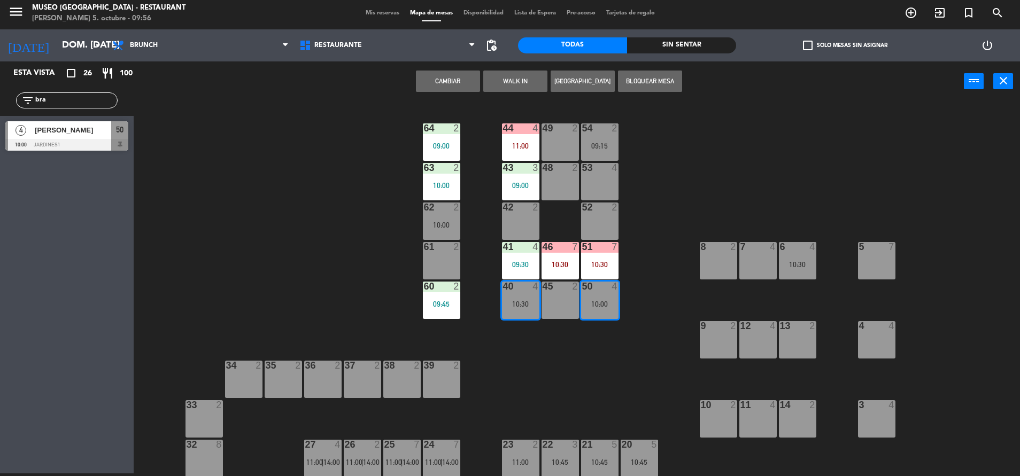
click at [456, 81] on button "Cambiar" at bounding box center [448, 81] width 64 height 21
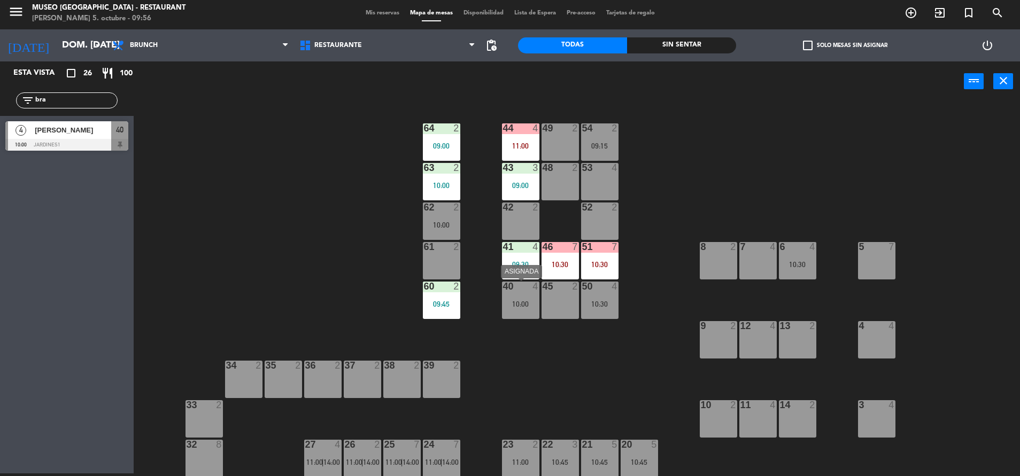
click at [513, 305] on div "10:00" at bounding box center [520, 304] width 37 height 7
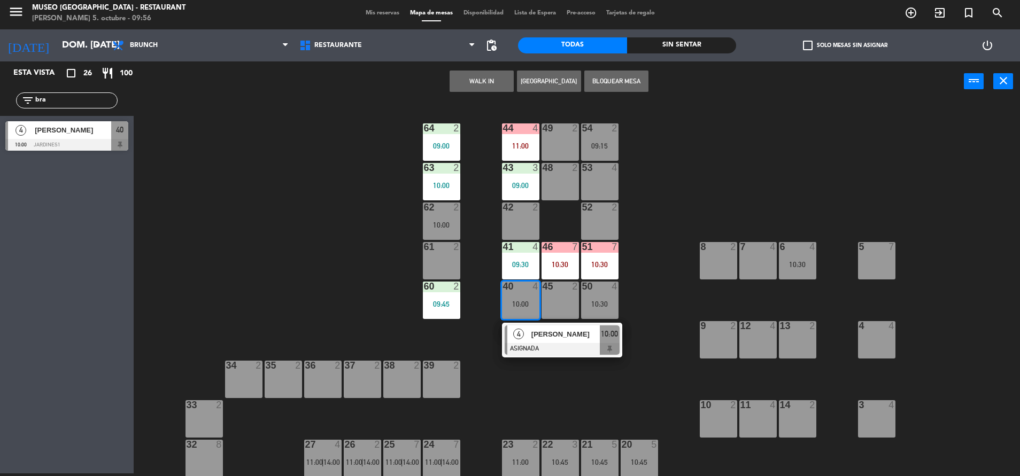
click at [542, 340] on div "[PERSON_NAME]" at bounding box center [565, 335] width 70 height 18
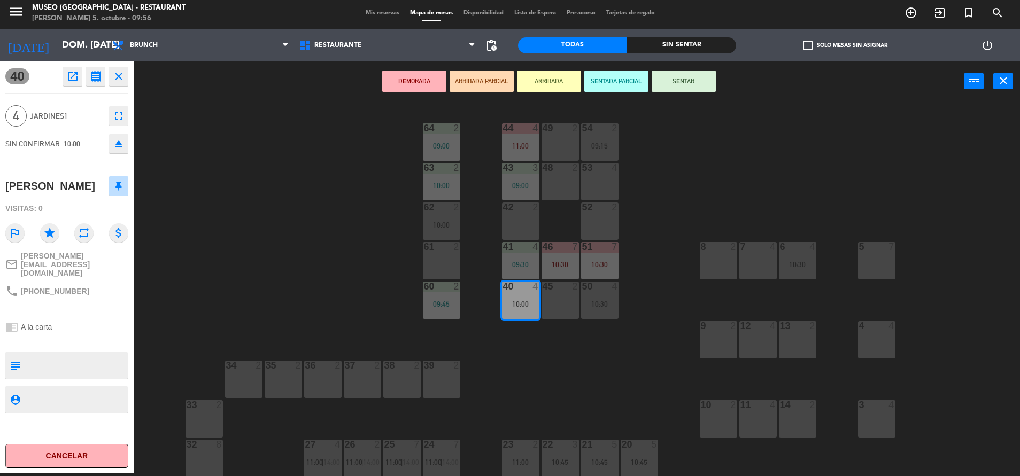
click at [70, 355] on textarea at bounding box center [76, 366] width 102 height 22
type textarea "m40"
click at [80, 192] on div "[PERSON_NAME]" at bounding box center [50, 187] width 90 height 18
click at [703, 83] on button "SENTAR" at bounding box center [684, 81] width 64 height 21
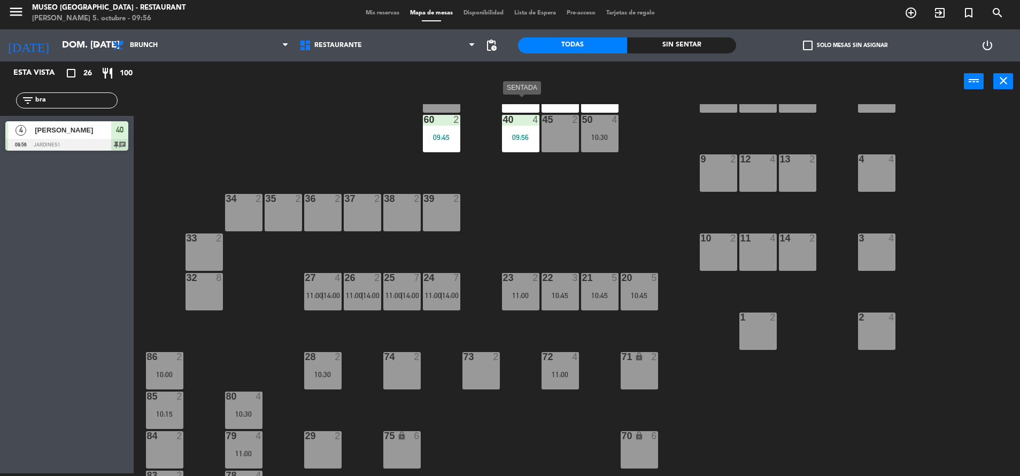
scroll to position [184, 0]
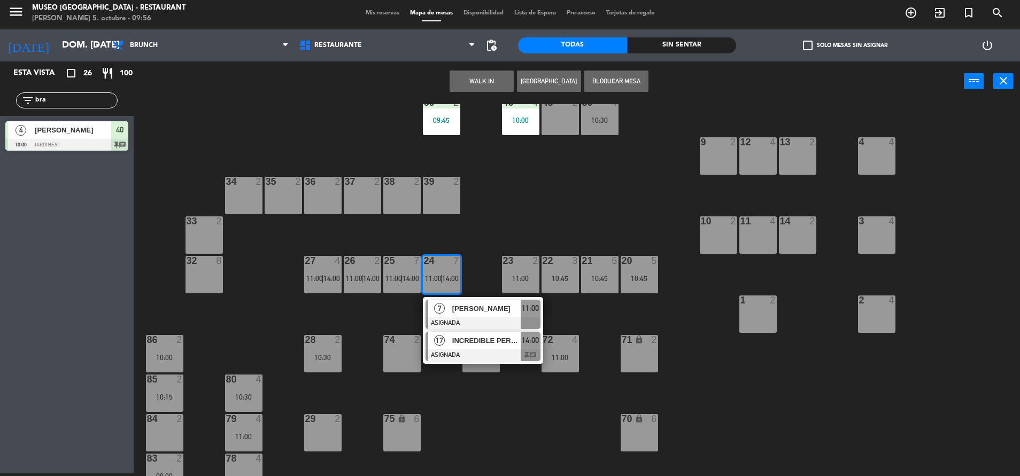
click at [488, 356] on div at bounding box center [483, 356] width 115 height 12
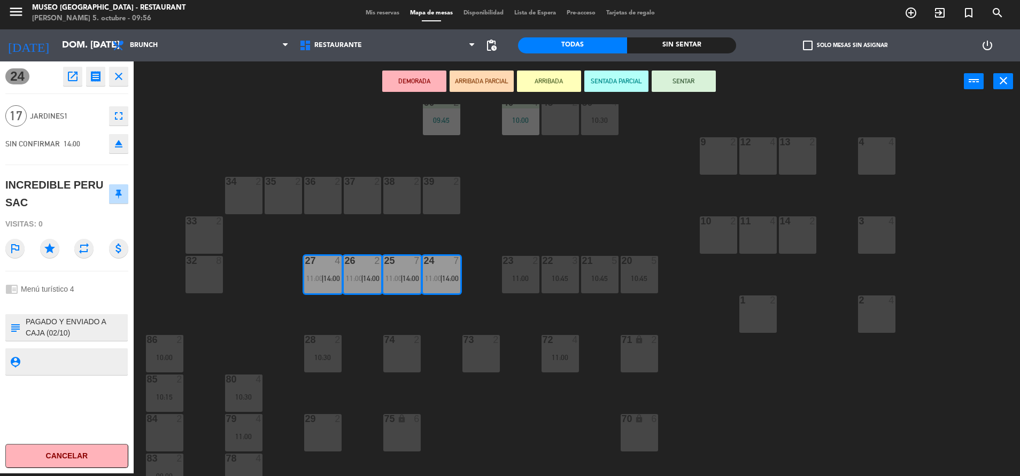
click at [506, 224] on div "44 4 11:00 49 2 54 2 09:15 64 2 09:00 48 2 53 4 63 2 10:00 43 3 09:00 62 2 10:0…" at bounding box center [582, 290] width 876 height 372
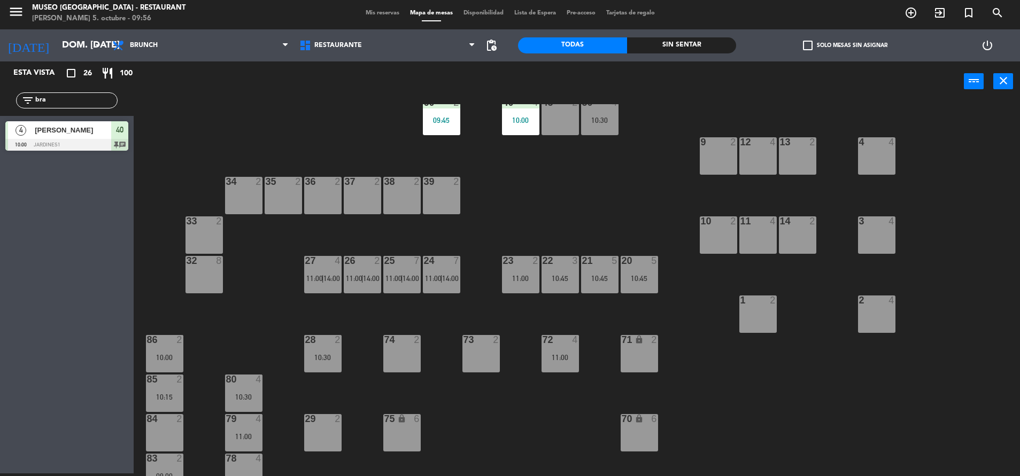
click at [415, 273] on div "25 7 11:00 | 14:00" at bounding box center [401, 274] width 37 height 37
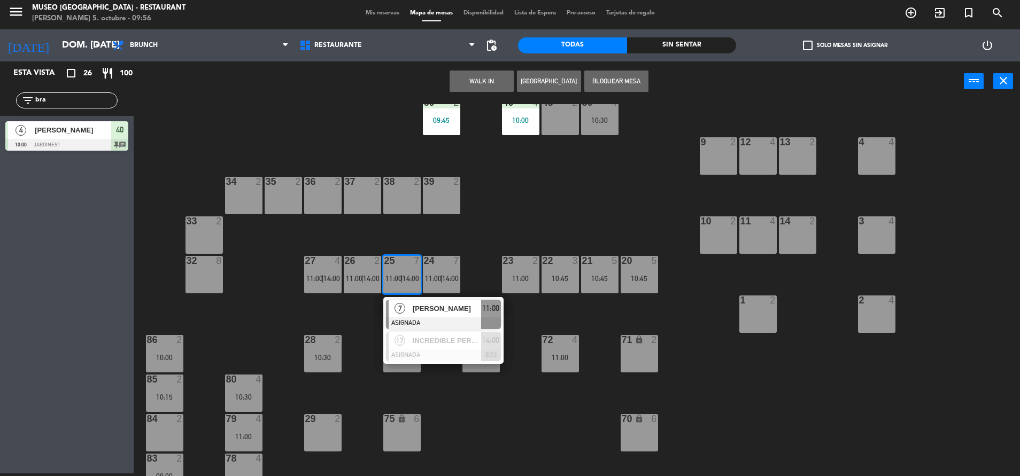
click at [435, 320] on div at bounding box center [443, 324] width 115 height 12
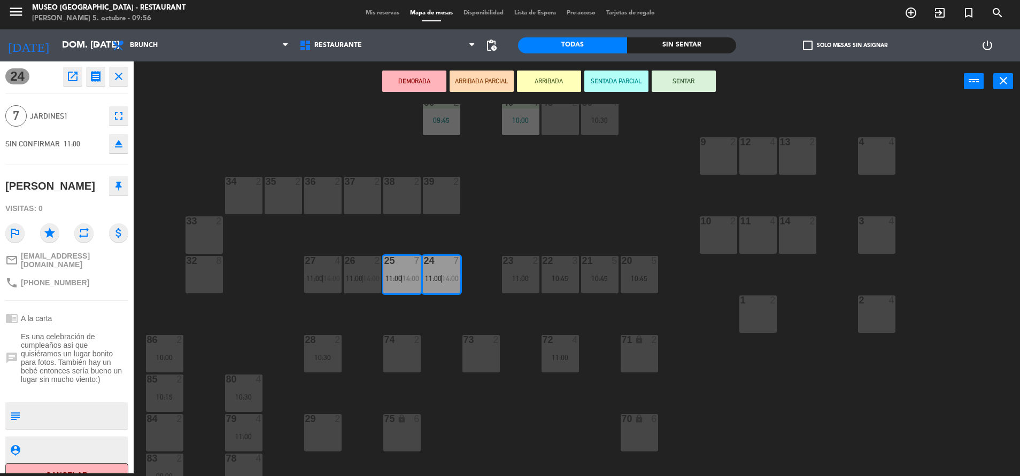
click at [530, 204] on div "44 4 11:00 49 2 54 2 09:15 64 2 09:00 48 2 53 4 63 2 10:00 43 3 09:00 62 2 10:0…" at bounding box center [582, 290] width 876 height 372
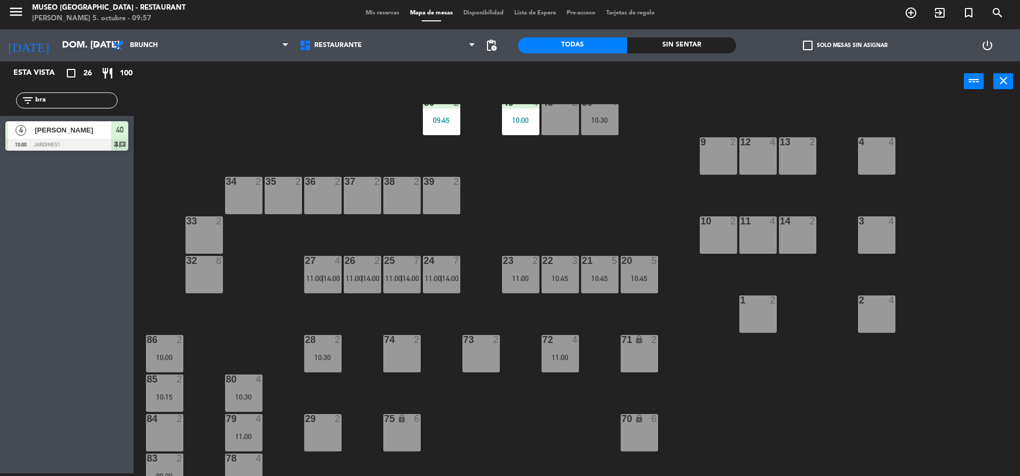
scroll to position [0, 0]
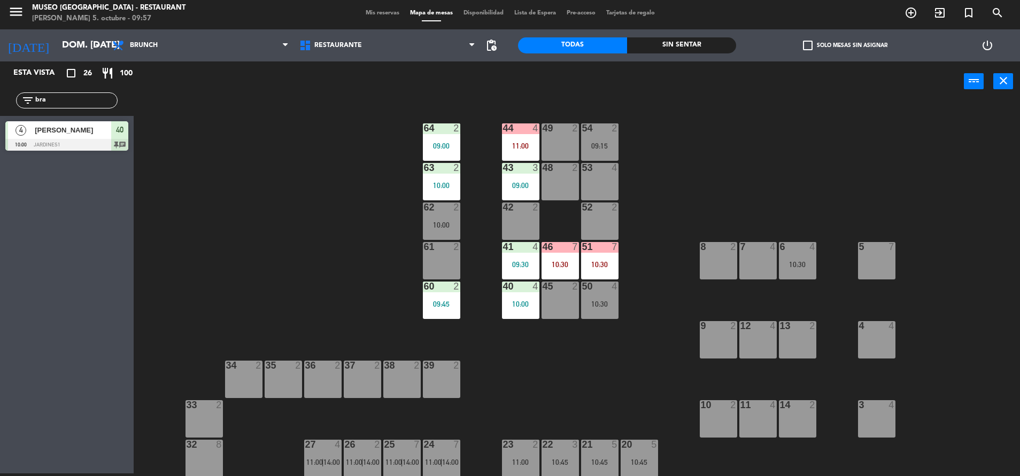
drag, startPoint x: 81, startPoint y: 102, endPoint x: 0, endPoint y: 106, distance: 81.4
click at [0, 106] on html "close × Museo Larco Café - Restaurant × chrome_reader_mode Listado de Reservas …" at bounding box center [510, 238] width 1020 height 476
type input "[PERSON_NAME]"
click at [65, 130] on span "[PERSON_NAME] Del [PERSON_NAME]" at bounding box center [73, 130] width 76 height 11
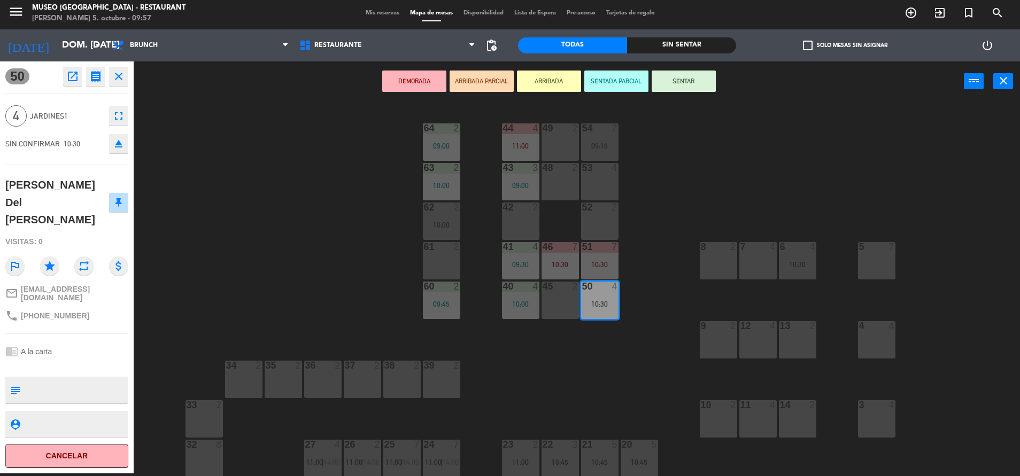
click at [594, 183] on div "53 4" at bounding box center [599, 181] width 37 height 37
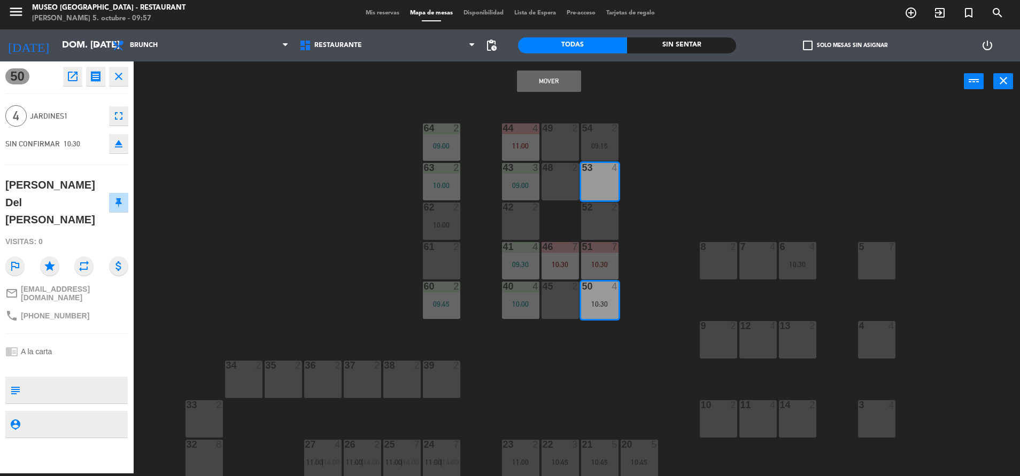
click at [550, 97] on div "Mover power_input close" at bounding box center [549, 81] width 831 height 41
click at [551, 74] on button "Mover" at bounding box center [549, 81] width 64 height 21
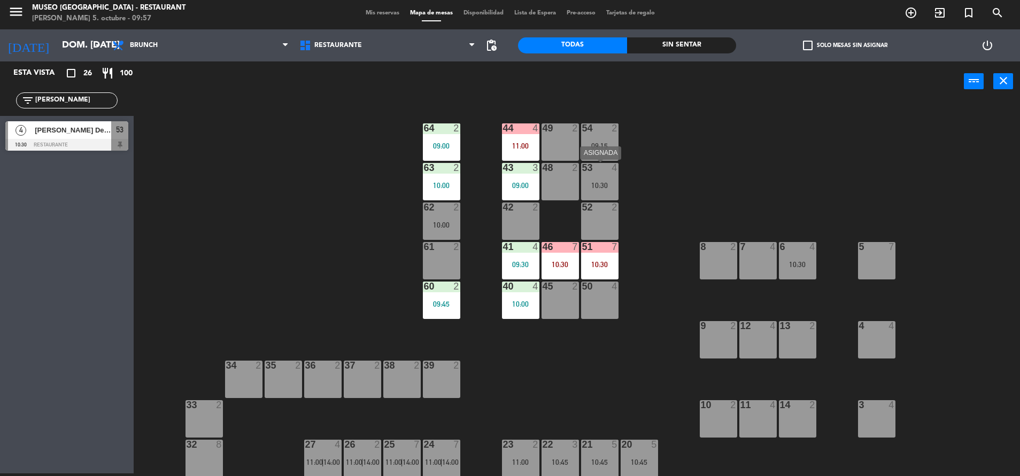
click at [613, 181] on div "53 4 10:30" at bounding box center [599, 181] width 37 height 37
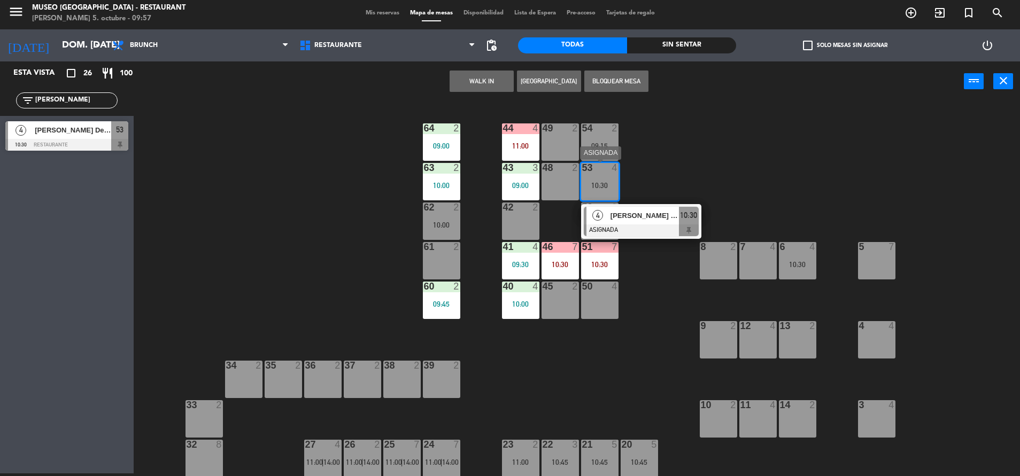
click at [644, 223] on div "[PERSON_NAME] Del [PERSON_NAME]" at bounding box center [645, 216] width 70 height 18
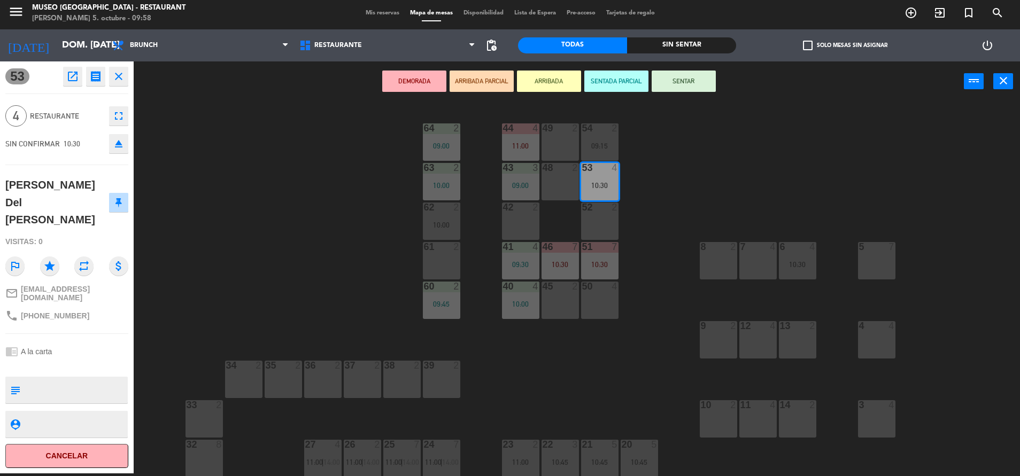
click at [58, 379] on textarea at bounding box center [76, 390] width 102 height 22
type textarea "m53"
click at [78, 233] on div "Visitas: 0" at bounding box center [66, 242] width 123 height 19
click at [692, 77] on button "SENTAR" at bounding box center [684, 81] width 64 height 21
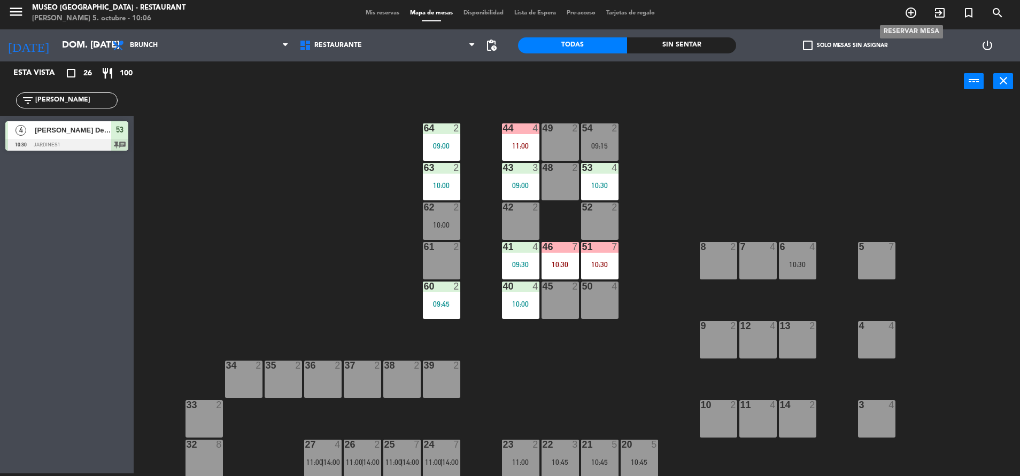
click at [910, 10] on icon "add_circle_outline" at bounding box center [911, 12] width 13 height 13
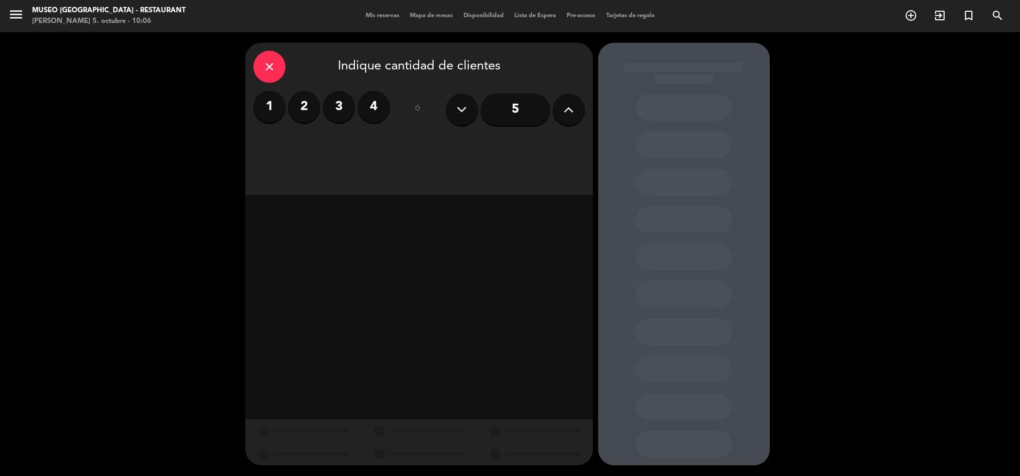
click at [379, 113] on label "4" at bounding box center [374, 107] width 32 height 32
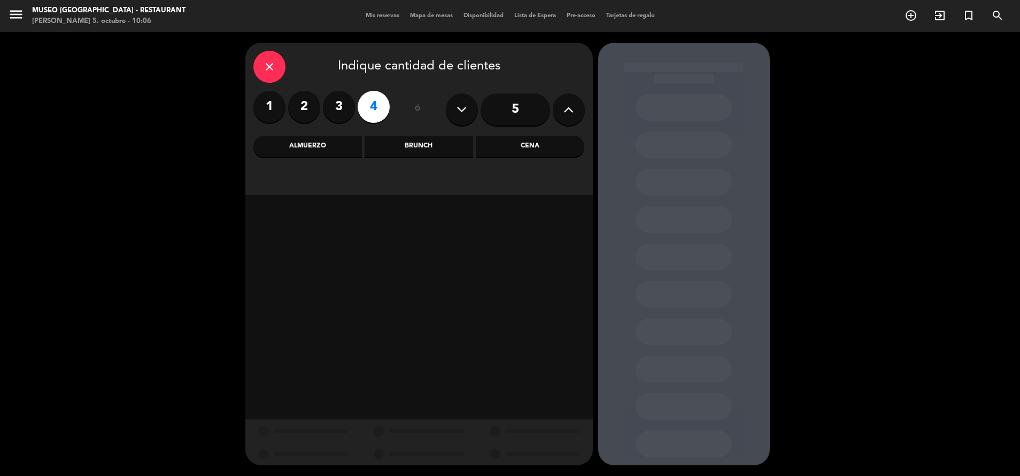
click at [353, 140] on div "Almuerzo" at bounding box center [307, 146] width 109 height 21
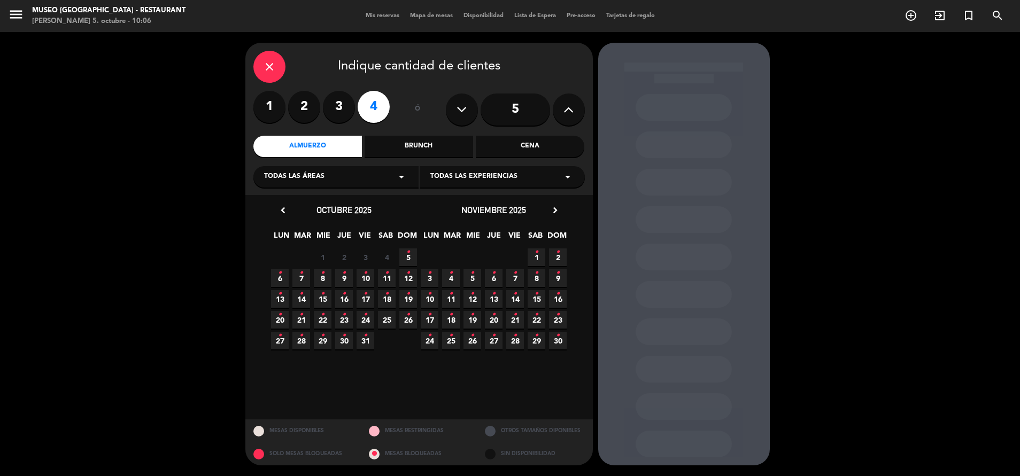
click at [404, 256] on span "5 •" at bounding box center [408, 258] width 18 height 18
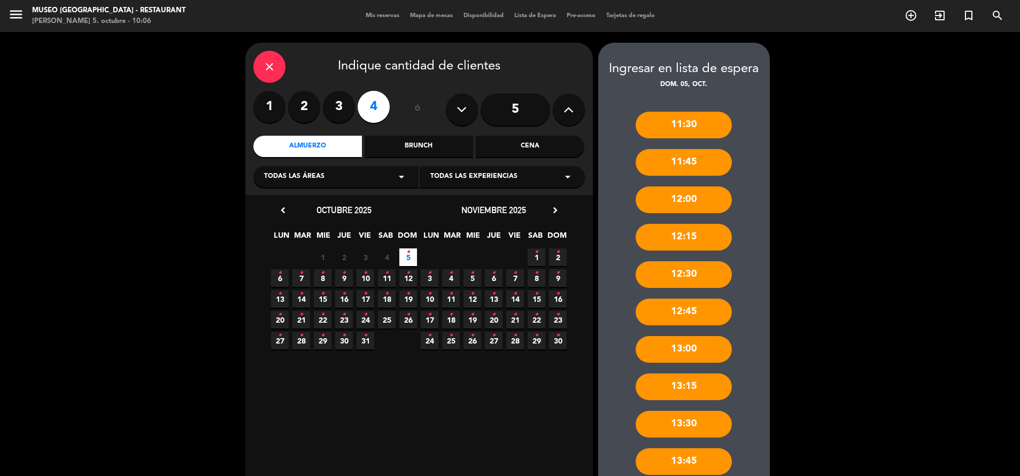
click at [270, 69] on icon "close" at bounding box center [269, 66] width 13 height 13
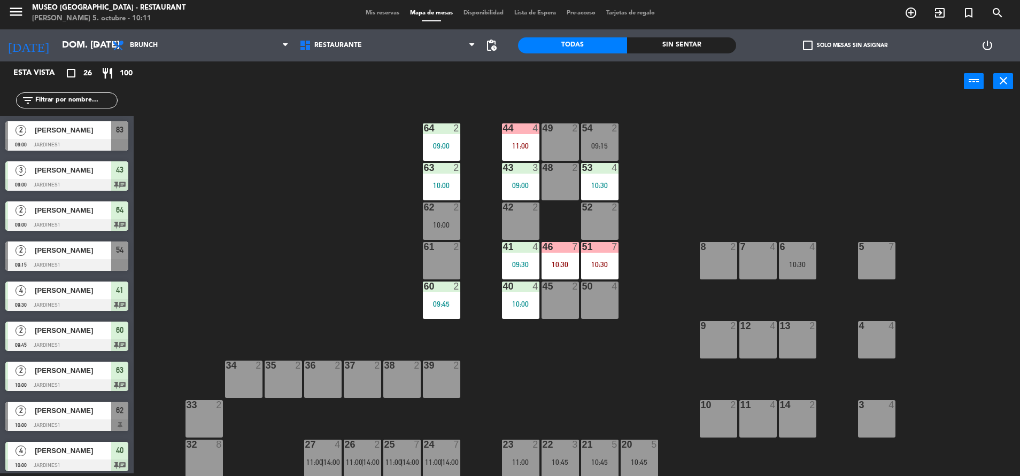
click at [101, 97] on div "filter_list" at bounding box center [67, 101] width 102 height 16
click at [97, 104] on input "text" at bounding box center [75, 101] width 83 height 12
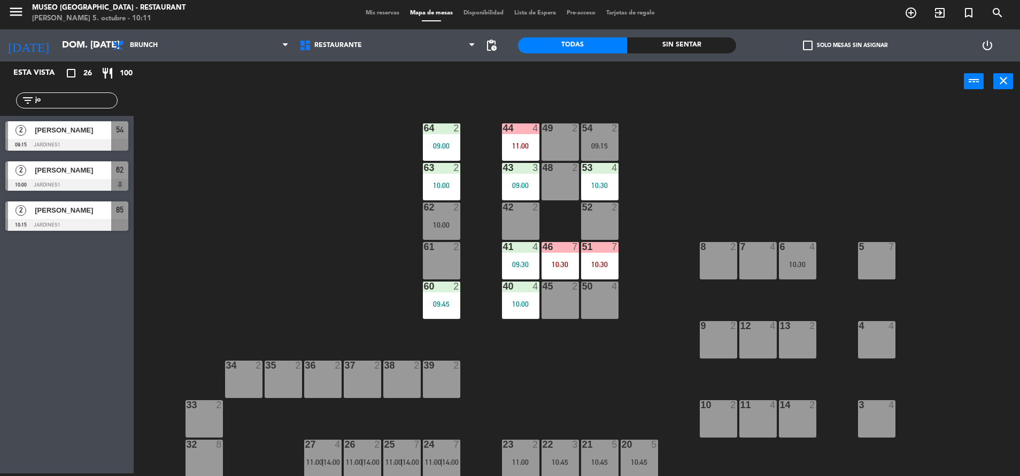
type input "j"
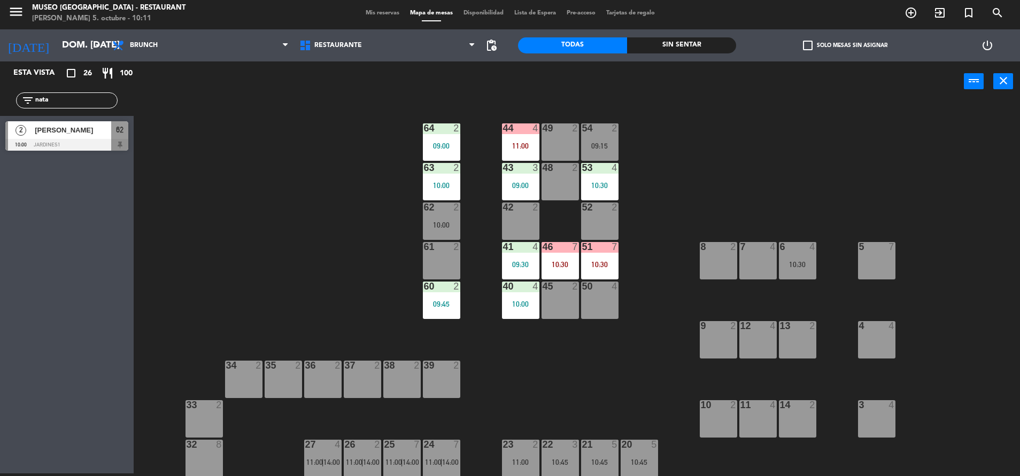
type input "nata"
click at [88, 143] on div at bounding box center [66, 145] width 123 height 12
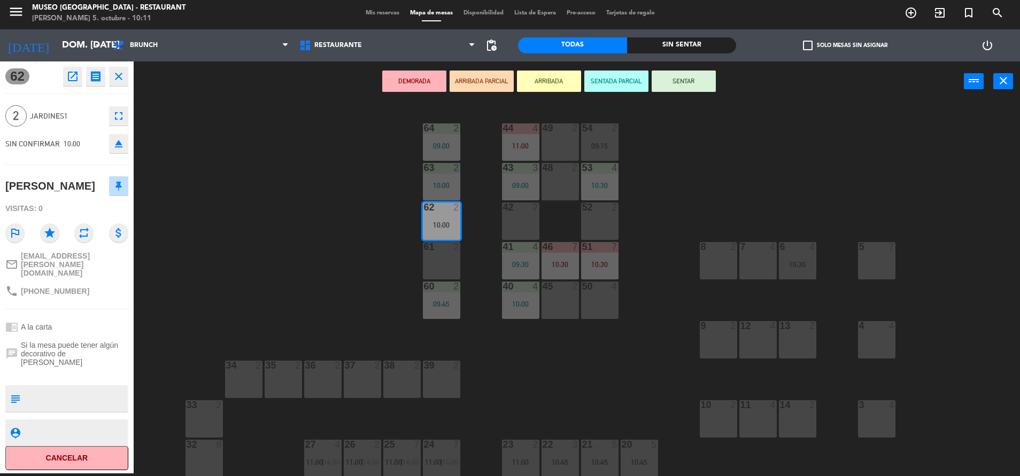
click at [47, 388] on textarea at bounding box center [76, 399] width 102 height 22
type textarea "m62 aniversario"
click at [82, 210] on div "Visitas: 0" at bounding box center [66, 208] width 123 height 19
click at [684, 81] on button "SENTAR" at bounding box center [684, 81] width 64 height 21
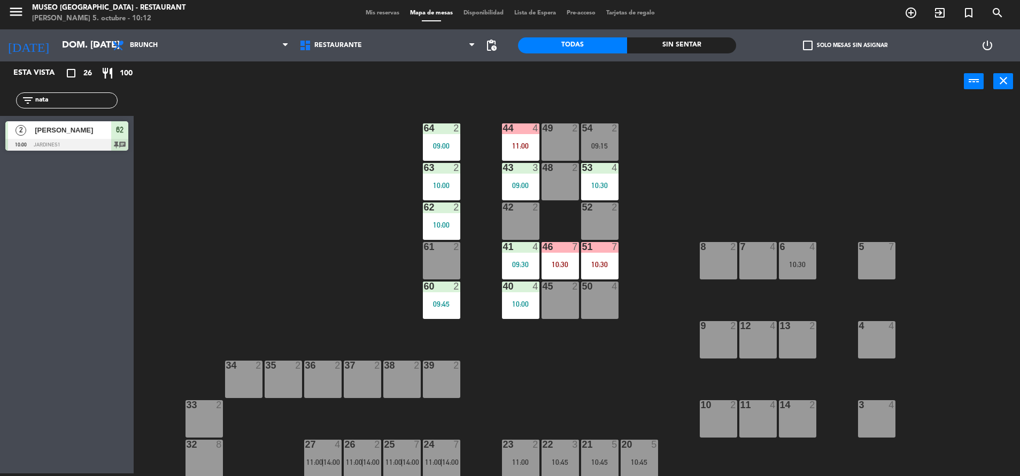
click at [443, 269] on div "61 2" at bounding box center [441, 260] width 37 height 37
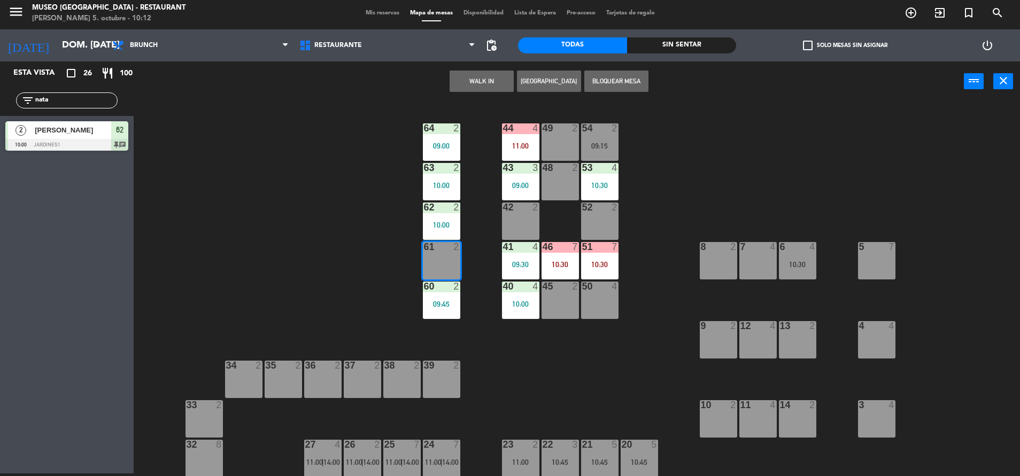
click at [499, 71] on div "WALK IN [GEOGRAPHIC_DATA] Bloquear Mesa power_input close" at bounding box center [549, 81] width 831 height 41
click at [666, 119] on div "44 4 11:00 49 2 54 2 09:15 64 2 09:00 48 2 53 4 10:30 63 2 10:00 43 3 09:00 62 …" at bounding box center [582, 290] width 876 height 372
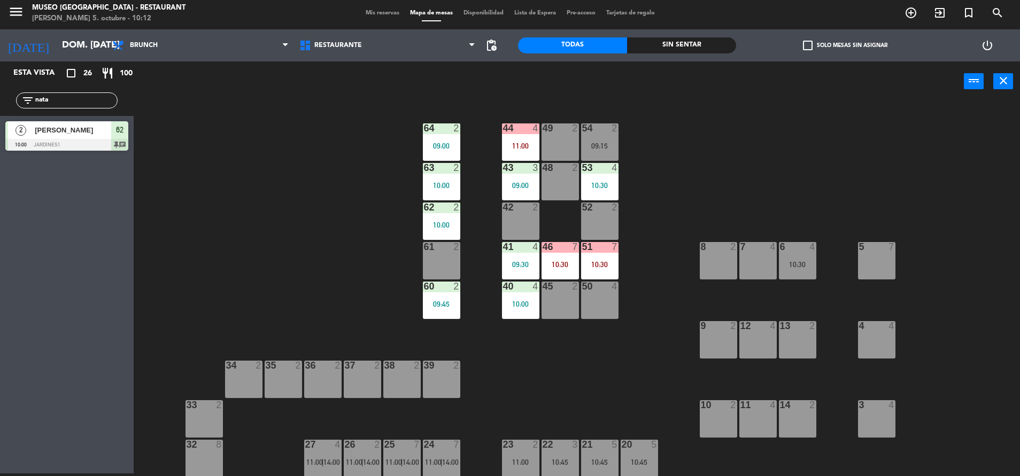
click at [569, 132] on div "2" at bounding box center [578, 129] width 18 height 10
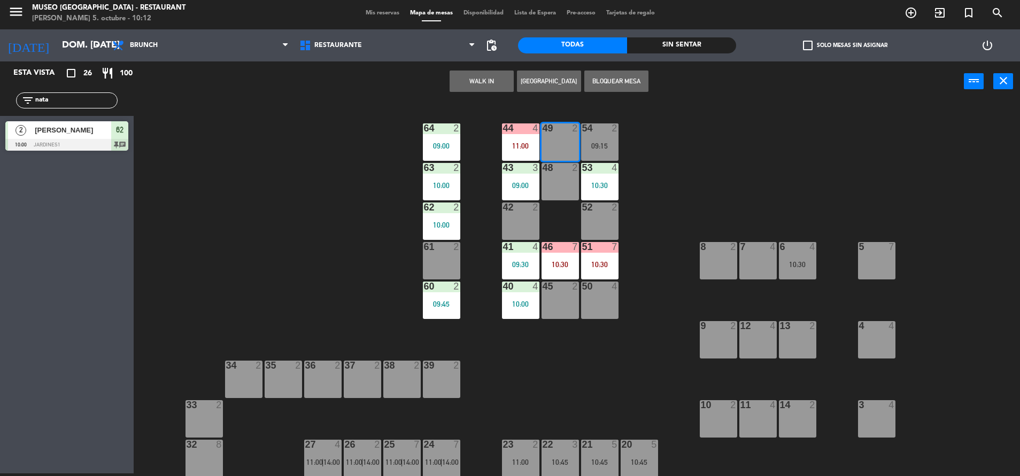
click at [482, 75] on button "WALK IN" at bounding box center [482, 81] width 64 height 21
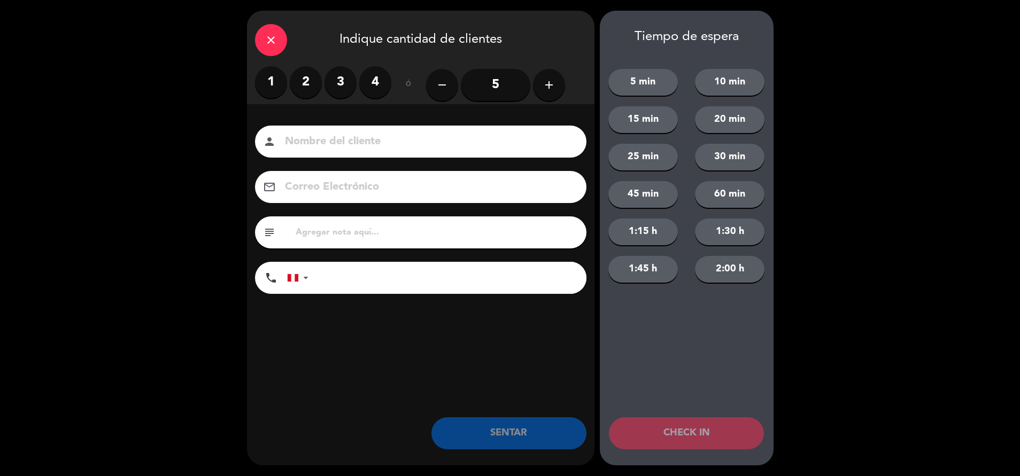
click at [278, 80] on label "1" at bounding box center [271, 82] width 32 height 32
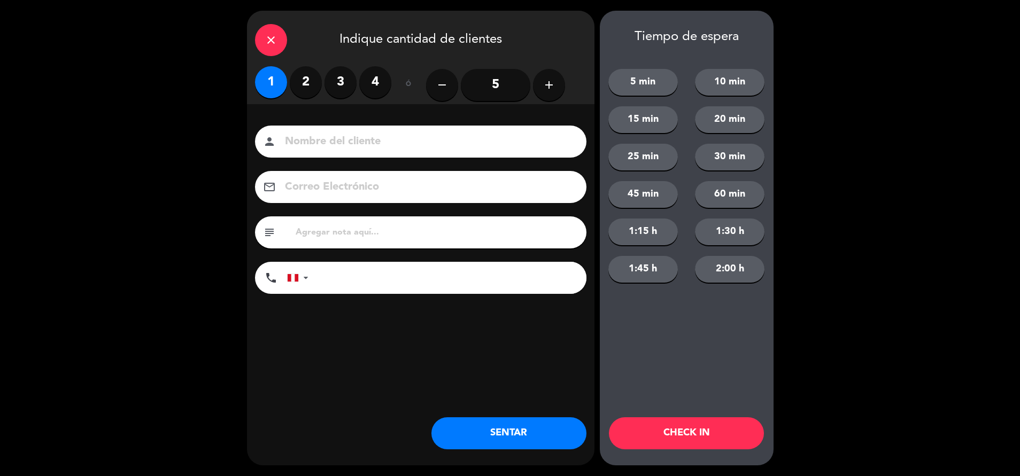
click at [342, 149] on input at bounding box center [428, 142] width 289 height 19
type input "Walk in-[PERSON_NAME]"
click at [533, 422] on button "SENTAR" at bounding box center [509, 434] width 155 height 32
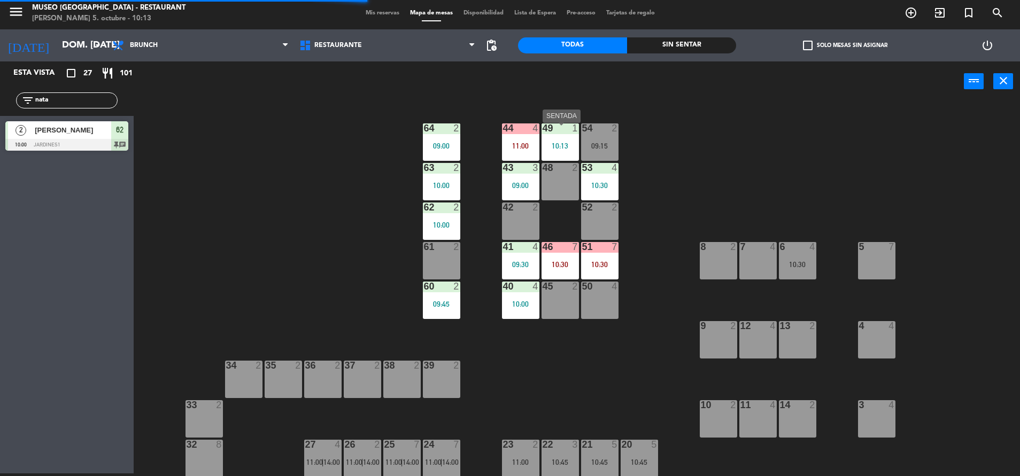
click at [563, 157] on div "49 1 10:13" at bounding box center [560, 142] width 37 height 37
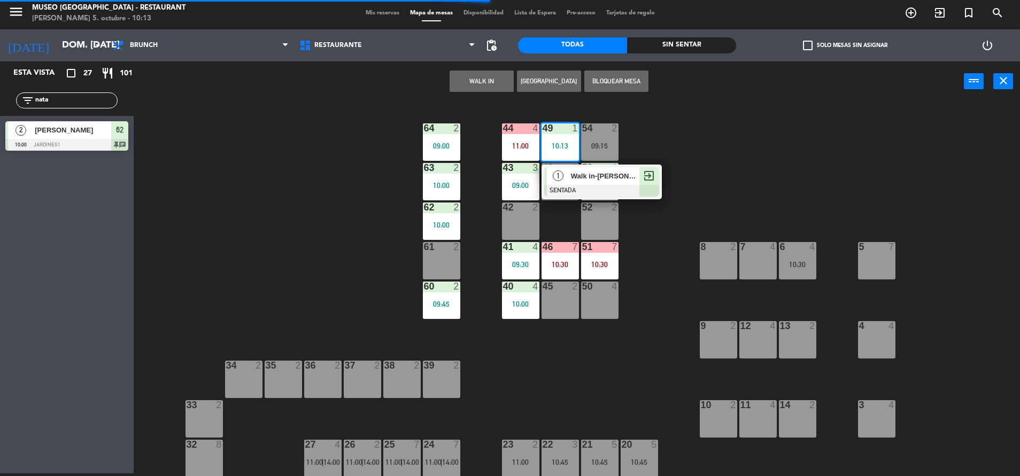
click at [583, 182] on span "Walk in-[PERSON_NAME]" at bounding box center [605, 176] width 68 height 11
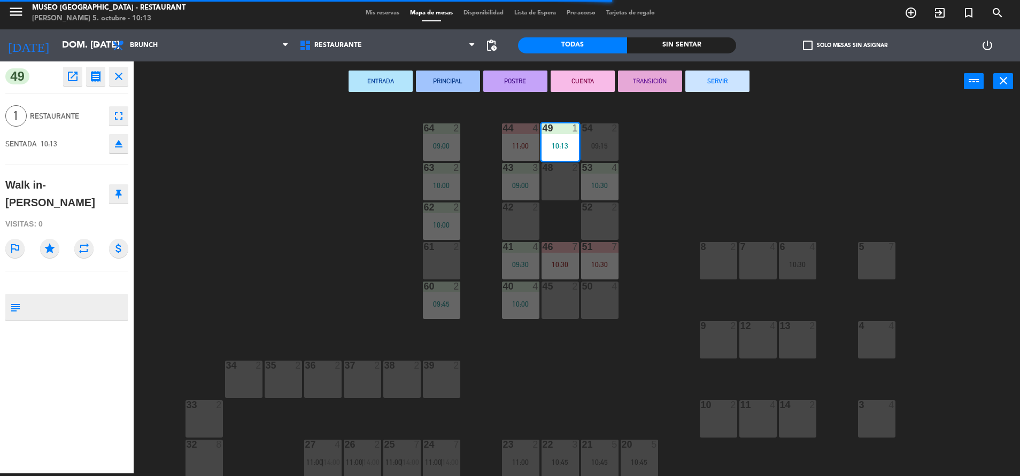
click at [40, 296] on textarea at bounding box center [76, 307] width 102 height 22
type textarea "m49"
click at [80, 215] on div "Visitas: 0" at bounding box center [66, 224] width 123 height 19
click at [265, 232] on div "44 4 11:00 49 1 10:13 54 2 09:15 64 2 09:00 48 2 53 4 10:30 63 2 10:00 43 3 09:…" at bounding box center [582, 290] width 876 height 372
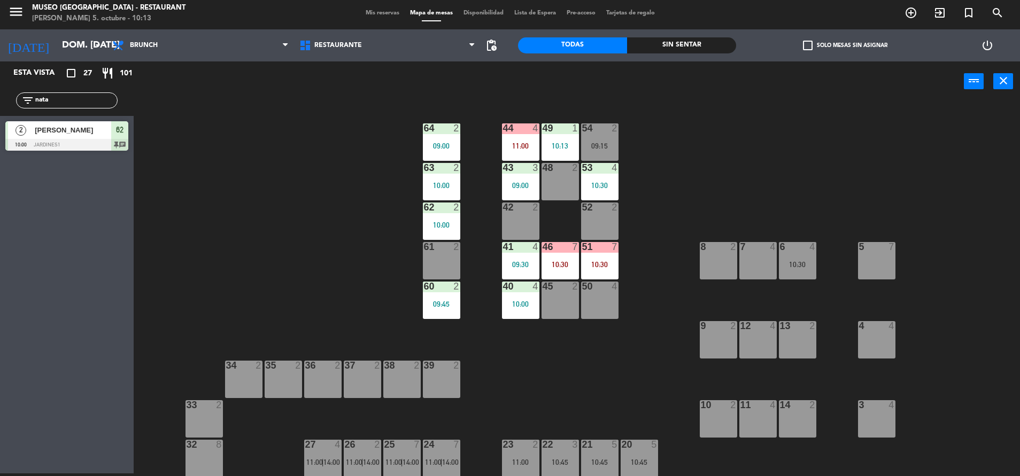
drag, startPoint x: 89, startPoint y: 109, endPoint x: -3, endPoint y: 126, distance: 93.6
click at [0, 126] on html "close × Museo Larco Café - Restaurant × chrome_reader_mode Listado de Reservas …" at bounding box center [510, 238] width 1020 height 476
type input "shey"
click at [63, 136] on span "[PERSON_NAME]" at bounding box center [73, 130] width 76 height 11
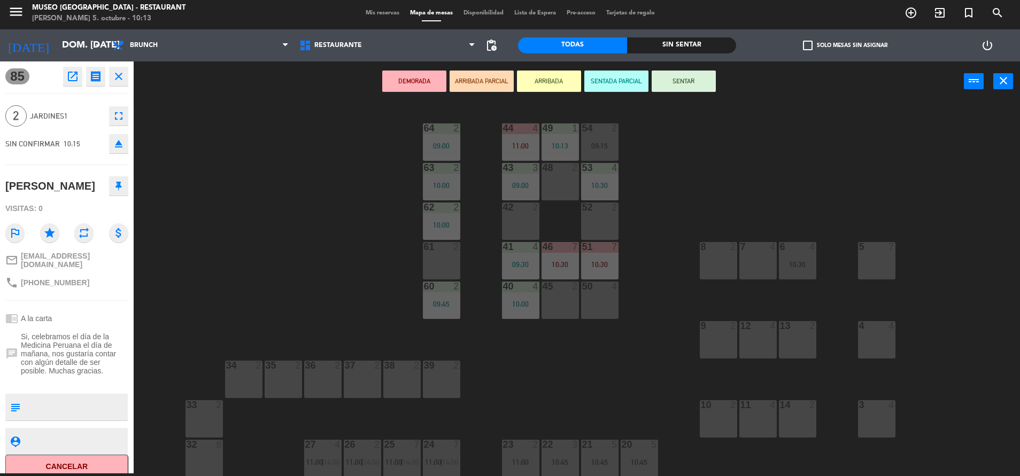
click at [458, 394] on div "39 2" at bounding box center [441, 379] width 37 height 37
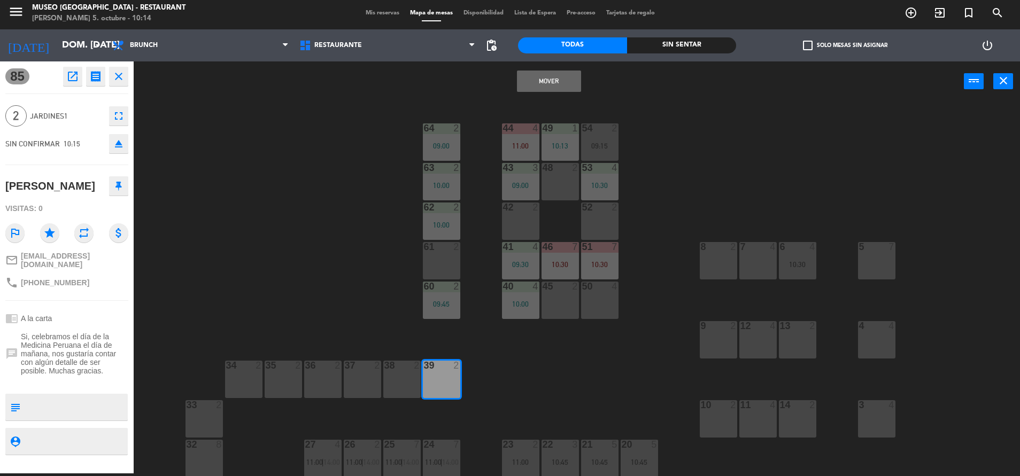
click at [564, 78] on button "Mover" at bounding box center [549, 81] width 64 height 21
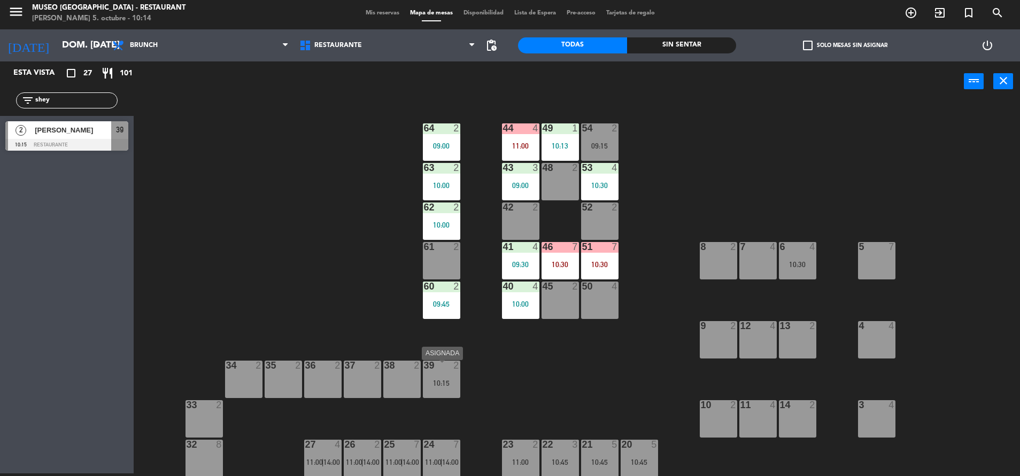
click at [433, 387] on div "10:15" at bounding box center [441, 383] width 37 height 7
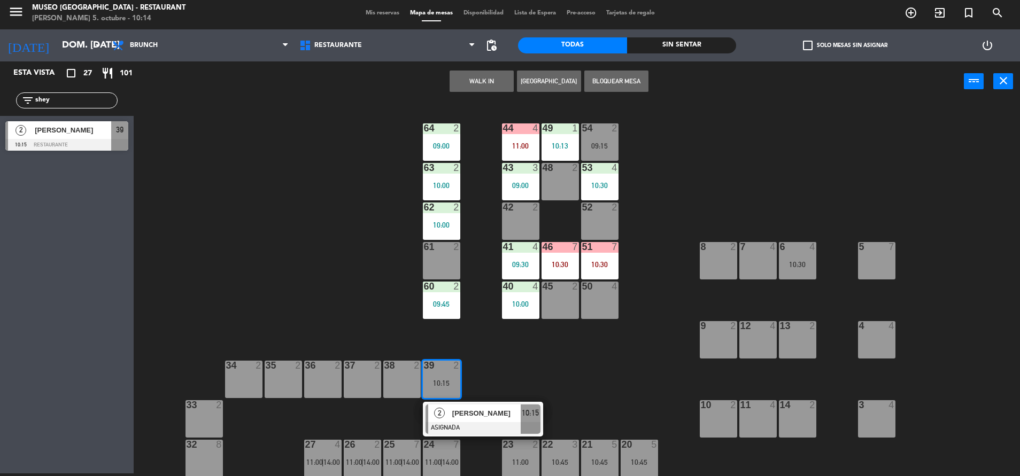
click at [476, 427] on div at bounding box center [483, 428] width 115 height 12
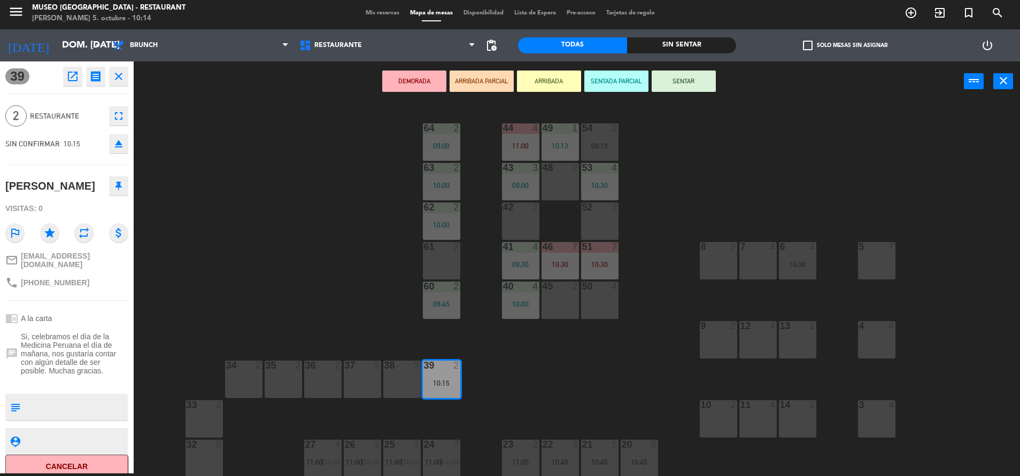
click at [99, 398] on textarea at bounding box center [76, 407] width 102 height 22
type textarea "m39 felicidades"
click at [84, 209] on div "Visitas: 0" at bounding box center [66, 208] width 123 height 19
click at [696, 87] on button "SENTAR" at bounding box center [684, 81] width 64 height 21
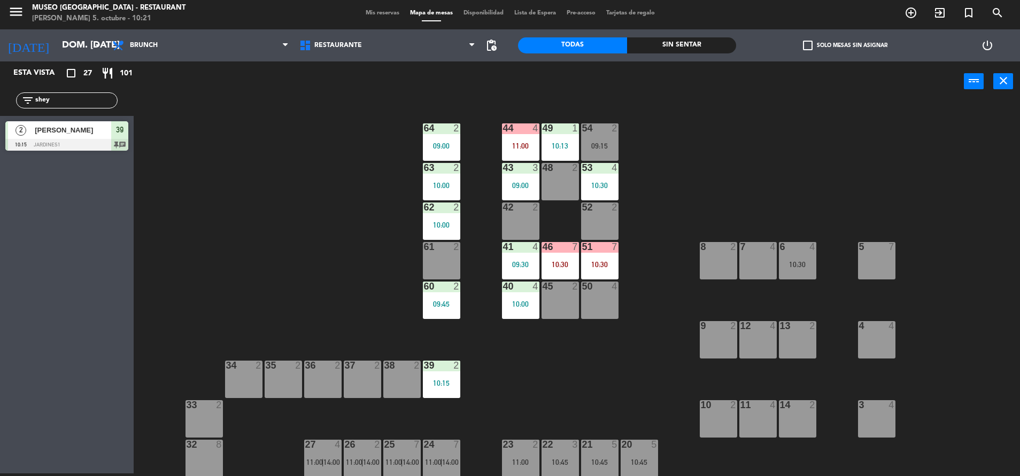
drag, startPoint x: 103, startPoint y: 98, endPoint x: 0, endPoint y: 100, distance: 103.2
click at [0, 101] on html "close × Museo Larco Café - Restaurant × chrome_reader_mode Listado de Reservas …" at bounding box center [510, 238] width 1020 height 476
type input "[PERSON_NAME]"
click at [35, 133] on div "2 [PERSON_NAME] 10:30 Jardines1 28 2 [PERSON_NAME] 10:30 Jardines1 28" at bounding box center [67, 137] width 134 height 43
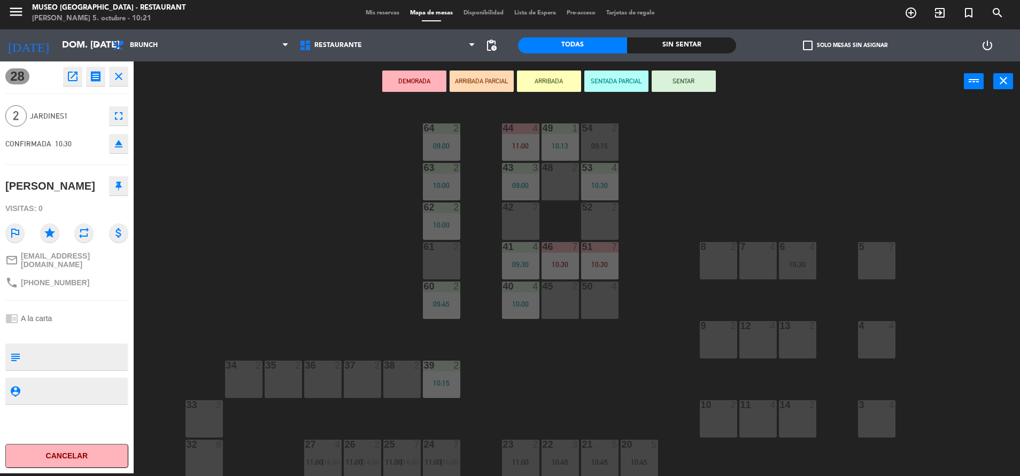
click at [431, 268] on div "61 2" at bounding box center [441, 260] width 37 height 37
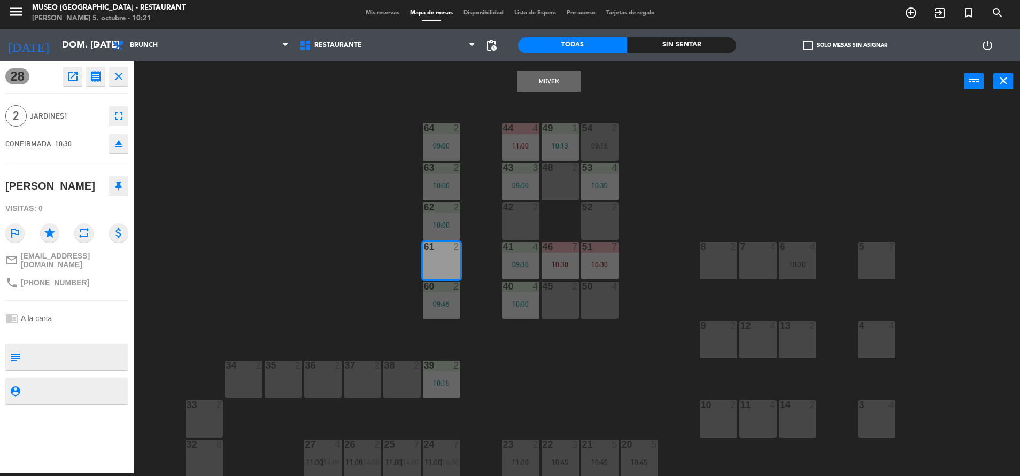
click at [434, 267] on div "61 2" at bounding box center [441, 260] width 37 height 37
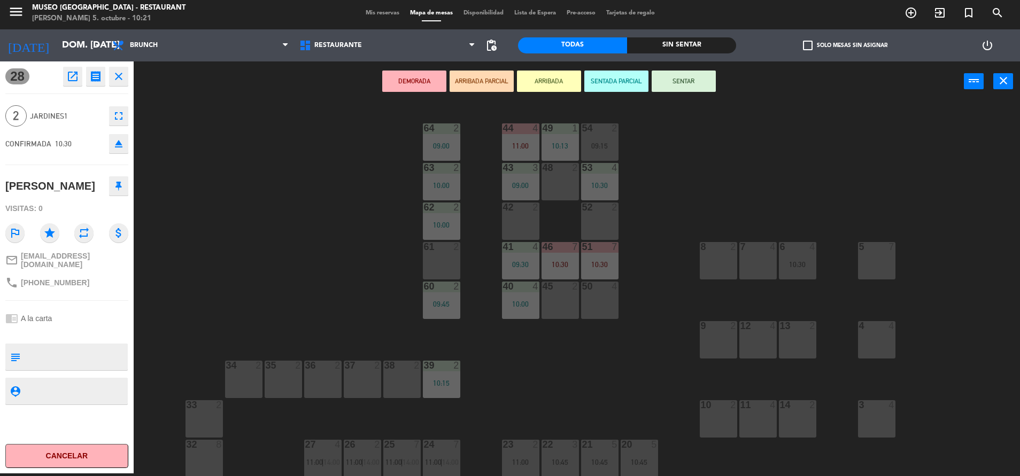
click at [403, 371] on div at bounding box center [402, 366] width 18 height 10
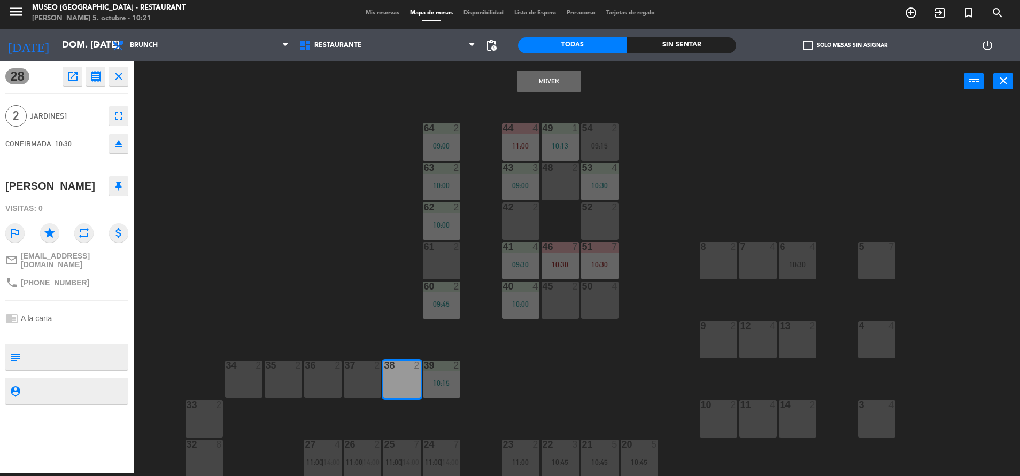
click at [569, 80] on button "Mover" at bounding box center [549, 81] width 64 height 21
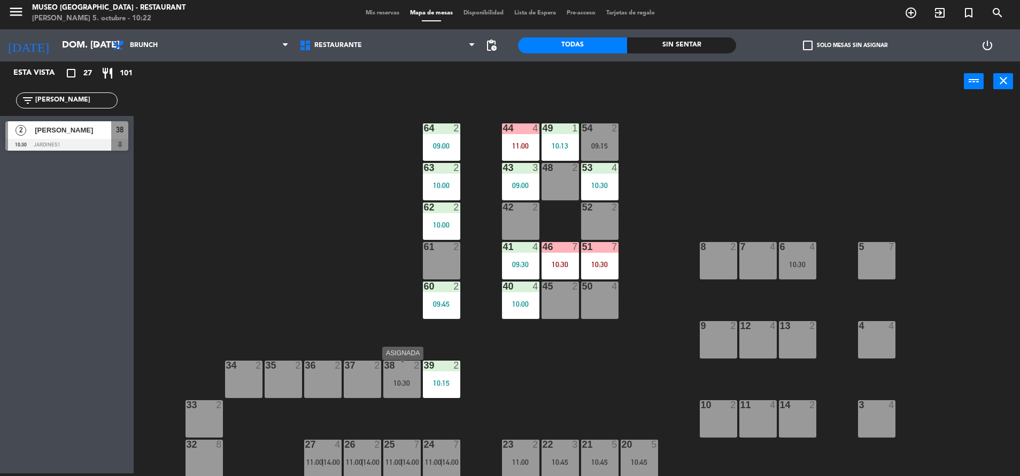
click at [399, 381] on div "38 2 10:30" at bounding box center [401, 379] width 37 height 37
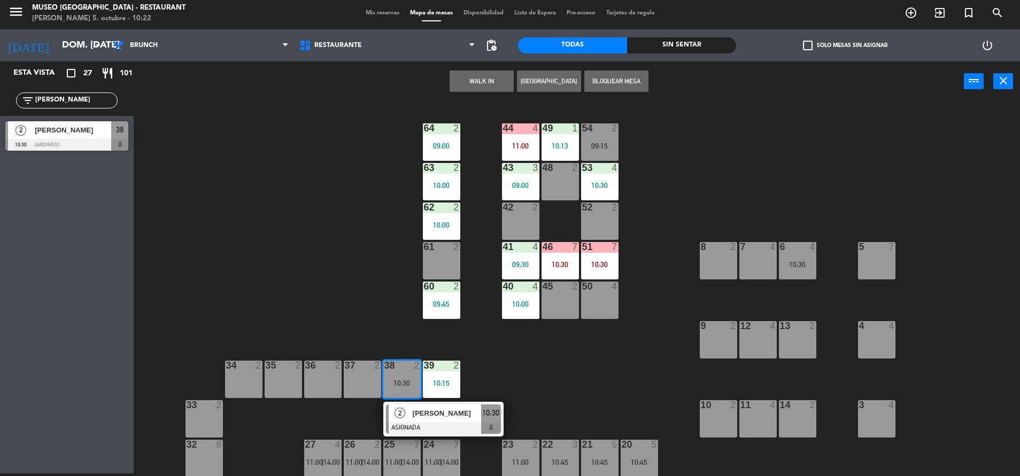
click at [442, 429] on div at bounding box center [443, 428] width 115 height 12
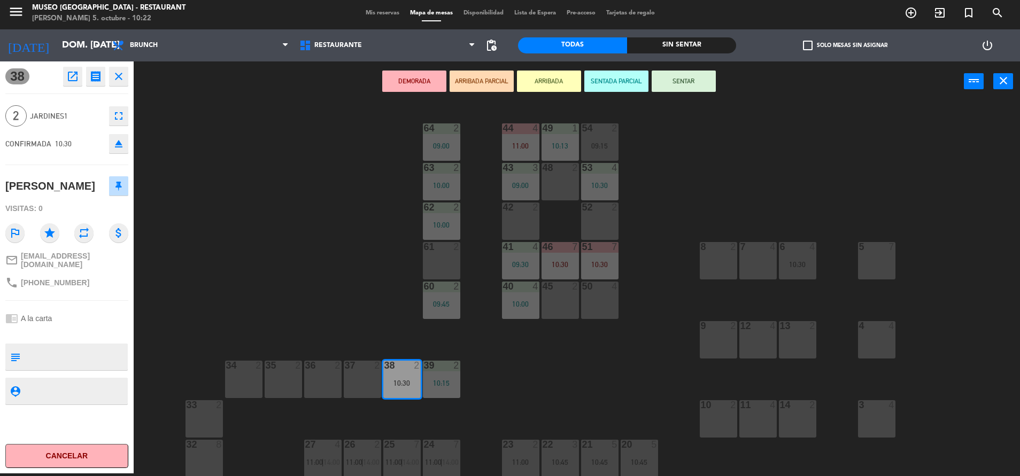
click at [70, 349] on textarea at bounding box center [76, 357] width 102 height 22
type textarea "m38"
click at [82, 212] on div "Visitas: 0" at bounding box center [66, 208] width 123 height 19
click at [94, 199] on div "[PERSON_NAME]" at bounding box center [66, 186] width 123 height 27
click at [690, 90] on button "SENTAR" at bounding box center [684, 81] width 64 height 21
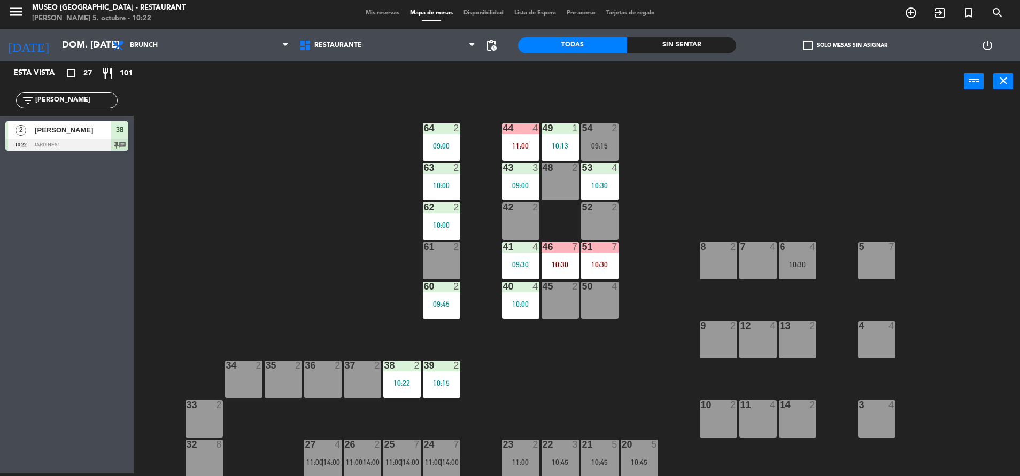
click at [588, 275] on div "51 7 10:30" at bounding box center [599, 260] width 37 height 37
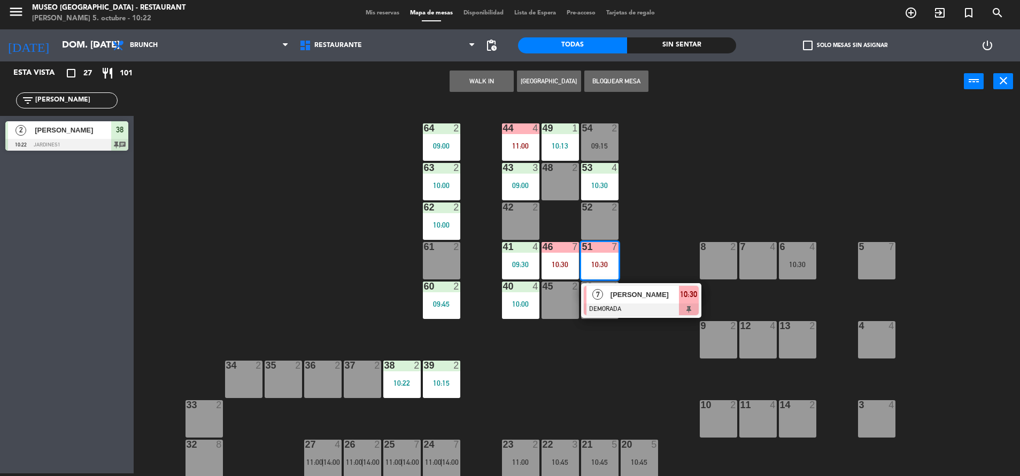
click at [637, 306] on div at bounding box center [641, 310] width 115 height 12
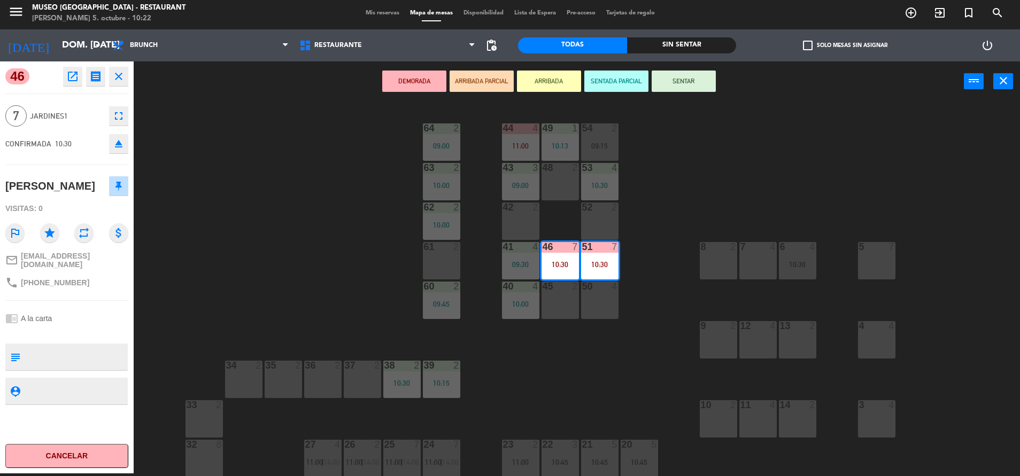
click at [47, 368] on textarea at bounding box center [76, 357] width 102 height 22
type textarea "m46-51"
click at [89, 195] on div "[PERSON_NAME]" at bounding box center [50, 187] width 90 height 18
click at [74, 195] on div "[PERSON_NAME]" at bounding box center [50, 187] width 90 height 18
click at [693, 88] on button "SENTAR" at bounding box center [684, 81] width 64 height 21
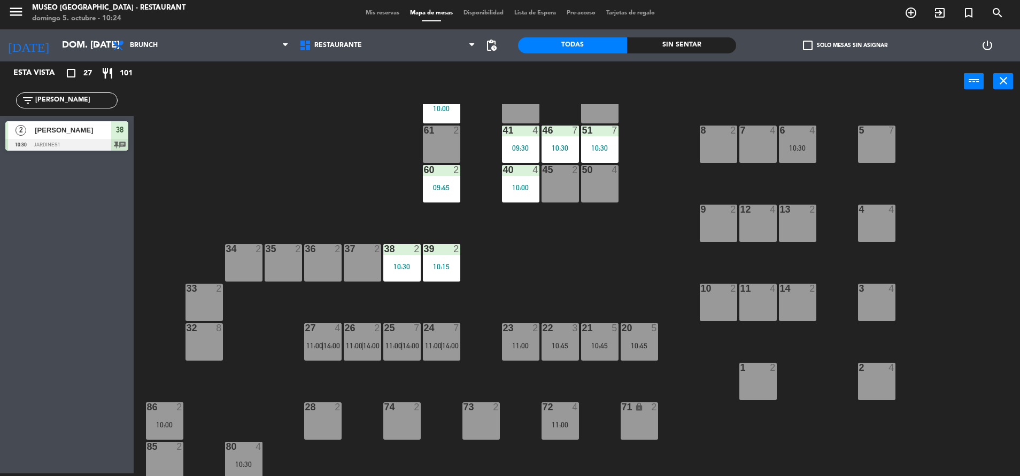
scroll to position [127, 0]
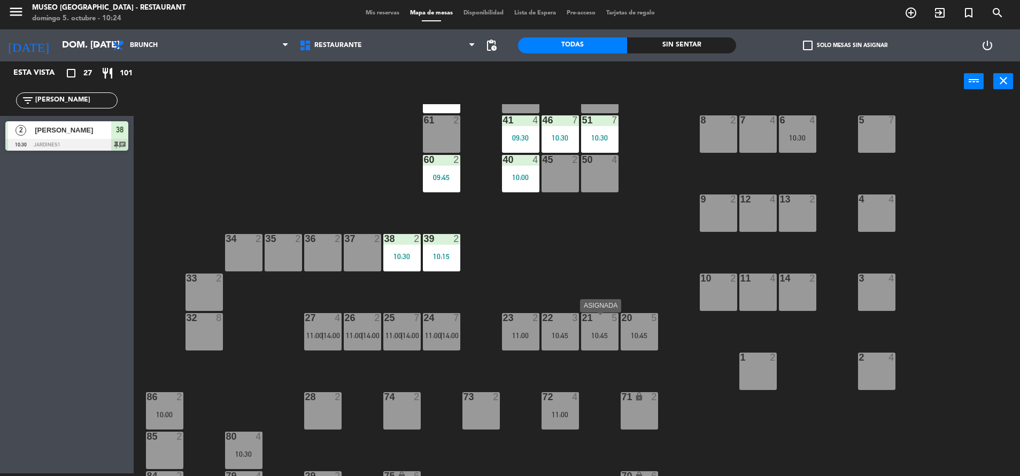
click at [602, 338] on div "10:45" at bounding box center [599, 335] width 37 height 7
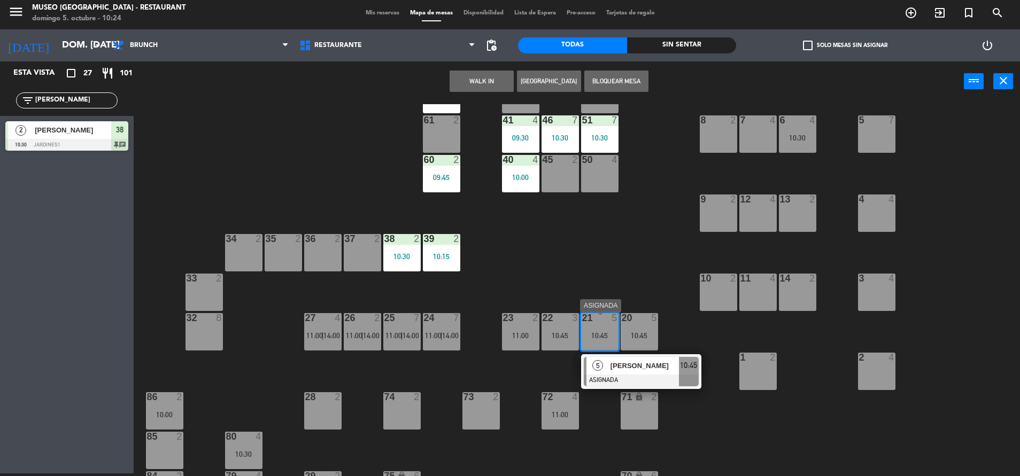
click at [639, 368] on span "[PERSON_NAME]" at bounding box center [645, 365] width 68 height 11
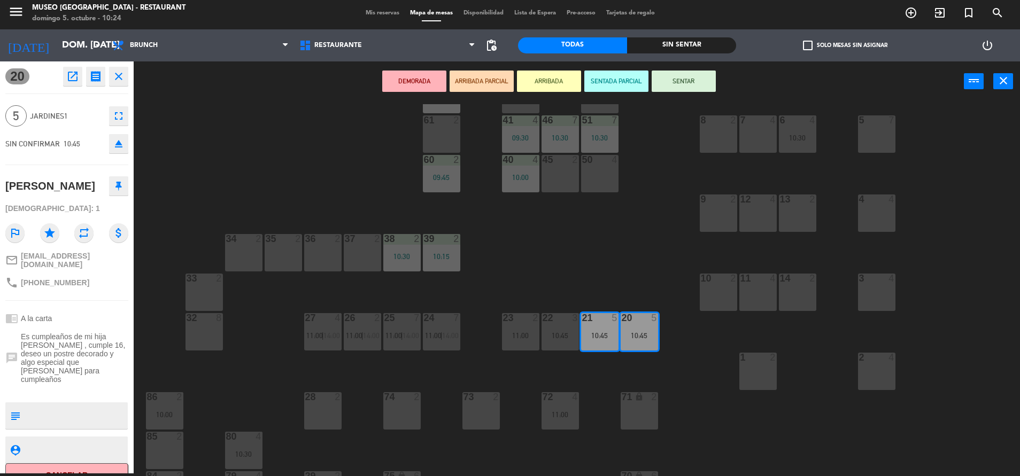
click at [559, 268] on div "44 4 11:00 49 1 10:13 54 2 09:15 64 2 09:00 48 2 53 4 10:30 63 2 10:00 43 3 09:…" at bounding box center [582, 290] width 876 height 372
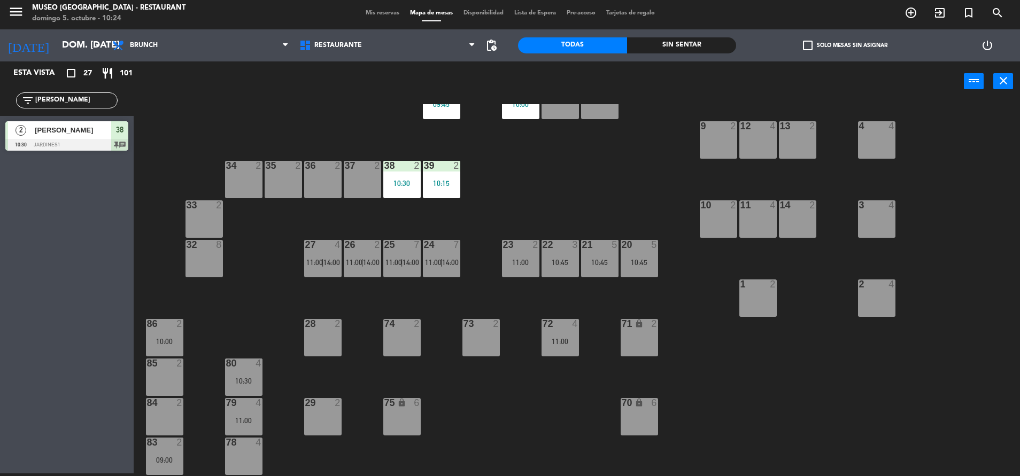
scroll to position [203, 0]
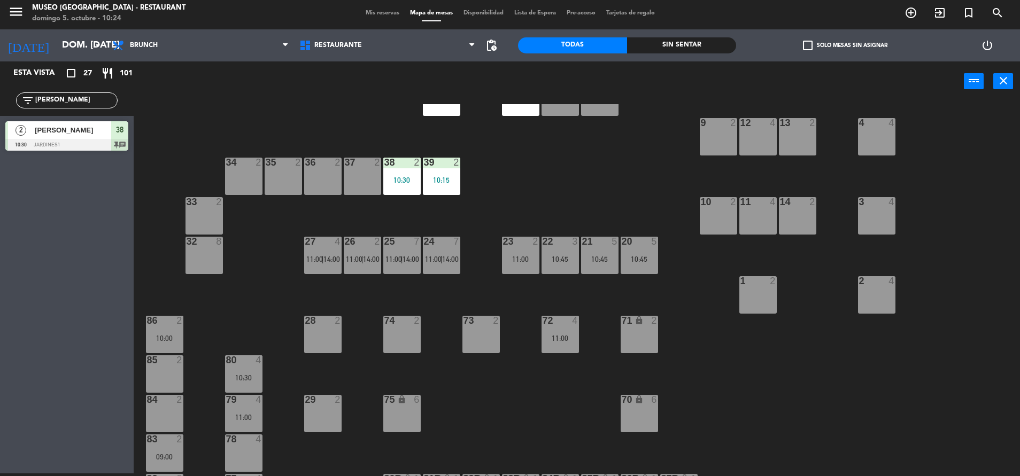
click at [317, 260] on span "11:00" at bounding box center [314, 259] width 17 height 9
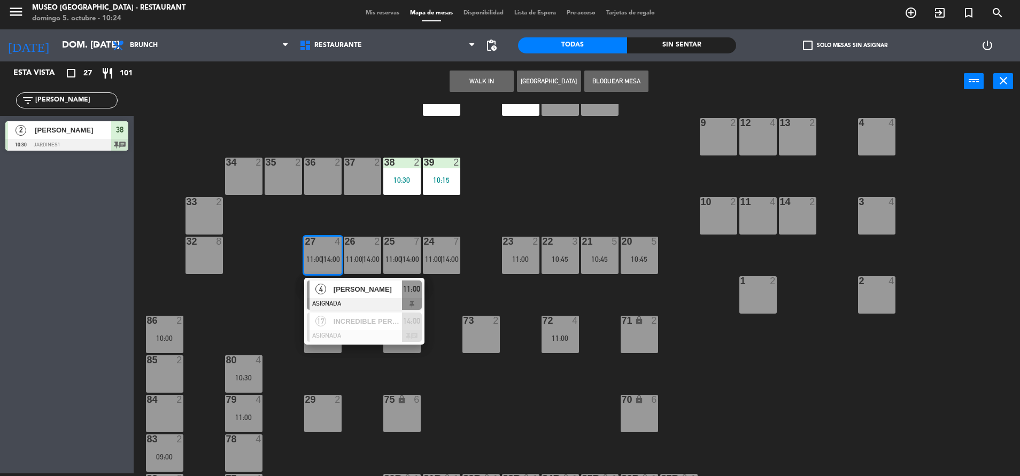
click at [354, 298] on div "[PERSON_NAME]" at bounding box center [368, 290] width 70 height 18
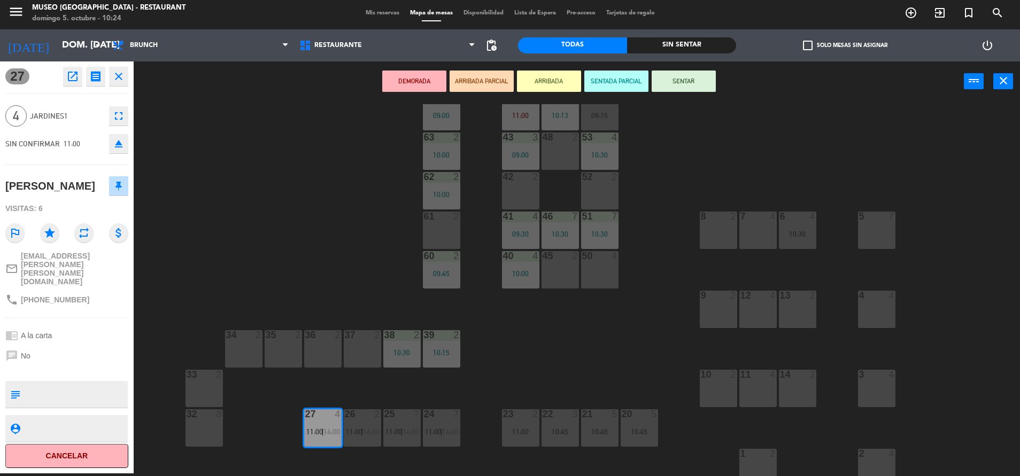
scroll to position [22, 0]
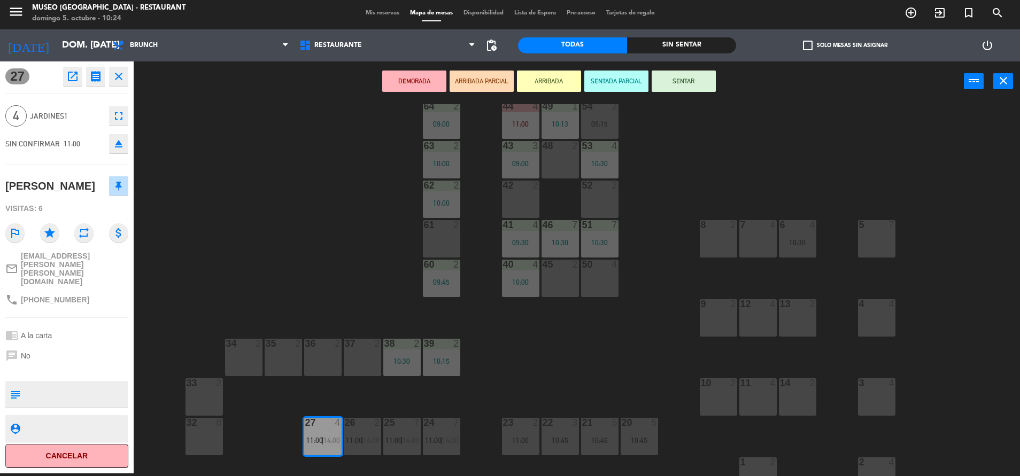
click at [605, 283] on div "50 4" at bounding box center [599, 278] width 37 height 37
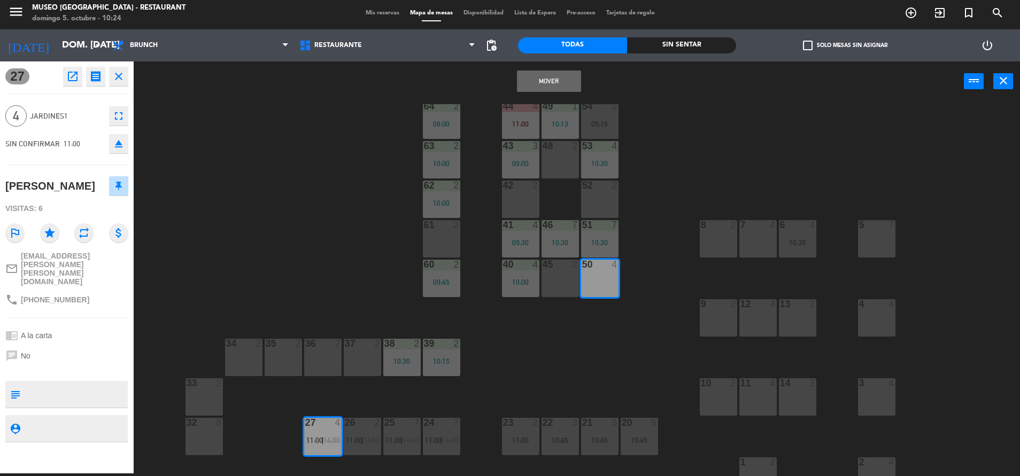
click at [575, 83] on button "Mover" at bounding box center [549, 81] width 64 height 21
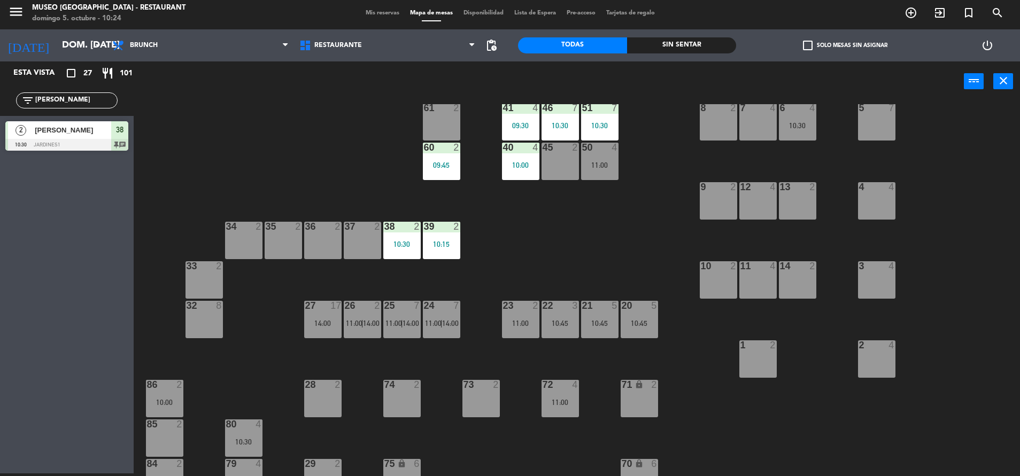
scroll to position [142, 0]
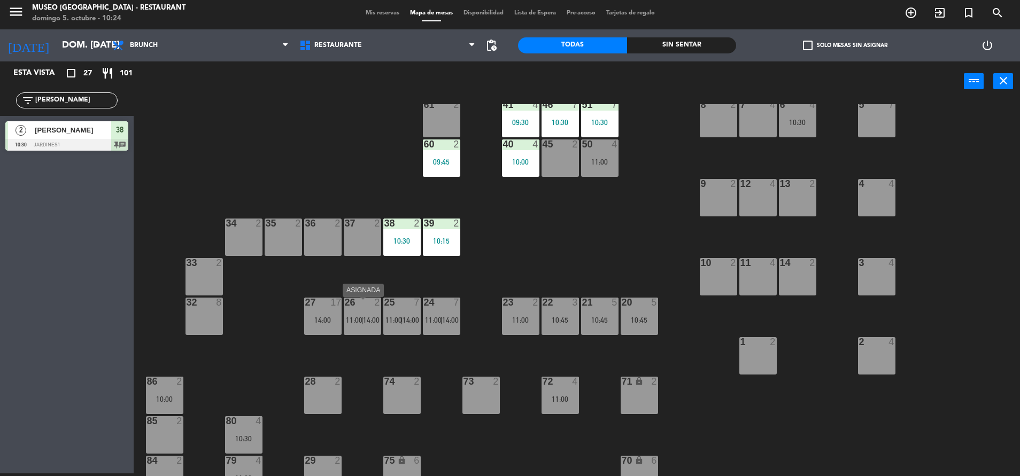
click at [360, 321] on span "11:00" at bounding box center [354, 320] width 17 height 9
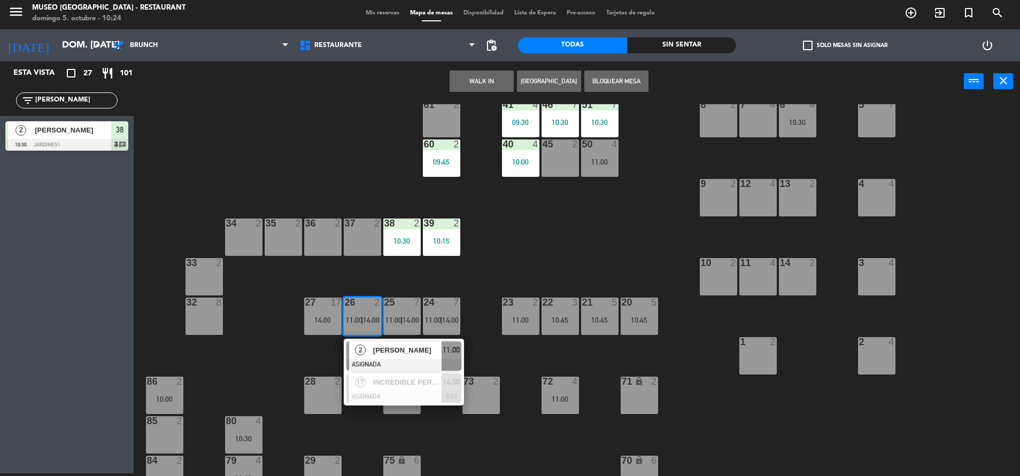
click at [387, 359] on div "[PERSON_NAME]" at bounding box center [407, 351] width 70 height 18
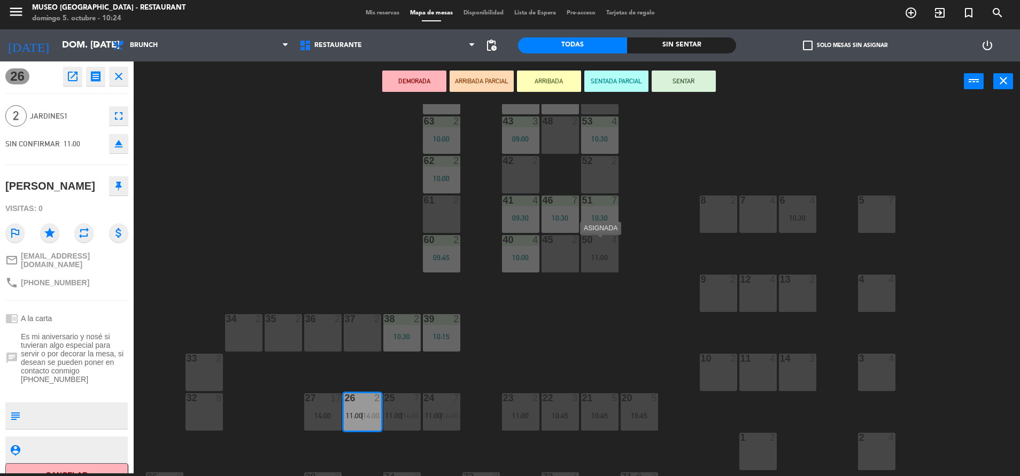
scroll to position [46, 0]
click at [562, 253] on div "45 2" at bounding box center [560, 254] width 37 height 37
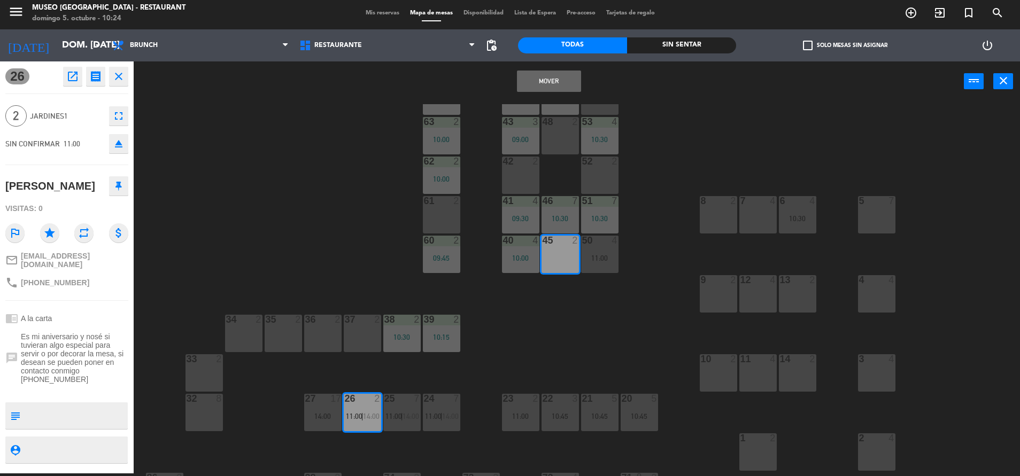
click at [551, 85] on button "Mover" at bounding box center [549, 81] width 64 height 21
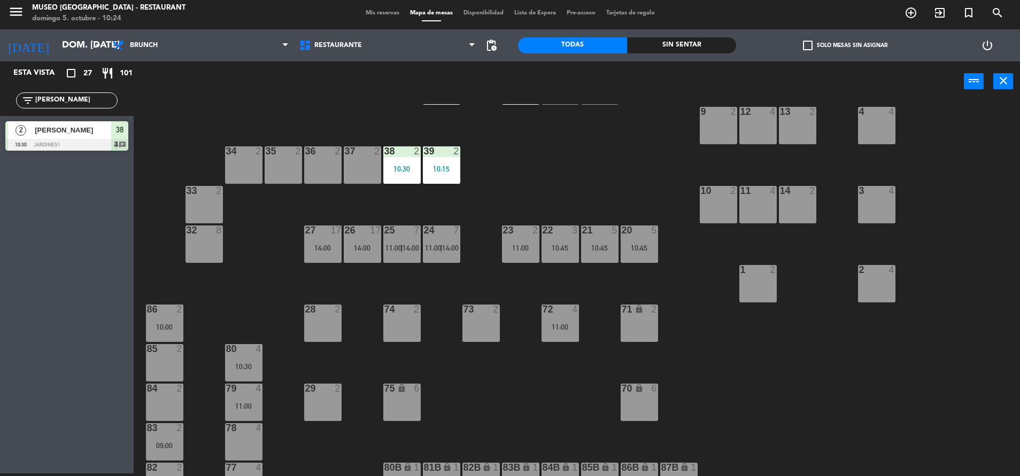
scroll to position [222, 0]
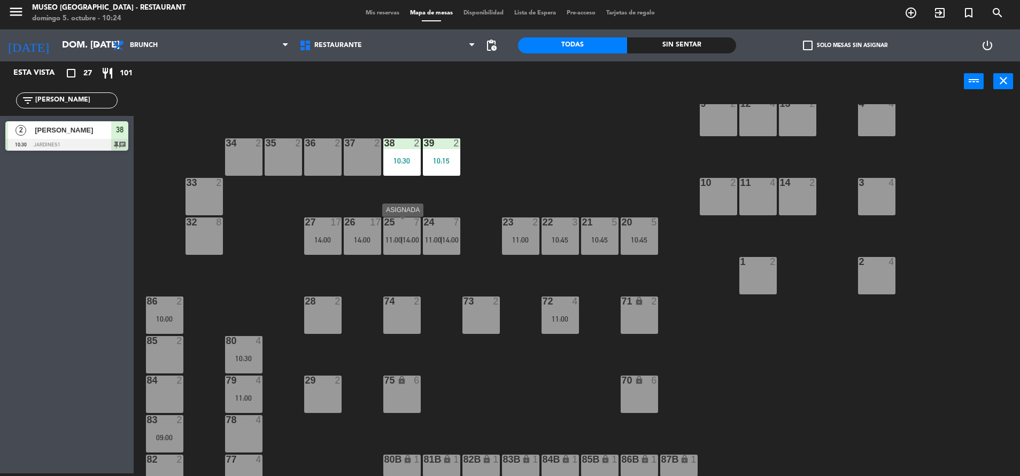
click at [417, 243] on span "14:00" at bounding box center [411, 240] width 17 height 9
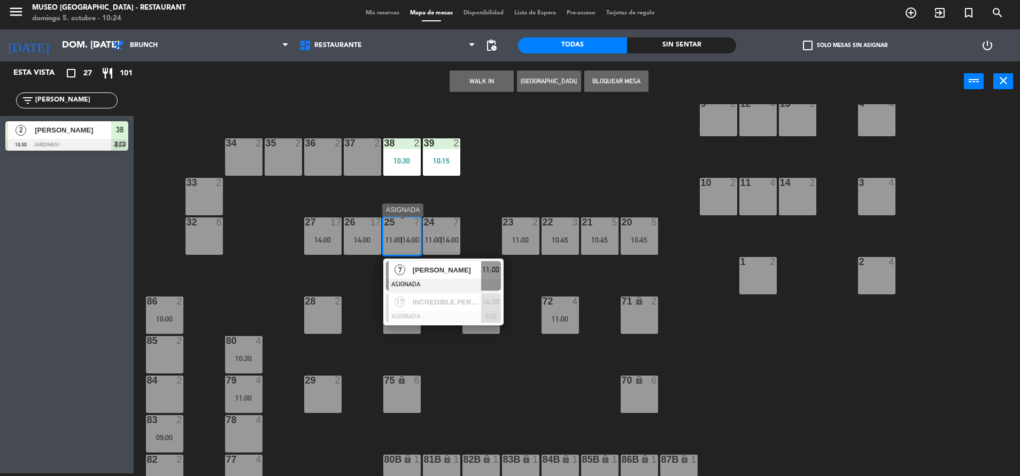
click at [440, 269] on span "[PERSON_NAME]" at bounding box center [447, 270] width 68 height 11
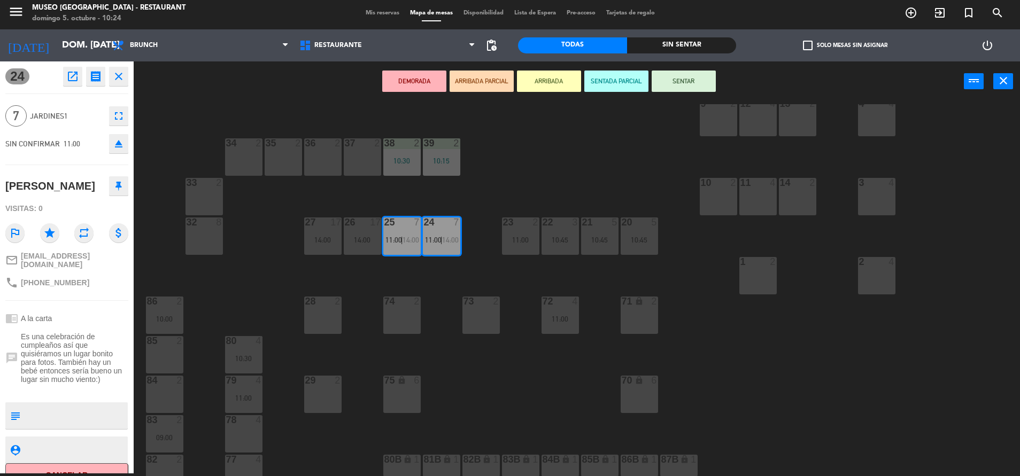
click at [638, 321] on div "71 lock 2" at bounding box center [639, 315] width 37 height 37
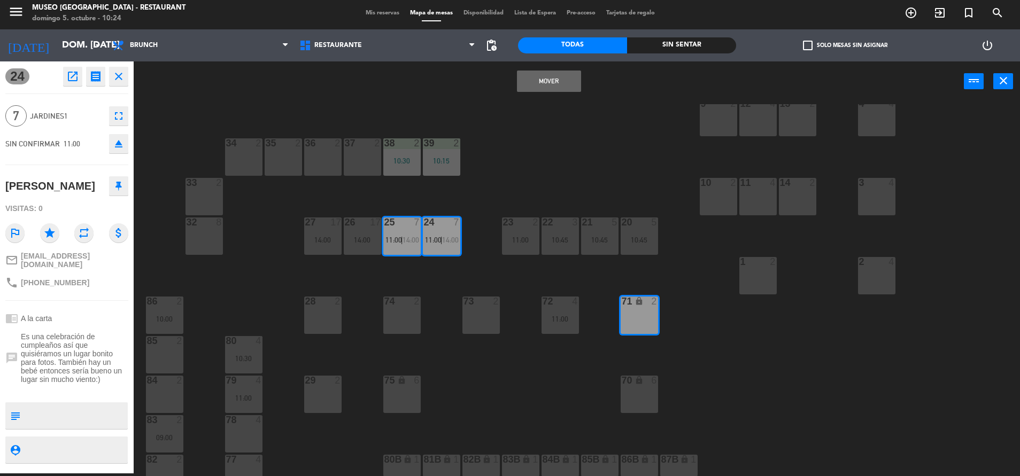
click at [551, 96] on div "Mover power_input close" at bounding box center [549, 81] width 831 height 41
click at [557, 89] on button "Mover" at bounding box center [549, 81] width 64 height 21
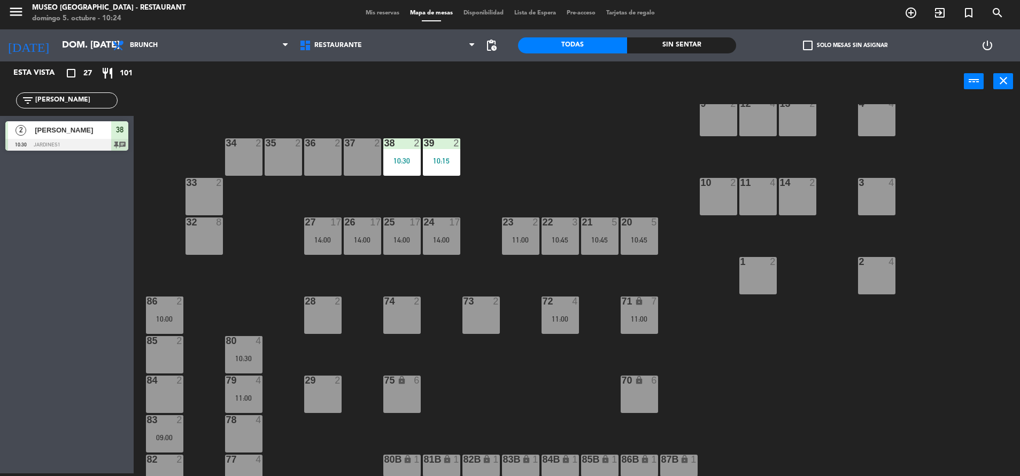
click at [636, 337] on div "44 4 11:00 49 1 10:13 54 2 09:15 64 2 09:00 48 2 53 4 10:30 63 2 10:00 43 3 09:…" at bounding box center [582, 290] width 876 height 372
click at [455, 244] on div "14:00" at bounding box center [441, 239] width 37 height 7
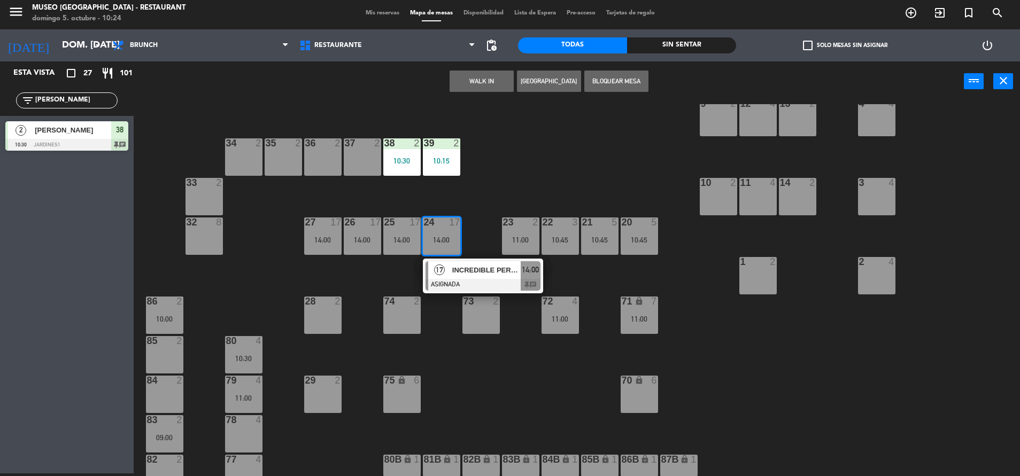
click at [522, 194] on div "44 4 11:00 49 1 10:13 54 2 09:15 64 2 09:00 48 2 53 4 10:30 63 2 10:00 43 3 09:…" at bounding box center [582, 290] width 876 height 372
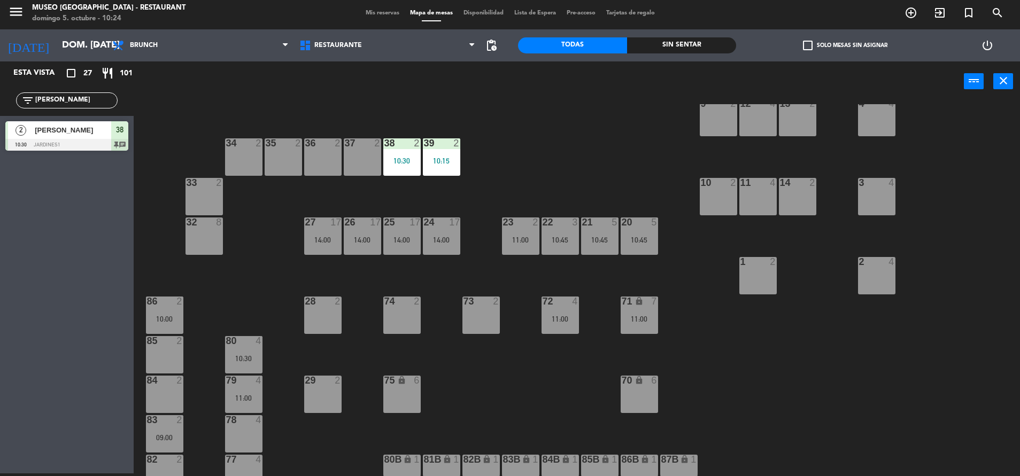
click at [327, 227] on div at bounding box center [323, 223] width 18 height 10
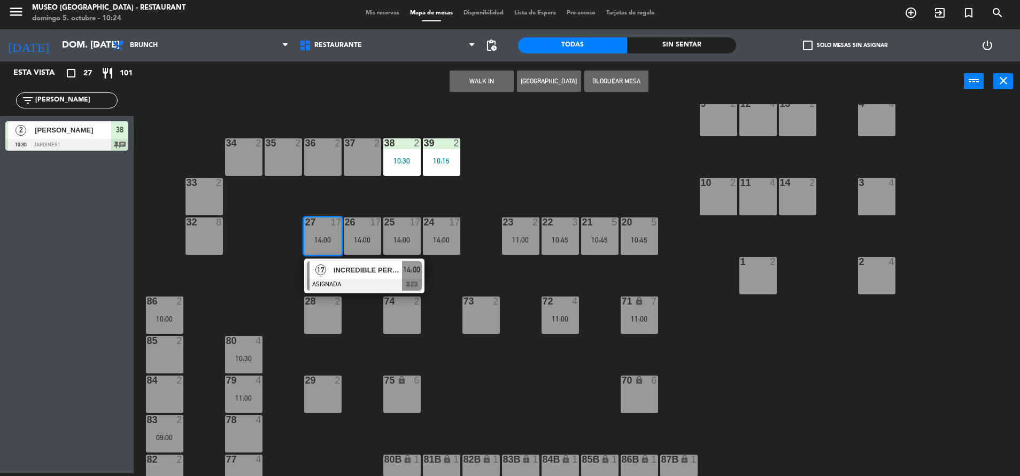
click at [369, 281] on div at bounding box center [364, 285] width 115 height 12
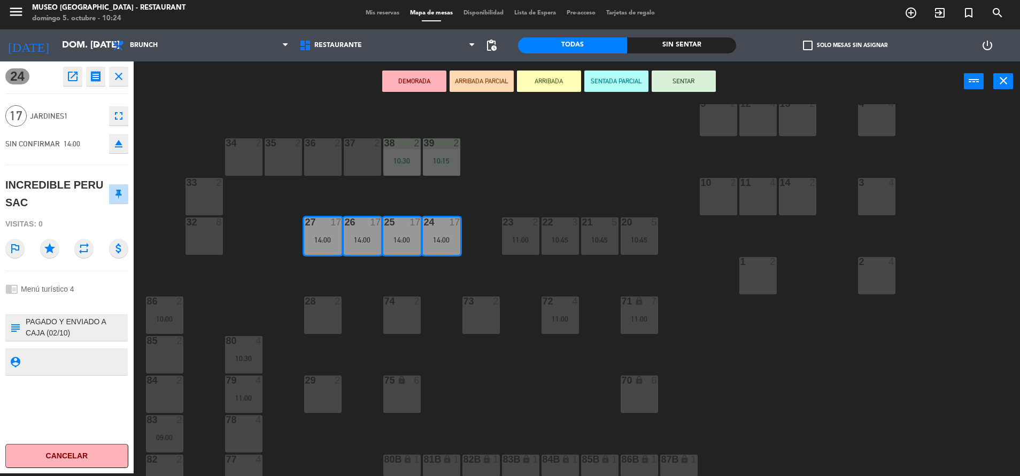
click at [604, 197] on div "44 4 11:00 49 1 10:13 54 2 09:15 64 2 09:00 48 2 53 4 10:30 63 2 10:00 43 3 09:…" at bounding box center [582, 290] width 876 height 372
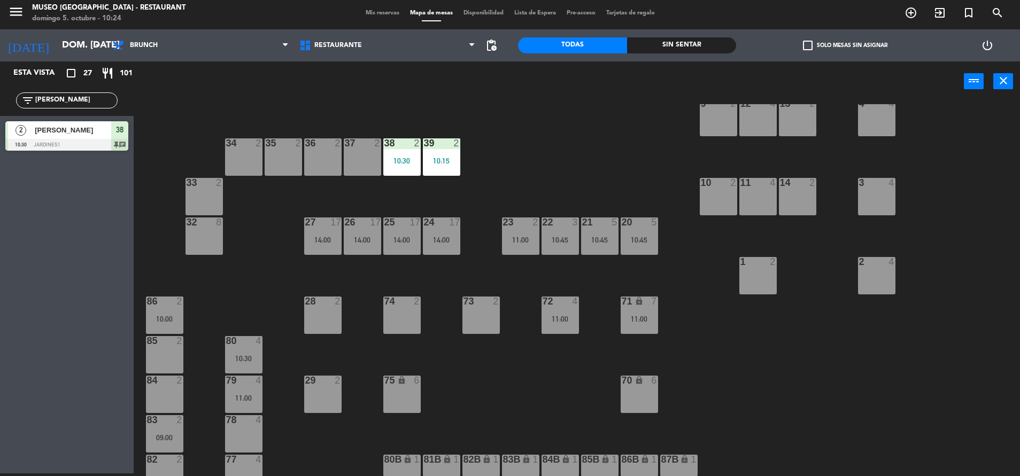
click at [640, 318] on div "11:00" at bounding box center [639, 319] width 37 height 7
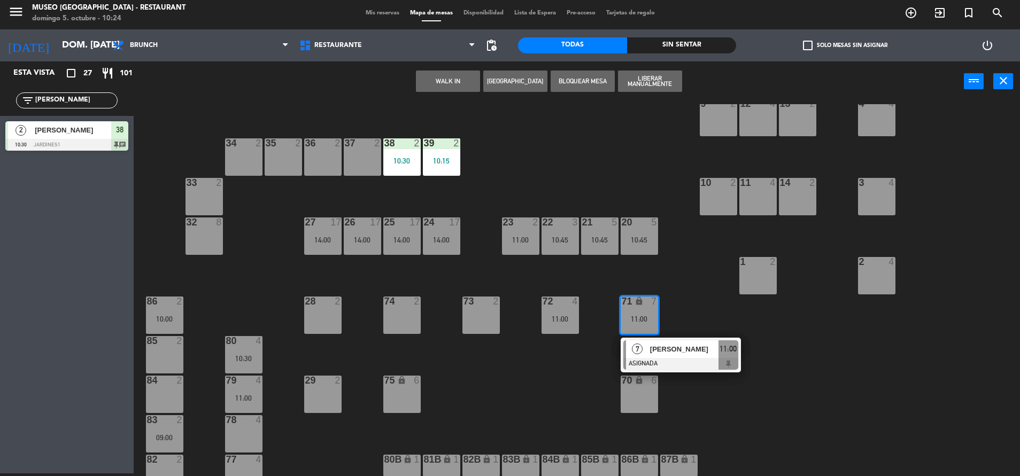
click at [673, 353] on span "[PERSON_NAME]" at bounding box center [684, 349] width 68 height 11
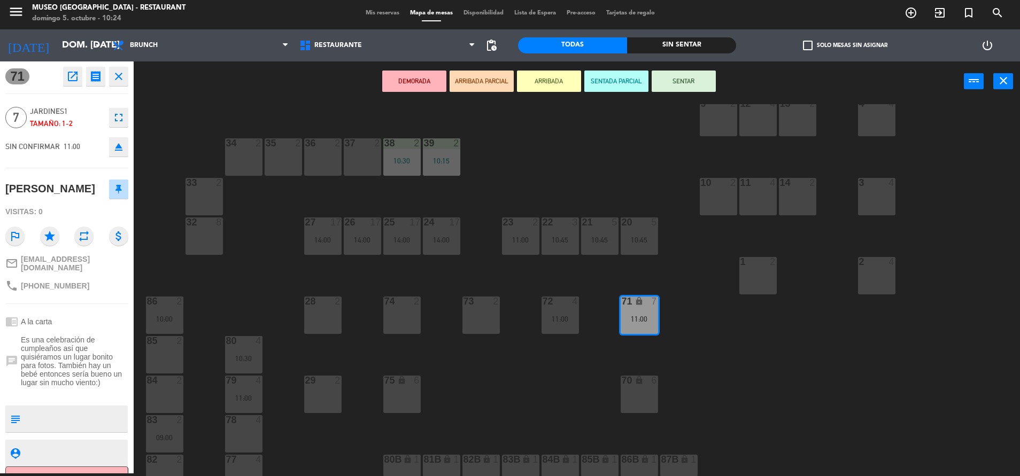
click at [428, 91] on button "DEMORADA" at bounding box center [414, 81] width 64 height 21
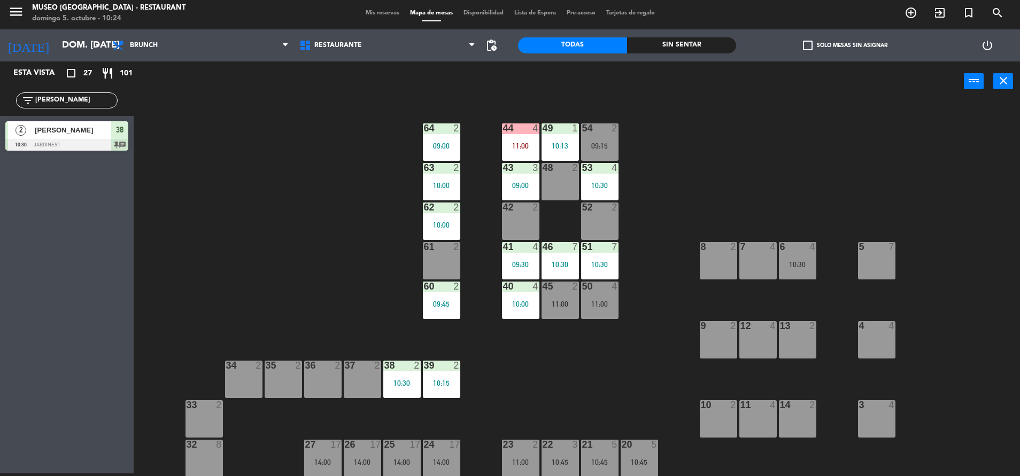
scroll to position [166, 0]
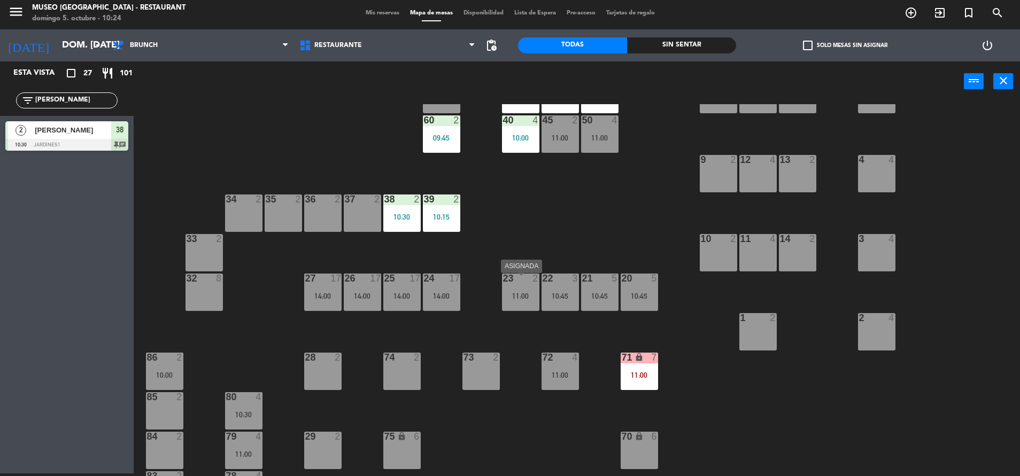
click at [520, 304] on div "23 2 11:00" at bounding box center [520, 292] width 37 height 37
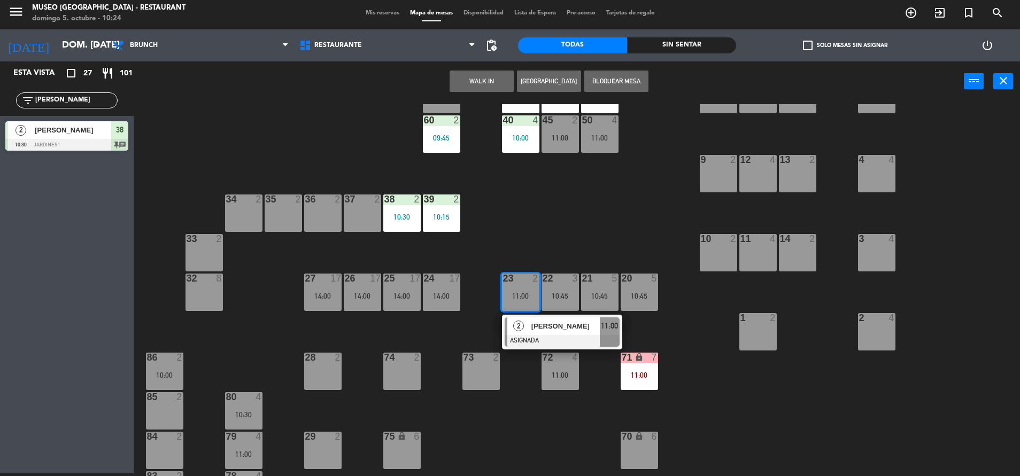
click at [482, 386] on div "73 2" at bounding box center [481, 371] width 37 height 37
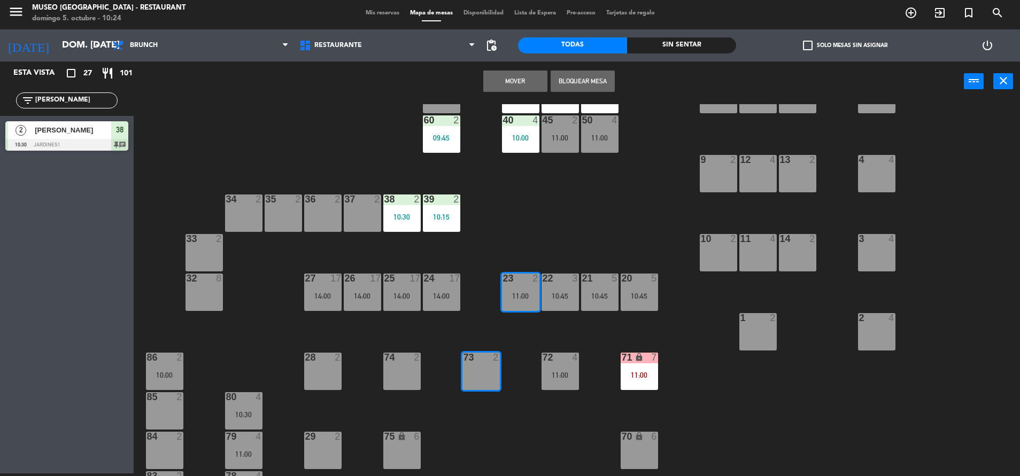
click at [512, 83] on button "Mover" at bounding box center [515, 81] width 64 height 21
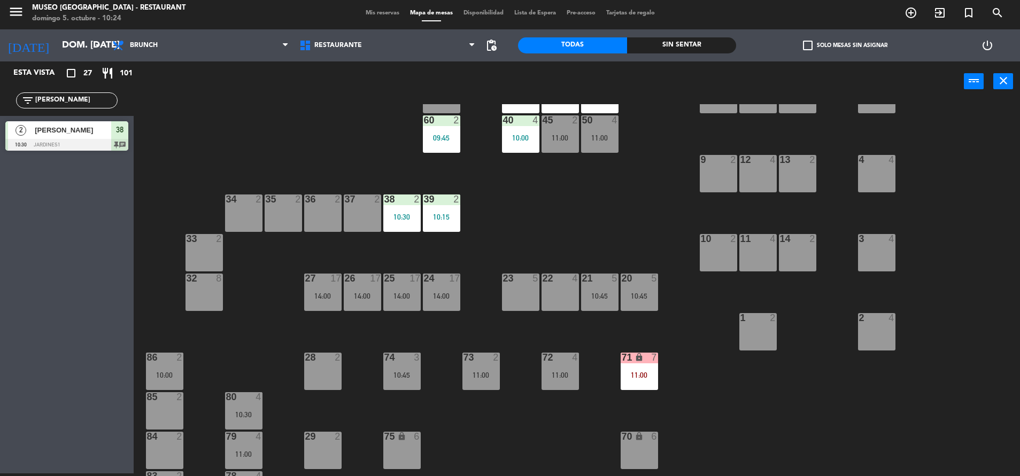
drag, startPoint x: 562, startPoint y: 290, endPoint x: 401, endPoint y: 362, distance: 175.9
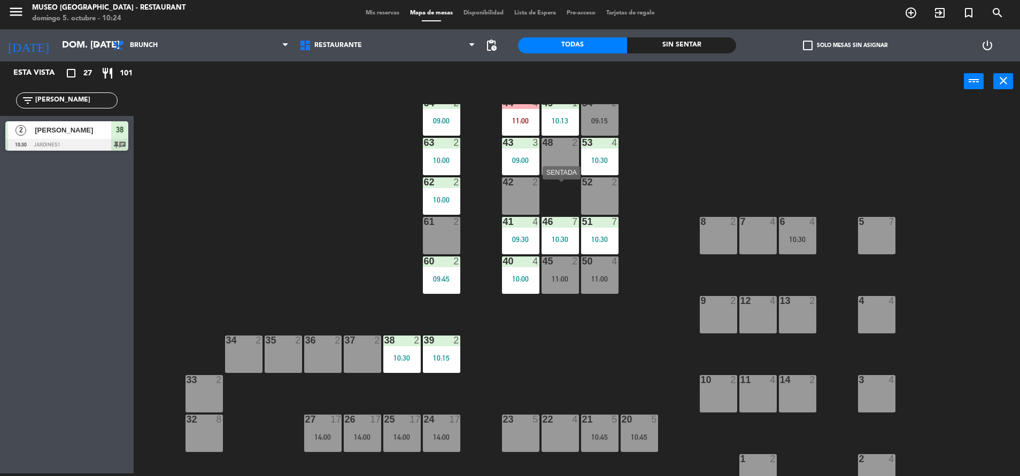
scroll to position [162, 0]
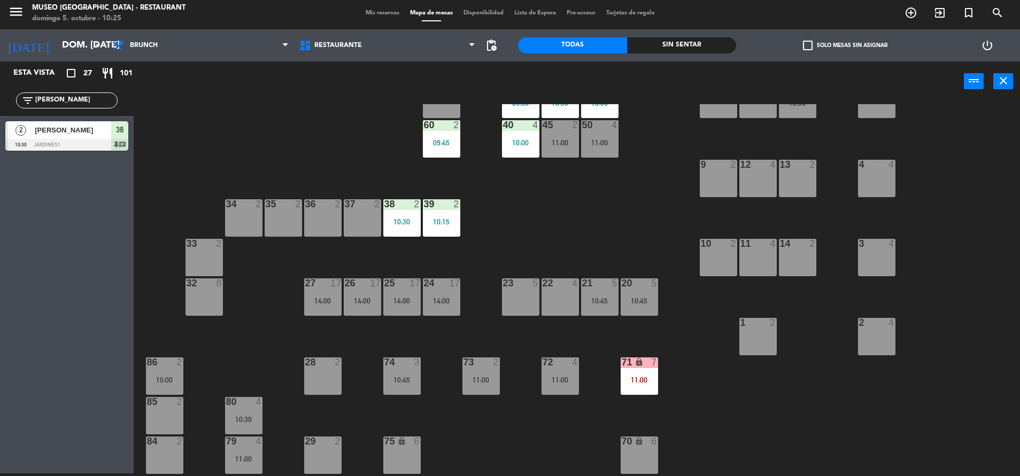
click at [519, 288] on div at bounding box center [521, 284] width 18 height 10
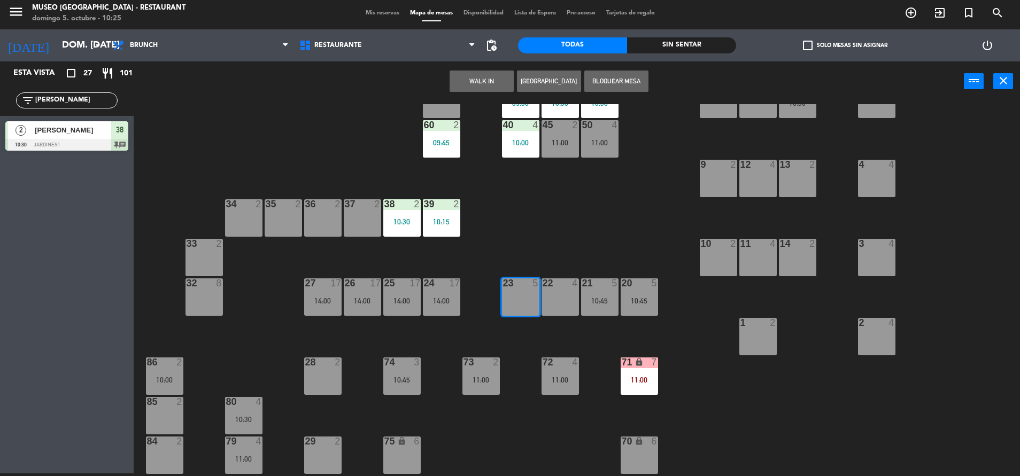
click at [544, 298] on div "22 4" at bounding box center [560, 297] width 37 height 37
click at [495, 79] on button "WALK IN" at bounding box center [482, 81] width 64 height 21
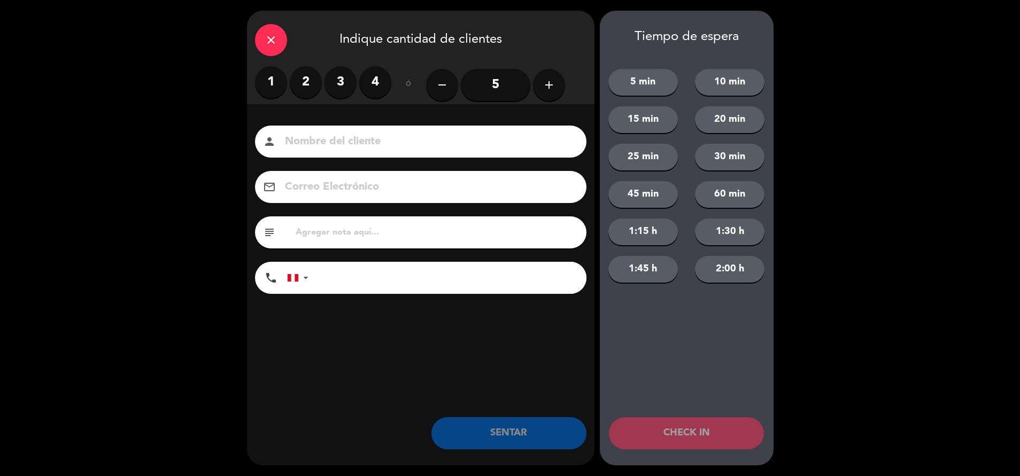
click at [548, 83] on icon "add" at bounding box center [549, 85] width 13 height 13
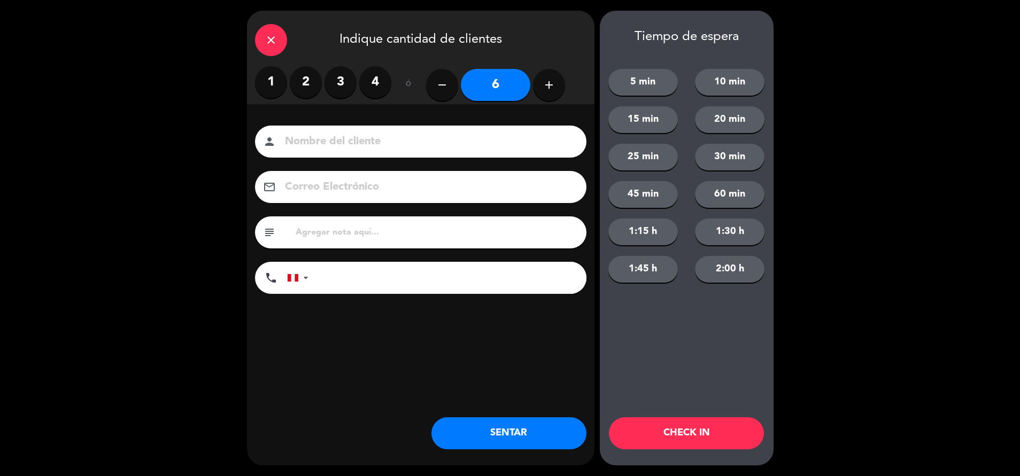
click at [548, 83] on icon "add" at bounding box center [549, 85] width 13 height 13
type input "7"
click at [369, 141] on input at bounding box center [428, 142] width 289 height 19
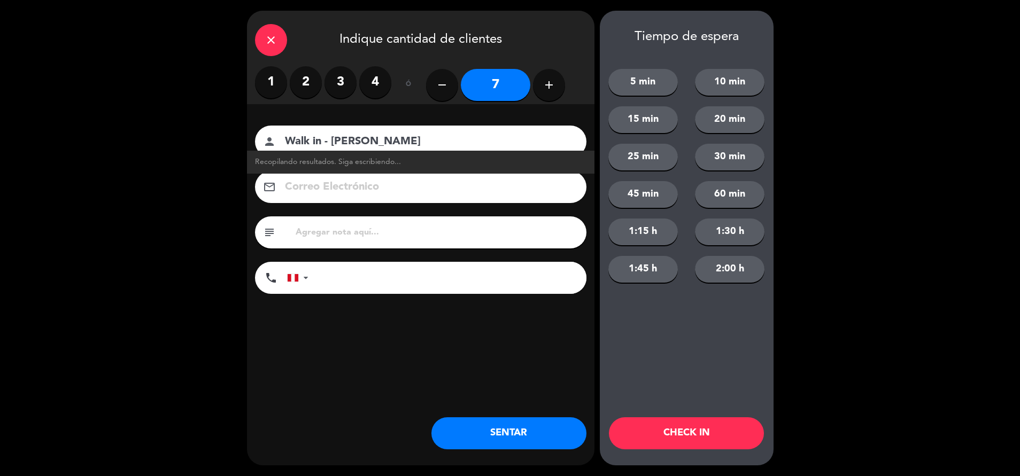
type input "Walk in - [PERSON_NAME]"
click at [350, 290] on input "tel" at bounding box center [452, 278] width 267 height 32
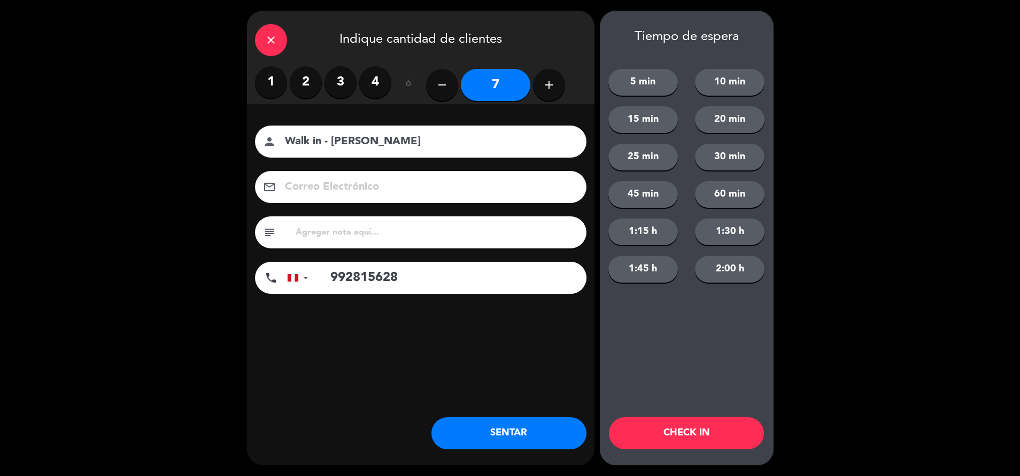
type input "992815628"
click at [491, 436] on button "SENTAR" at bounding box center [509, 434] width 155 height 32
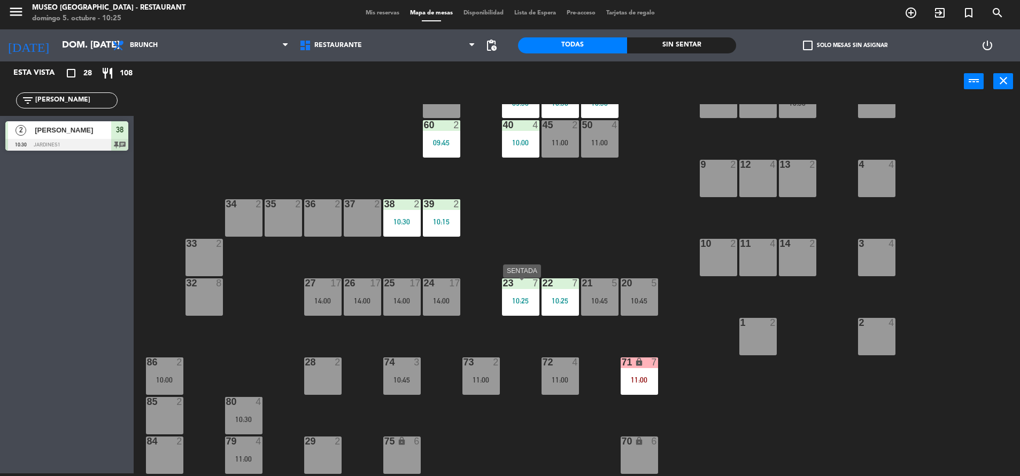
click at [516, 301] on div "10:25" at bounding box center [520, 300] width 37 height 7
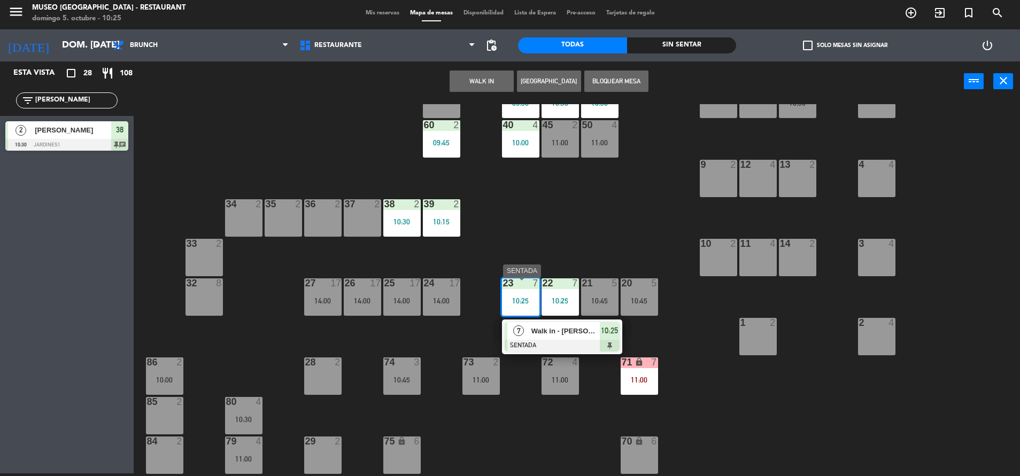
click at [573, 334] on span "Walk in - [PERSON_NAME]" at bounding box center [566, 331] width 68 height 11
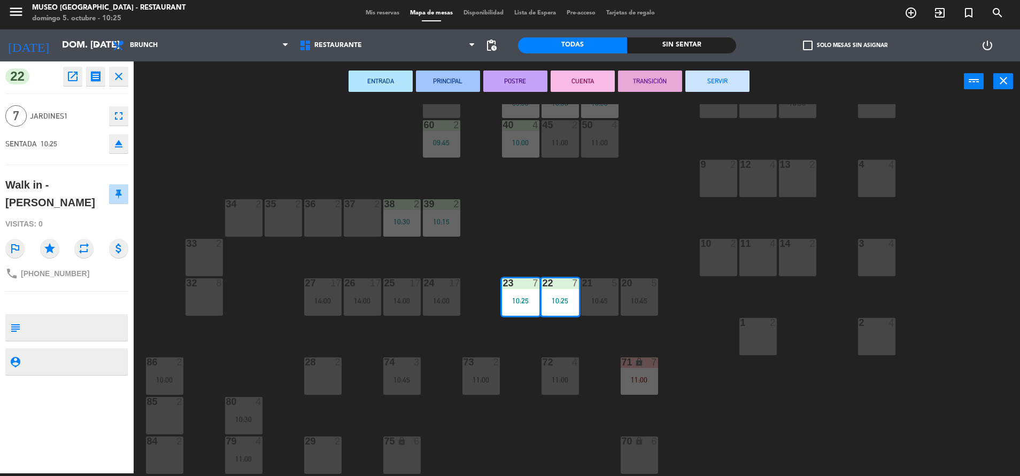
click at [59, 317] on textarea at bounding box center [76, 328] width 102 height 22
type textarea "m22-23 no celebra nada"
click at [90, 215] on div "Visitas: 0" at bounding box center [66, 224] width 123 height 19
click at [588, 201] on div "44 4 11:00 49 1 10:13 54 2 09:15 64 2 09:00 48 2 53 4 10:30 63 2 10:00 43 3 09:…" at bounding box center [582, 290] width 876 height 372
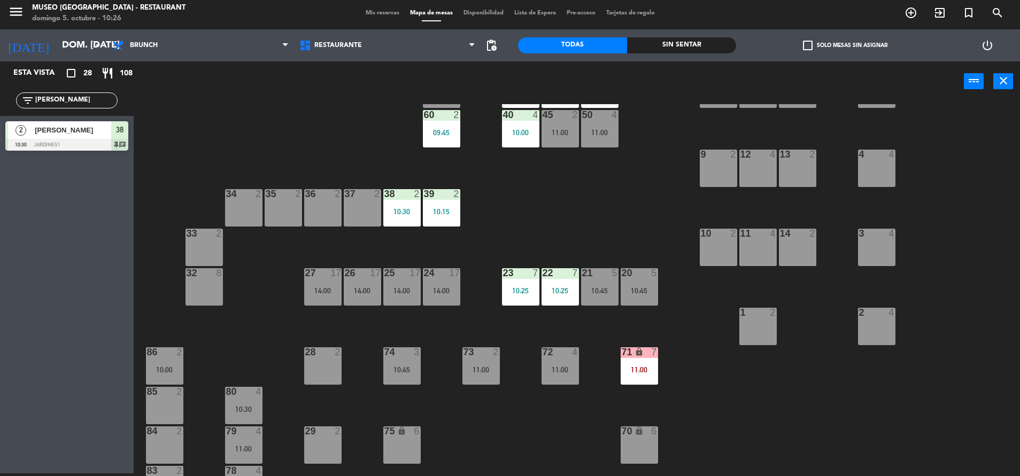
scroll to position [311, 0]
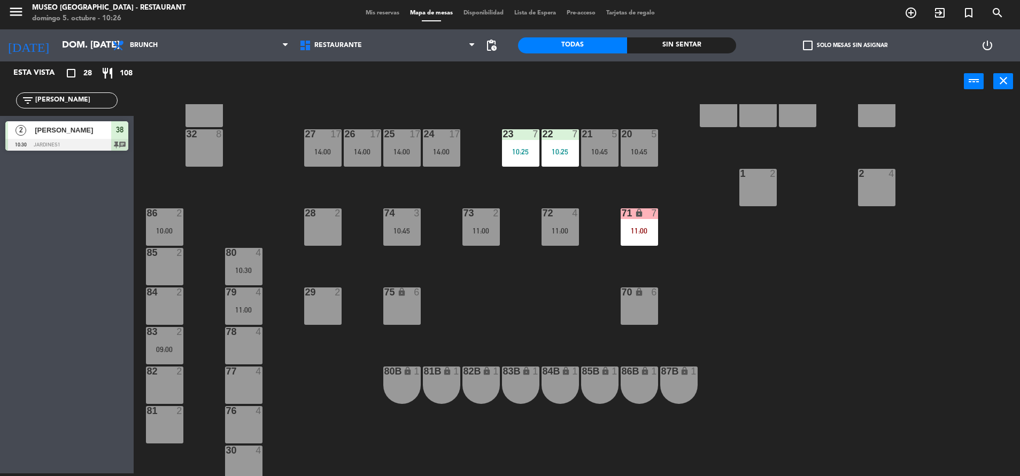
click at [395, 165] on div "25 17 14:00" at bounding box center [401, 147] width 37 height 37
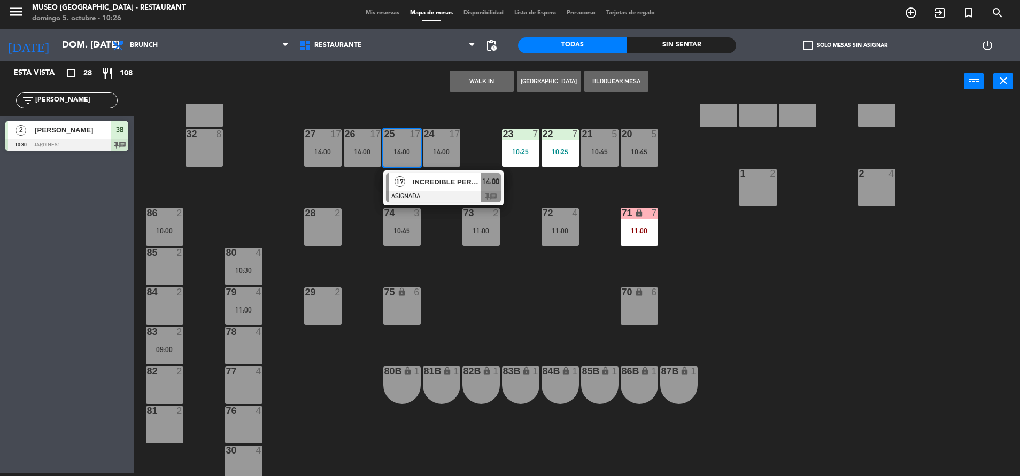
click at [429, 198] on div at bounding box center [443, 197] width 115 height 12
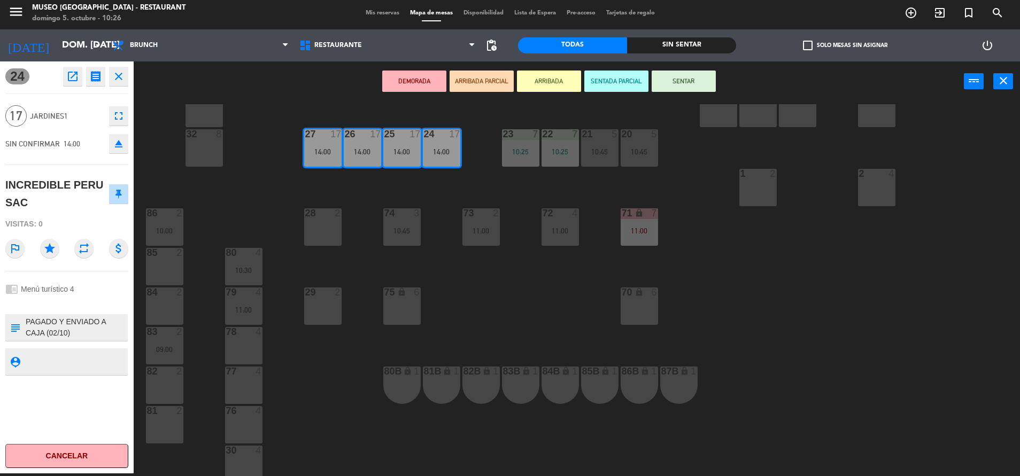
click at [354, 245] on div "44 4 11:00 49 1 10:13 54 2 09:15 64 2 09:00 48 2 53 4 10:30 63 2 10:00 43 3 09:…" at bounding box center [582, 290] width 876 height 372
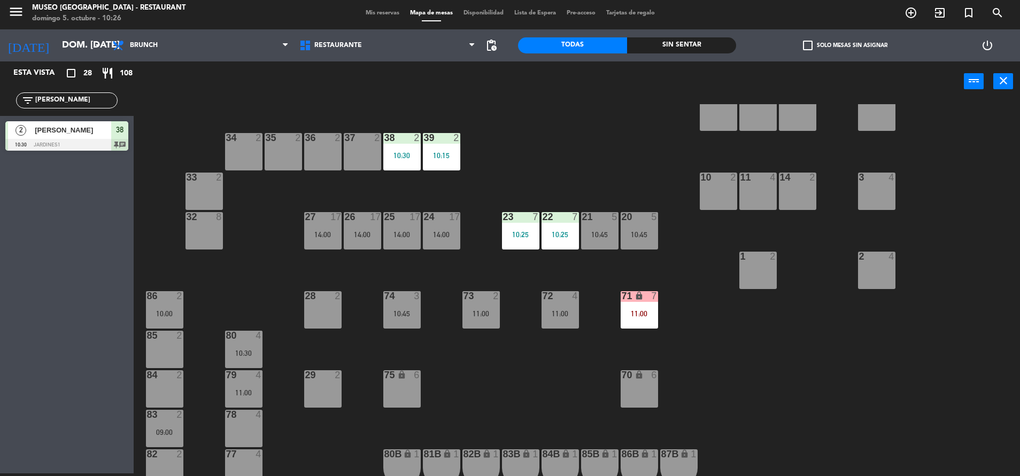
scroll to position [227, 0]
click at [326, 234] on div "14:00" at bounding box center [322, 235] width 37 height 7
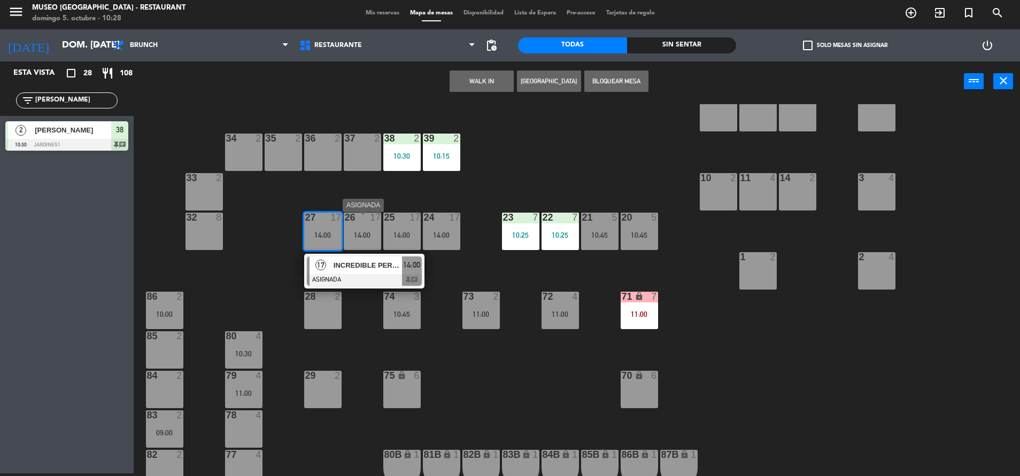
click at [398, 274] on div "INCREDIBLE PERU SAC" at bounding box center [368, 266] width 70 height 18
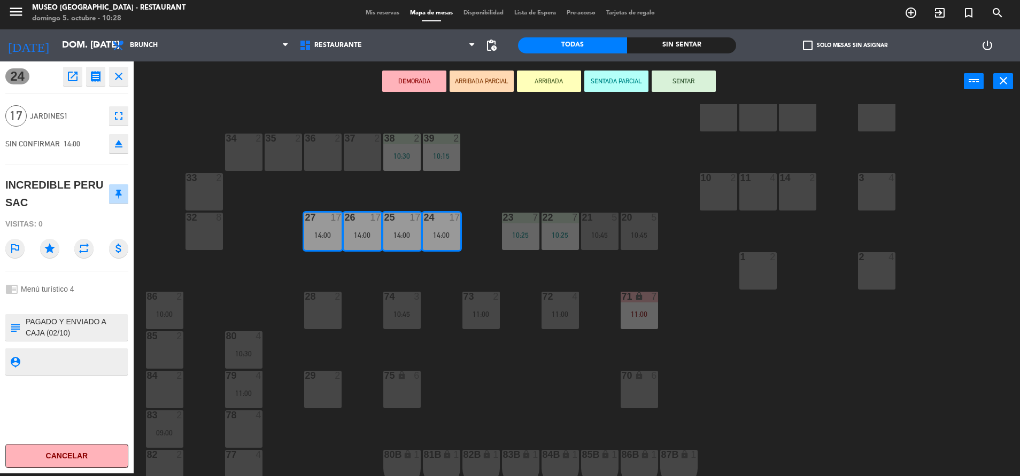
click at [349, 314] on div "44 4 11:00 49 1 10:13 54 2 09:15 64 2 09:00 48 2 53 4 10:30 63 2 10:00 43 3 09:…" at bounding box center [582, 290] width 876 height 372
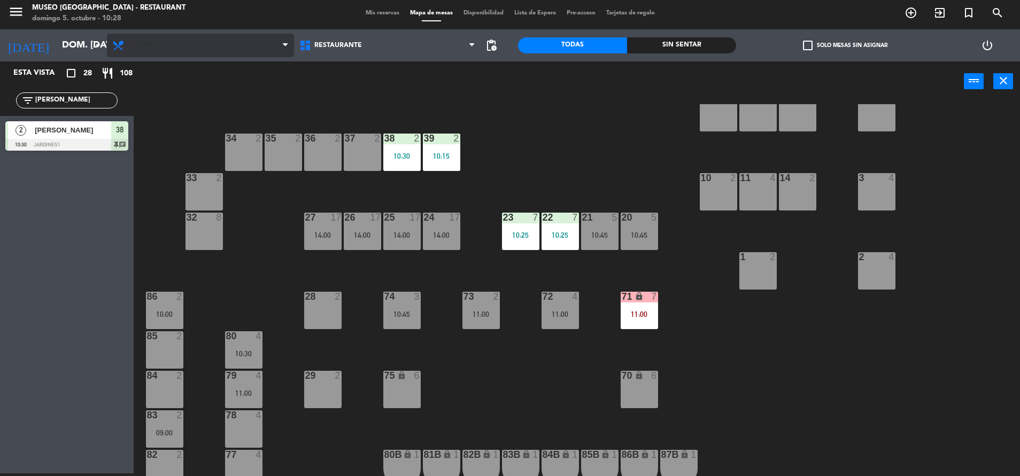
click at [164, 38] on span "Brunch" at bounding box center [200, 46] width 187 height 24
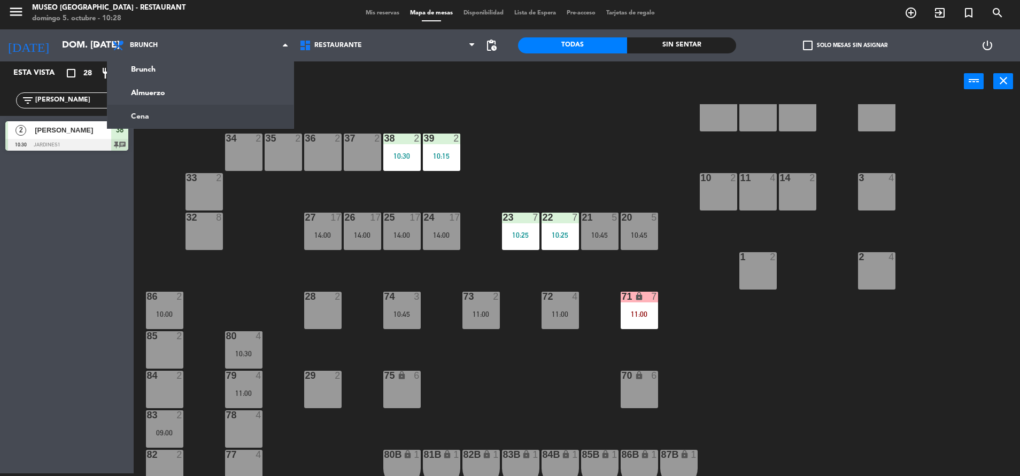
click at [188, 153] on div "44 4 11:00 49 1 10:13 54 2 09:15 64 2 09:00 48 2 53 4 10:30 63 2 10:00 43 3 09:…" at bounding box center [582, 290] width 876 height 372
